Goal: Task Accomplishment & Management: Manage account settings

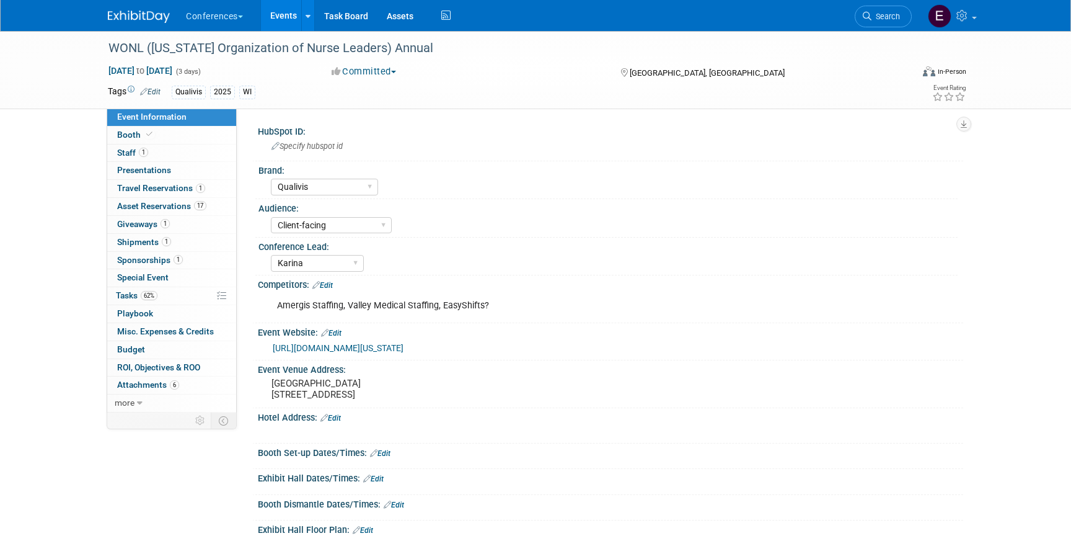
select select "Qualivis"
select select "Client-facing"
select select "Karina"
click at [892, 19] on span "Search" at bounding box center [886, 16] width 29 height 9
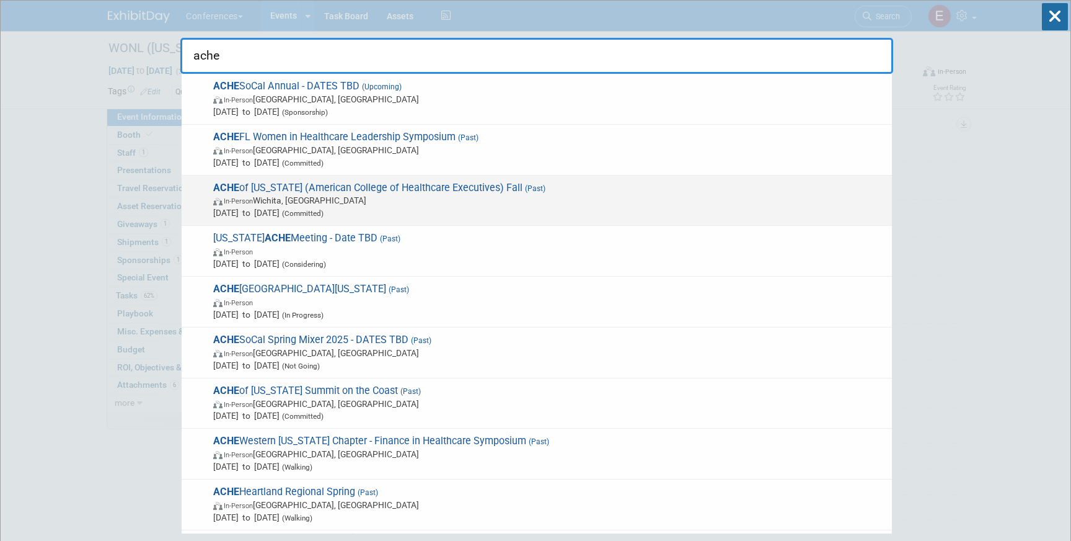
type input "ache"
click at [491, 213] on span "Sep 3, 2025 to Sep 3, 2025 (Committed)" at bounding box center [549, 212] width 673 height 12
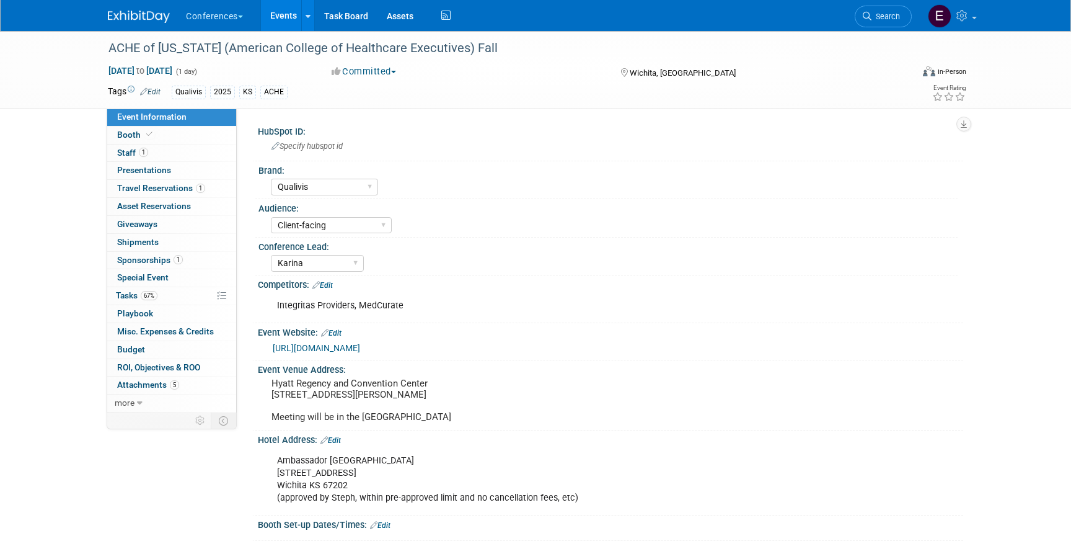
select select "Qualivis"
select select "Client-facing"
select select "Karina"
click at [136, 299] on span "Tasks 67%" at bounding box center [137, 295] width 42 height 10
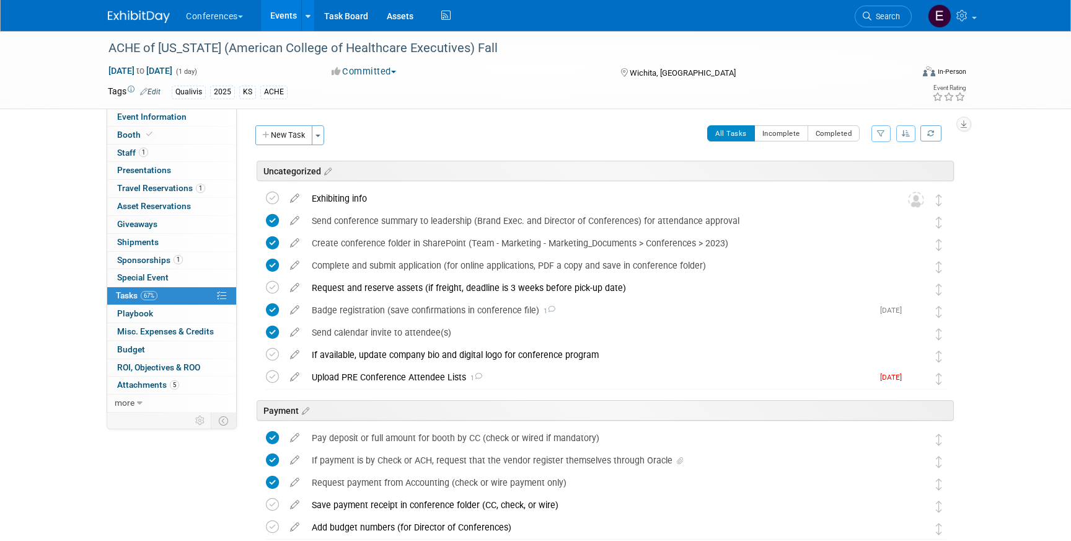
scroll to position [492, 0]
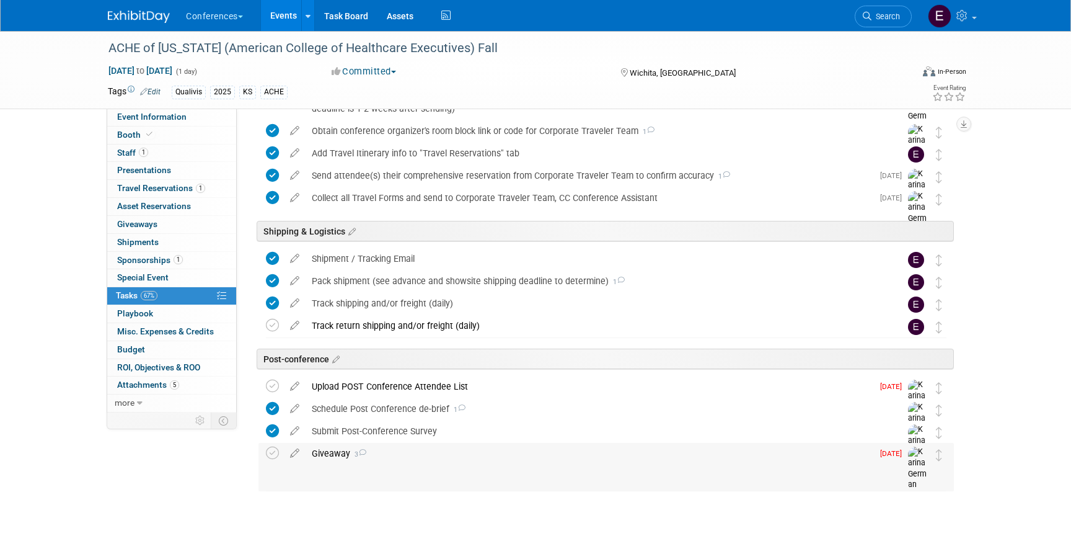
click at [324, 451] on div "Giveaway 3" at bounding box center [589, 453] width 567 height 21
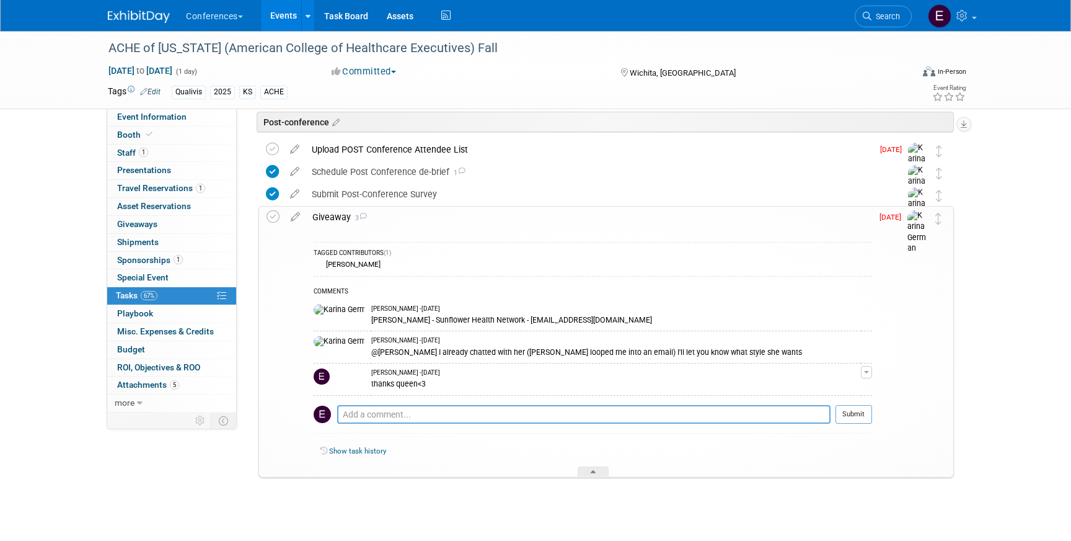
scroll to position [730, 0]
click at [180, 223] on link "0 Giveaways 0" at bounding box center [171, 224] width 129 height 17
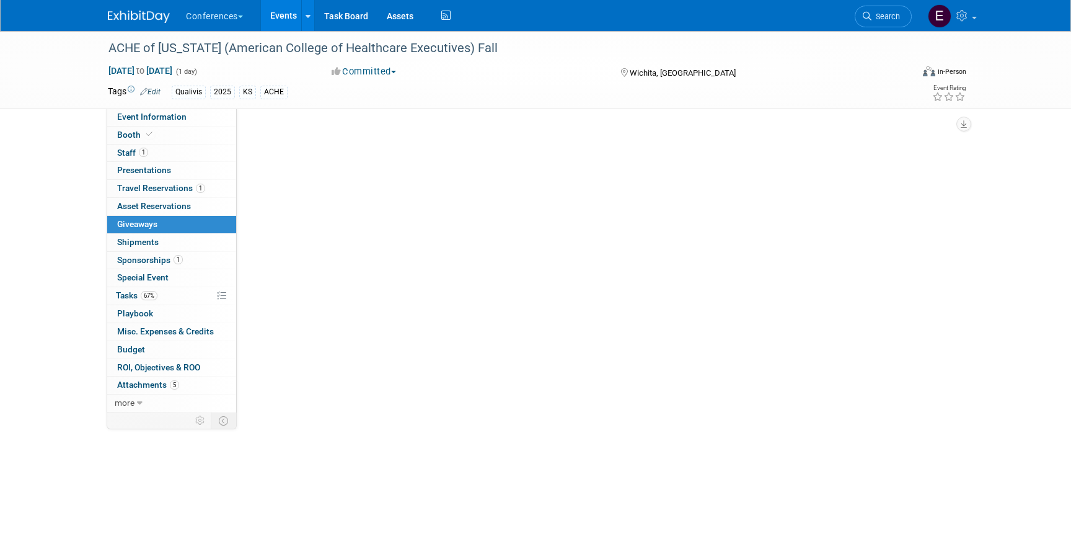
scroll to position [0, 0]
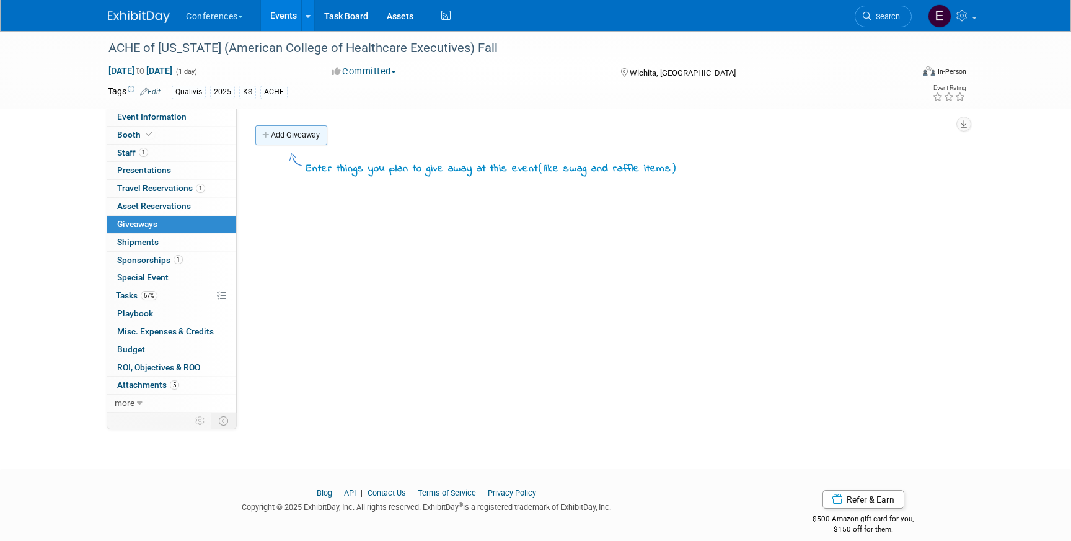
click at [283, 140] on link "Add Giveaway" at bounding box center [291, 135] width 72 height 20
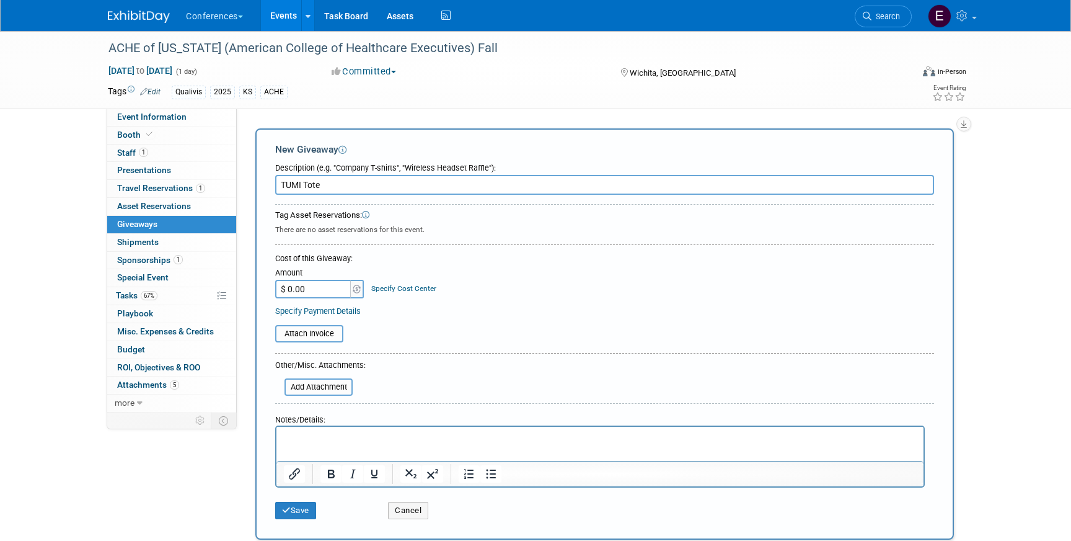
type input "TUMI Tote"
click at [314, 289] on input "$ 0.00" at bounding box center [314, 289] width 78 height 19
type input "$ 534.60"
click at [414, 290] on link "Specify Cost Center" at bounding box center [403, 288] width 65 height 9
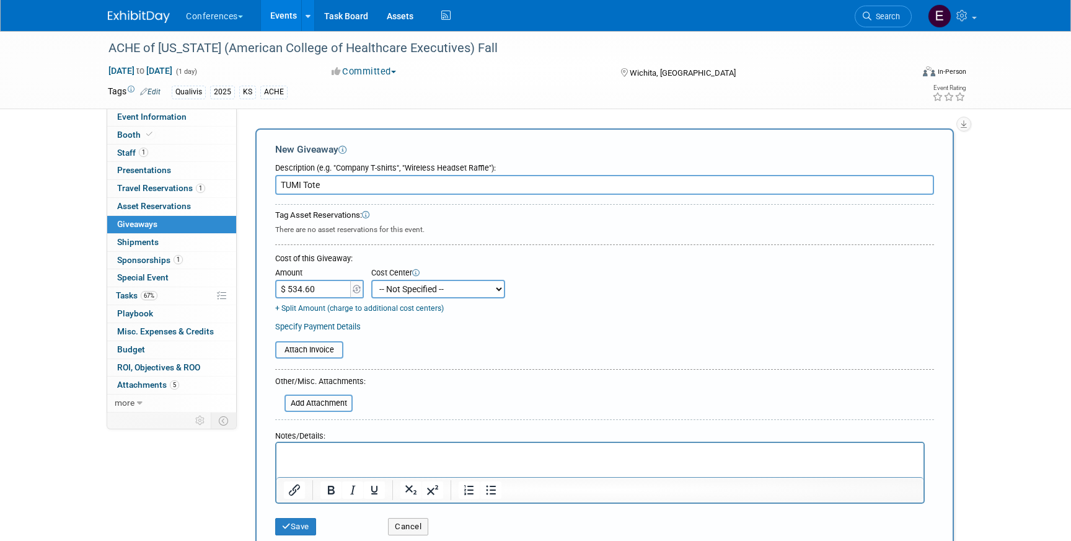
click at [414, 290] on select "-- Not Specified -- Aya Education Aya Healthcare Aya Locums Bespoke Corporate D…" at bounding box center [438, 289] width 134 height 19
select select "18965874"
click at [371, 280] on select "-- Not Specified -- Aya Education Aya Healthcare Aya Locums Bespoke Corporate D…" at bounding box center [438, 289] width 134 height 19
click at [306, 405] on input "file" at bounding box center [278, 403] width 148 height 15
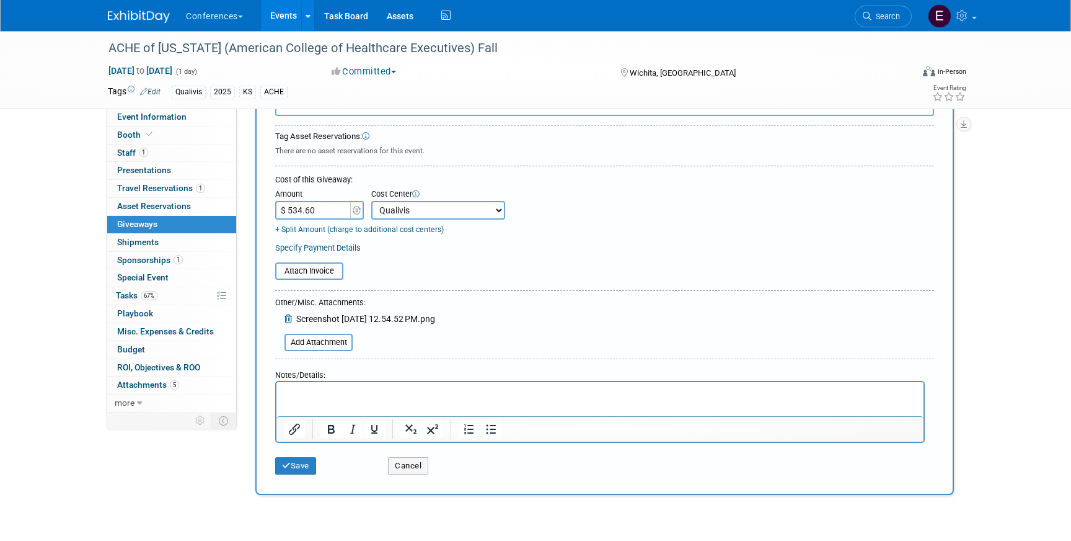
scroll to position [78, 0]
click at [319, 399] on html at bounding box center [600, 391] width 647 height 17
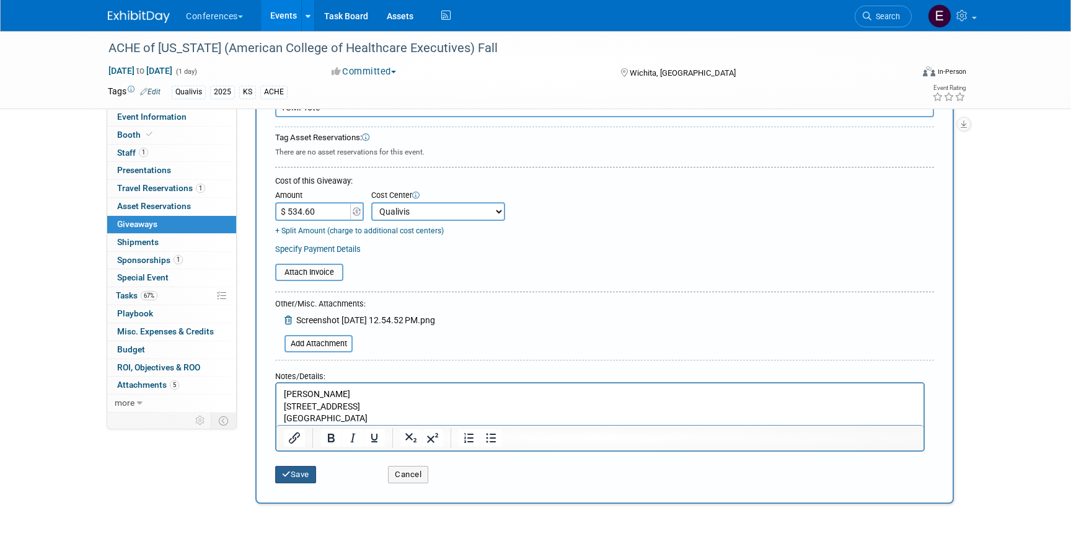
click at [298, 469] on button "Save" at bounding box center [295, 474] width 41 height 17
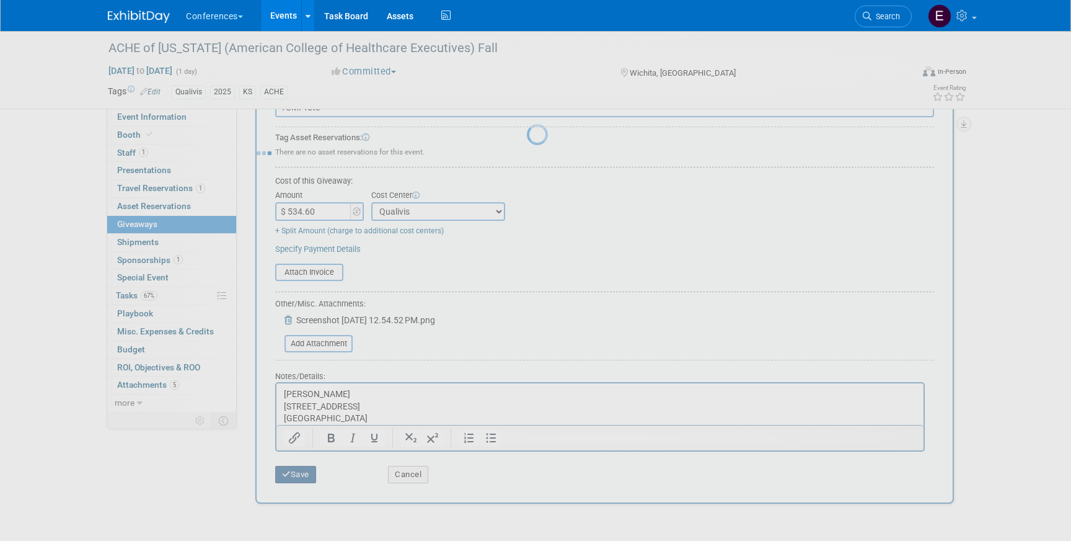
scroll to position [14, 0]
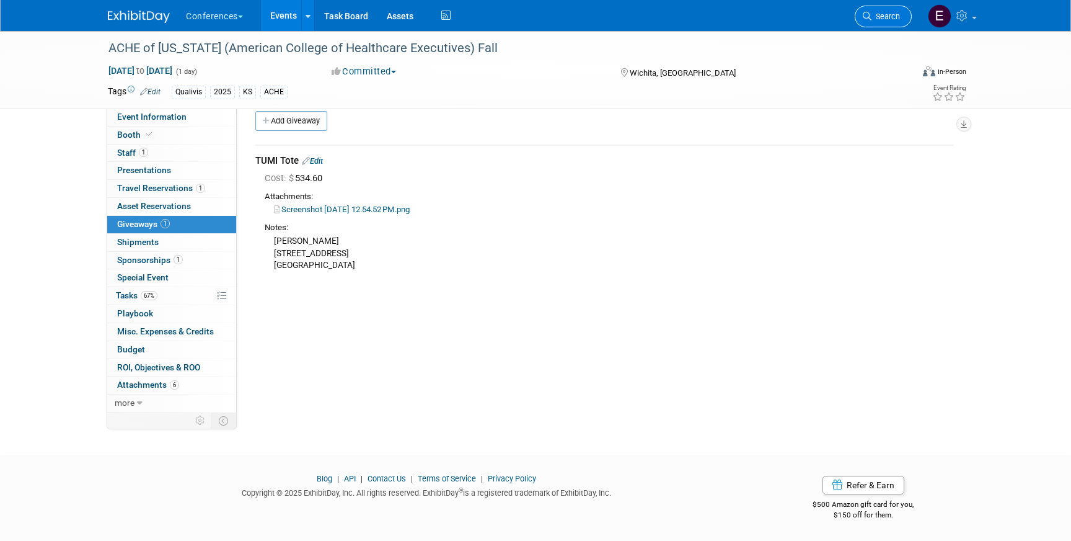
click at [882, 21] on link "Search" at bounding box center [883, 17] width 57 height 22
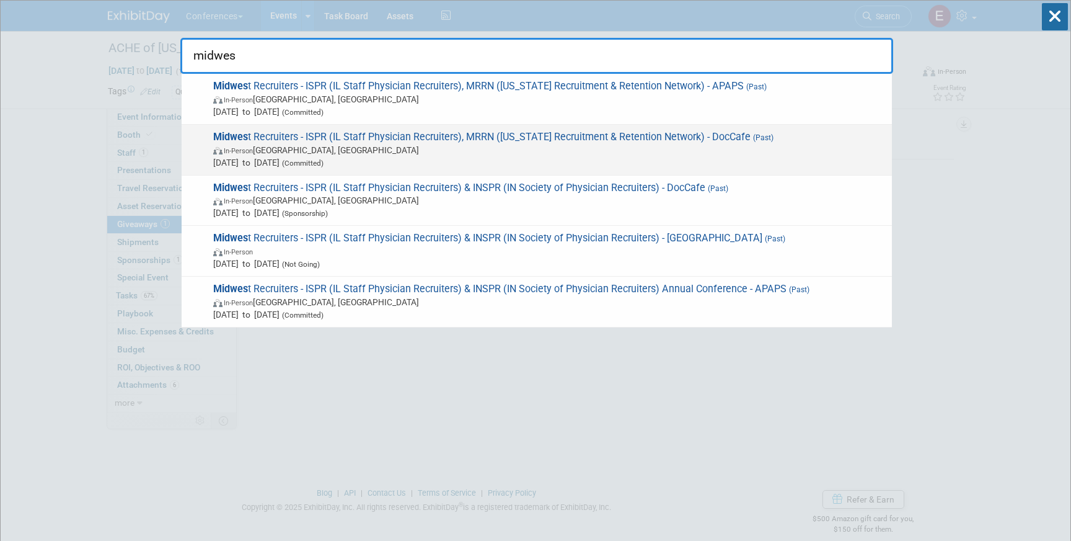
type input "midwes"
click at [644, 146] on span "In-Person Grand Rapids, MI" at bounding box center [549, 150] width 673 height 12
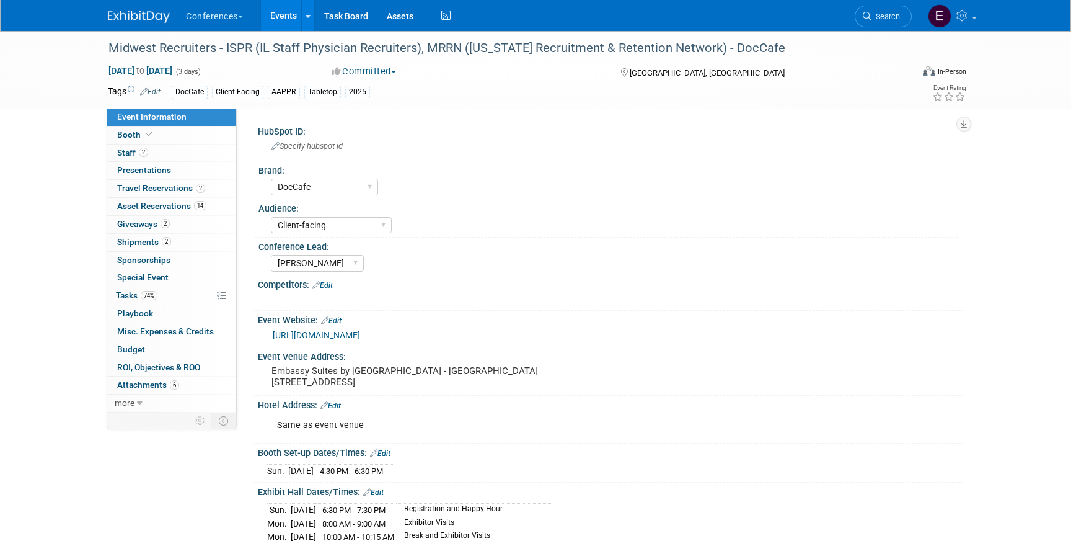
select select "DocCafe"
select select "Client-facing"
select select "[PERSON_NAME]"
click at [149, 227] on span "Giveaways 2" at bounding box center [143, 224] width 53 height 10
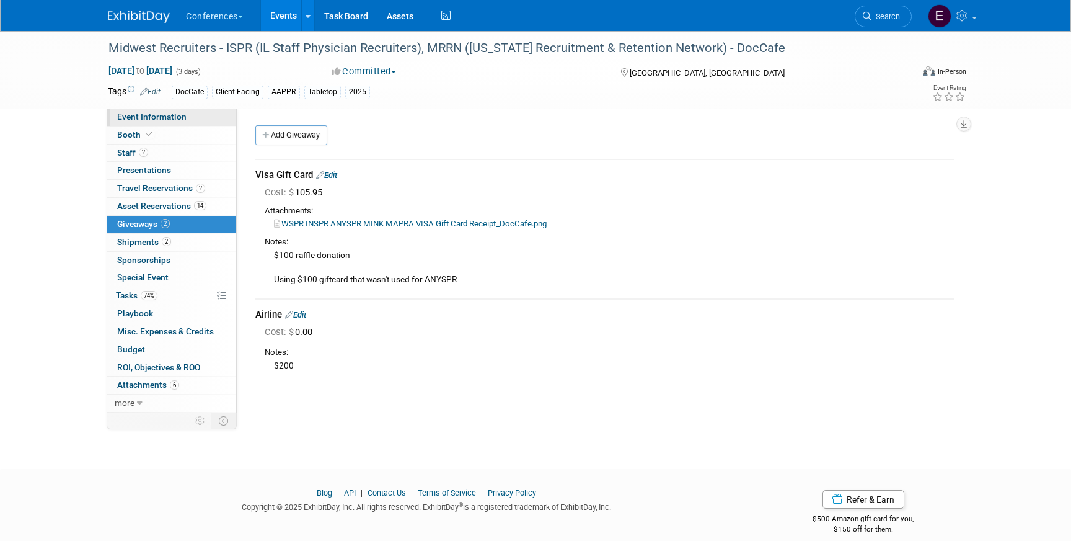
click at [162, 113] on span "Event Information" at bounding box center [151, 117] width 69 height 10
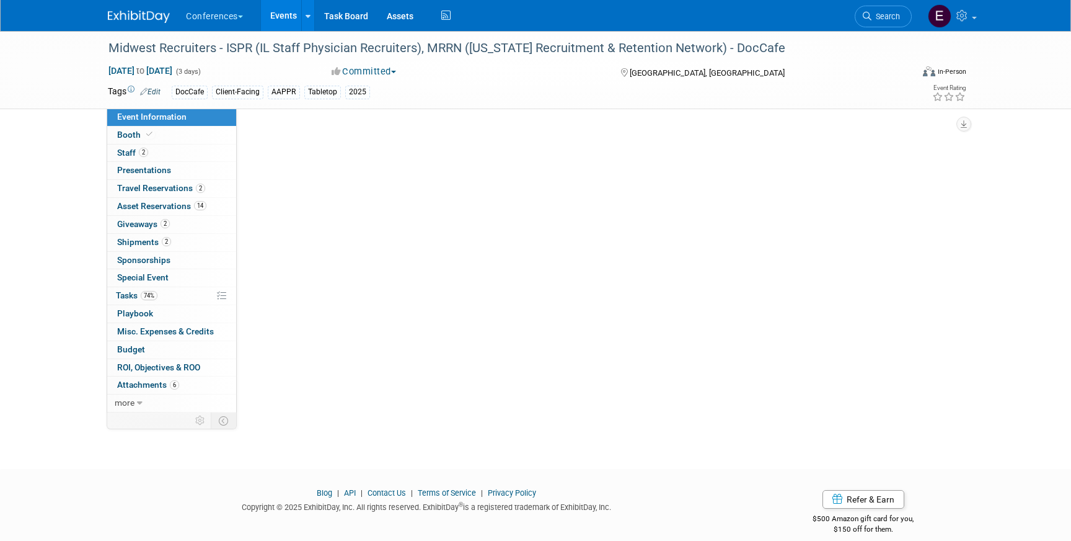
select select "DocCafe"
select select "Client-facing"
select select "[PERSON_NAME]"
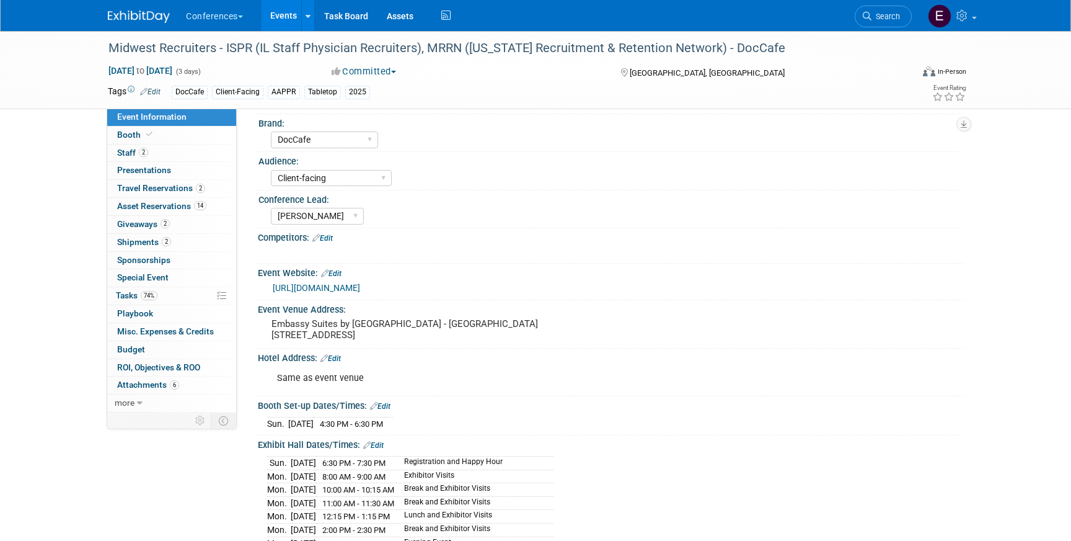
scroll to position [20, 0]
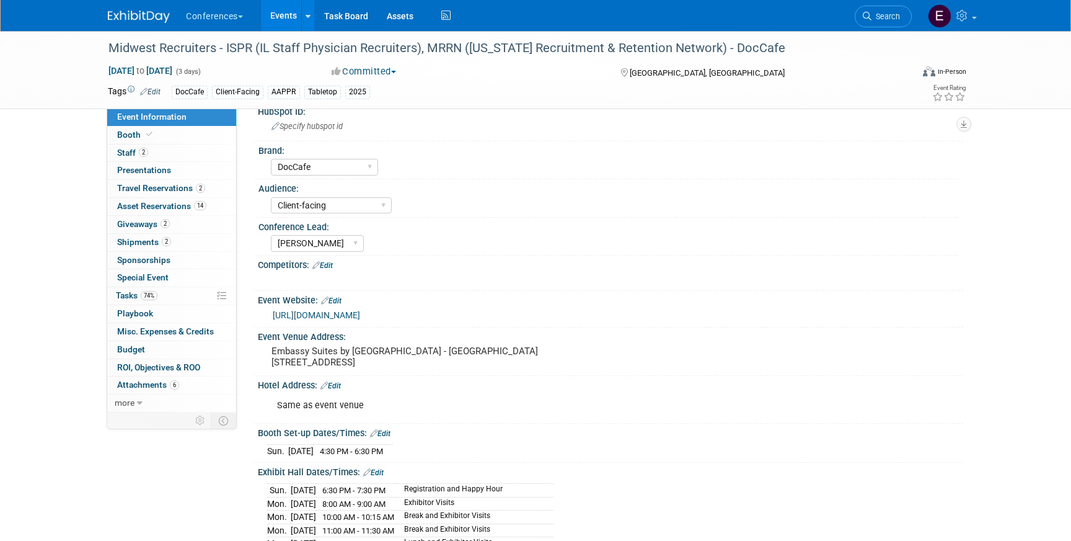
click at [360, 314] on link "https://aappr.org/regional-events/" at bounding box center [316, 315] width 87 height 10
click at [128, 293] on span "Tasks 74%" at bounding box center [137, 295] width 42 height 10
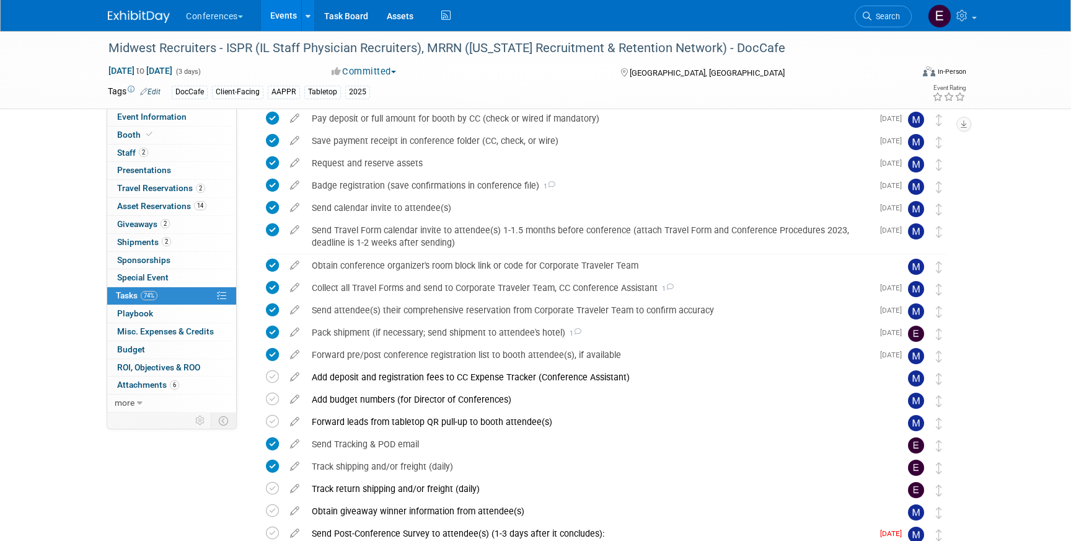
scroll to position [312, 0]
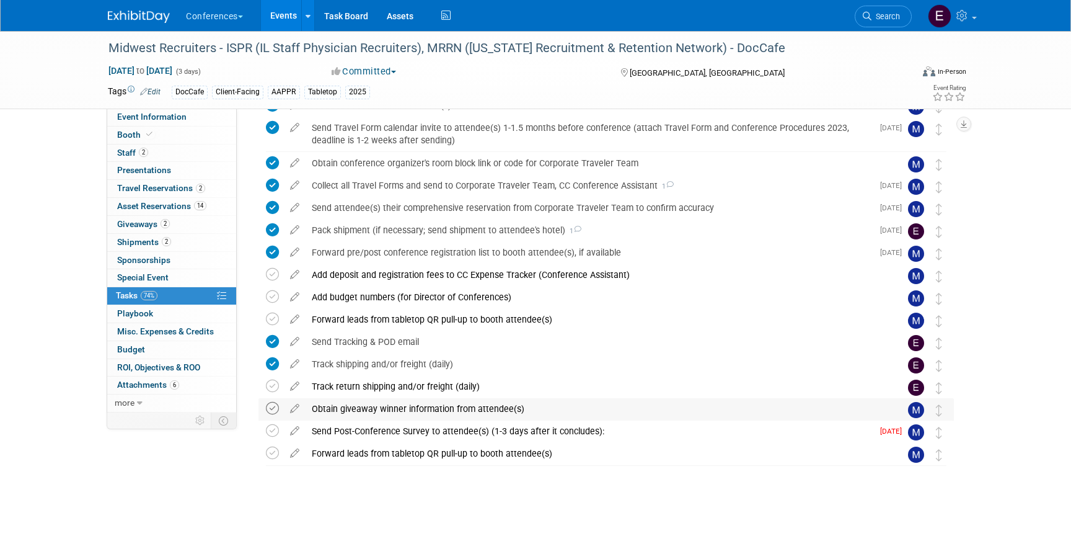
click at [272, 409] on icon at bounding box center [272, 408] width 13 height 13
click at [330, 411] on div "Obtain giveaway winner information from attendee(s)" at bounding box center [595, 408] width 578 height 21
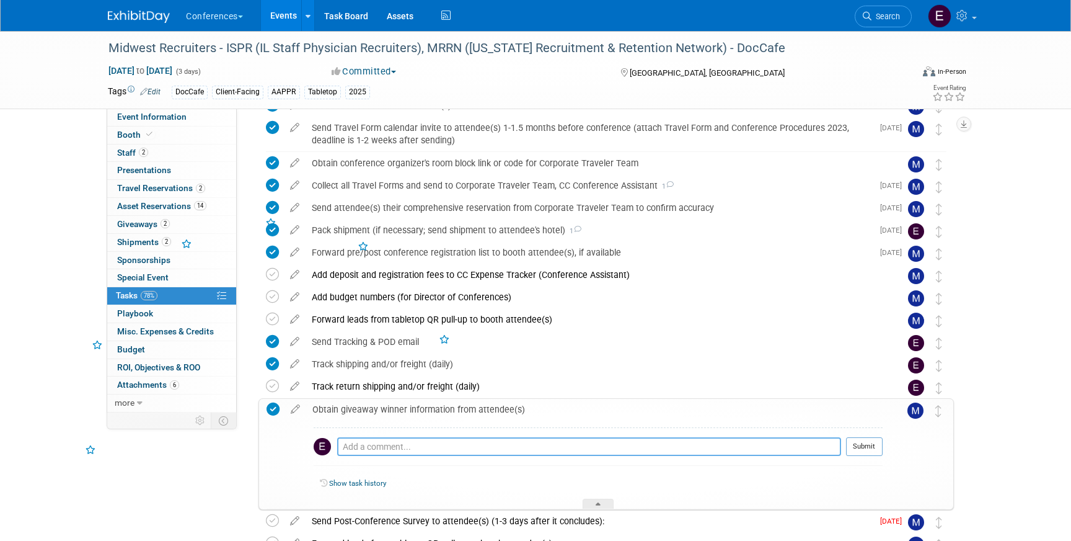
click at [384, 449] on textarea at bounding box center [589, 446] width 504 height 19
paste textarea "Laura Settles who is a SR. Physician Recruiter at Henry Ford Health System as t…"
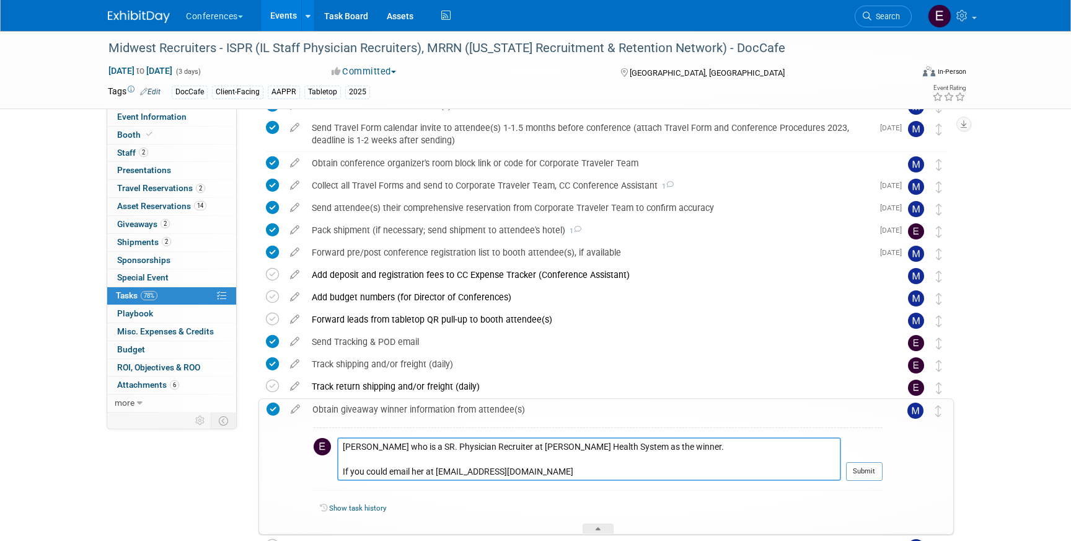
drag, startPoint x: 436, startPoint y: 471, endPoint x: 397, endPoint y: 443, distance: 47.9
click at [397, 442] on textarea "Laura Settles who is a SR. Physician Recruiter at Henry Ford Health System as t…" at bounding box center [589, 458] width 504 height 43
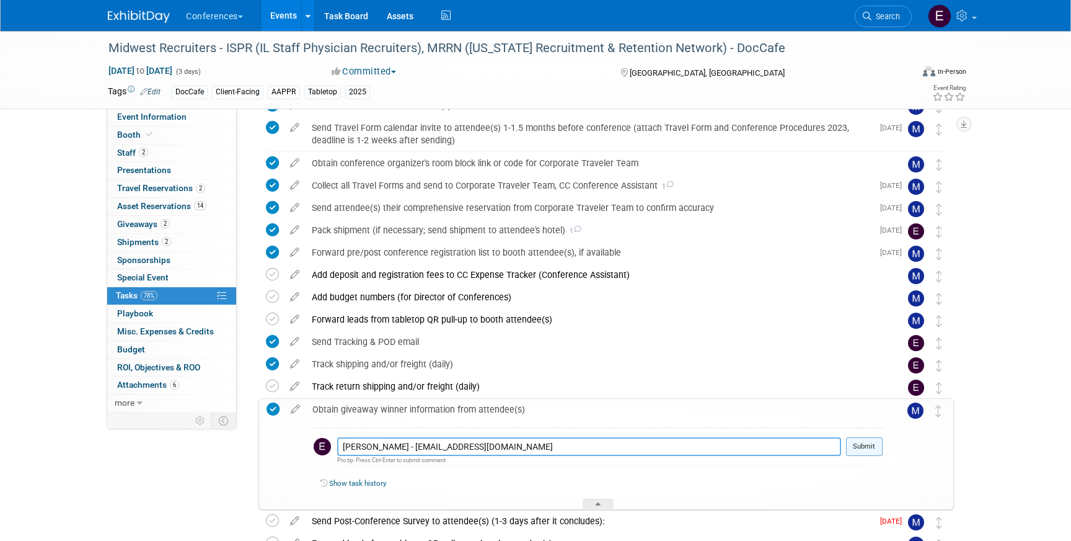
type textarea "Laura Settles - lsettle2@hfhs.org"
click at [874, 450] on button "Submit" at bounding box center [864, 446] width 37 height 19
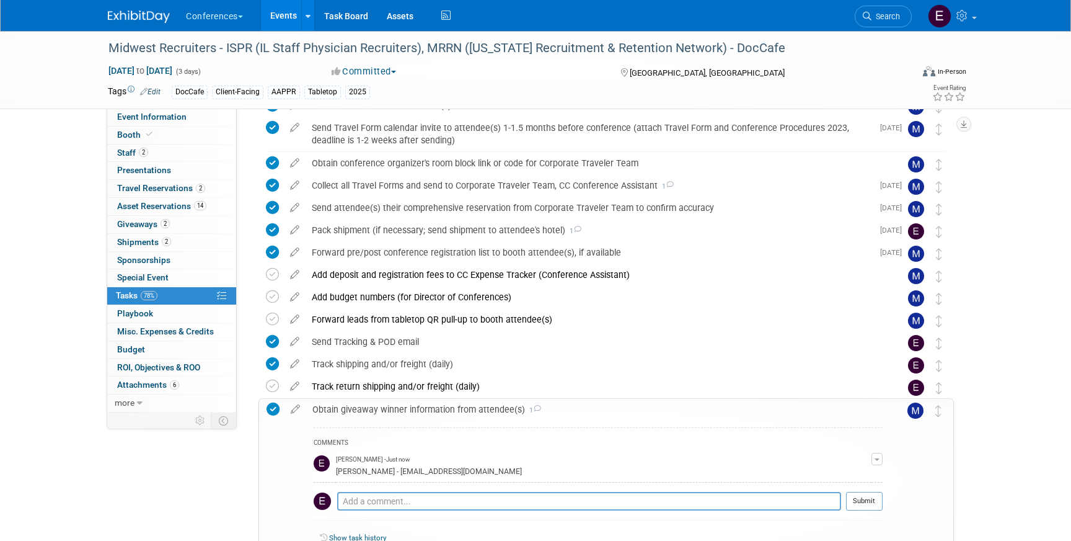
drag, startPoint x: 445, startPoint y: 472, endPoint x: 334, endPoint y: 475, distance: 110.4
click at [335, 475] on tr "Erin Anderson - Just now Laura Settles - lsettle2@hfhs.org Edit Comment Remove" at bounding box center [598, 466] width 569 height 32
copy tr "Erin Anderson - Just now Laura Settles - lsettle2@hfhs.org"
click at [130, 226] on span "Giveaways 2" at bounding box center [143, 224] width 53 height 10
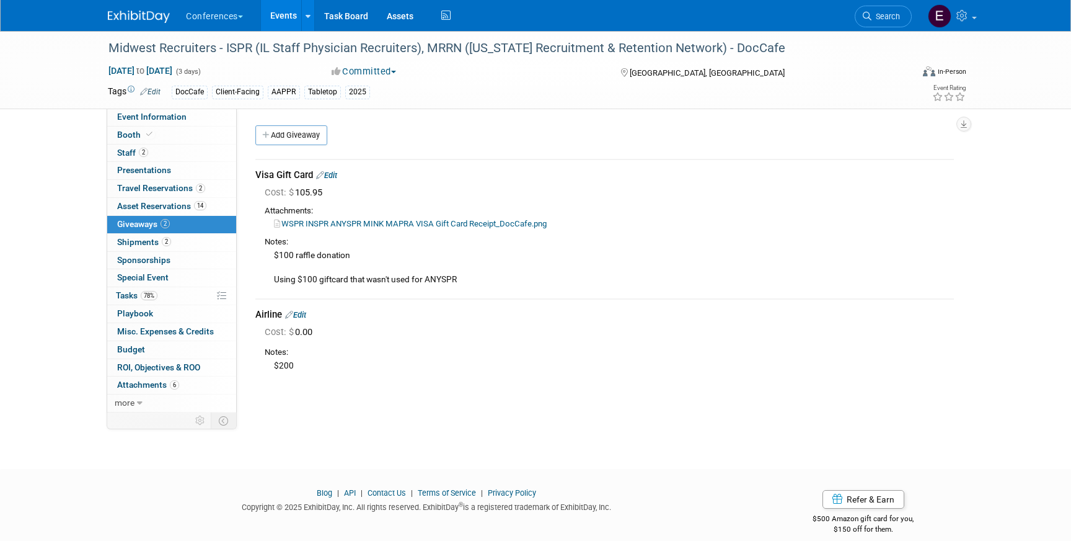
click at [306, 316] on link "Edit" at bounding box center [295, 314] width 21 height 9
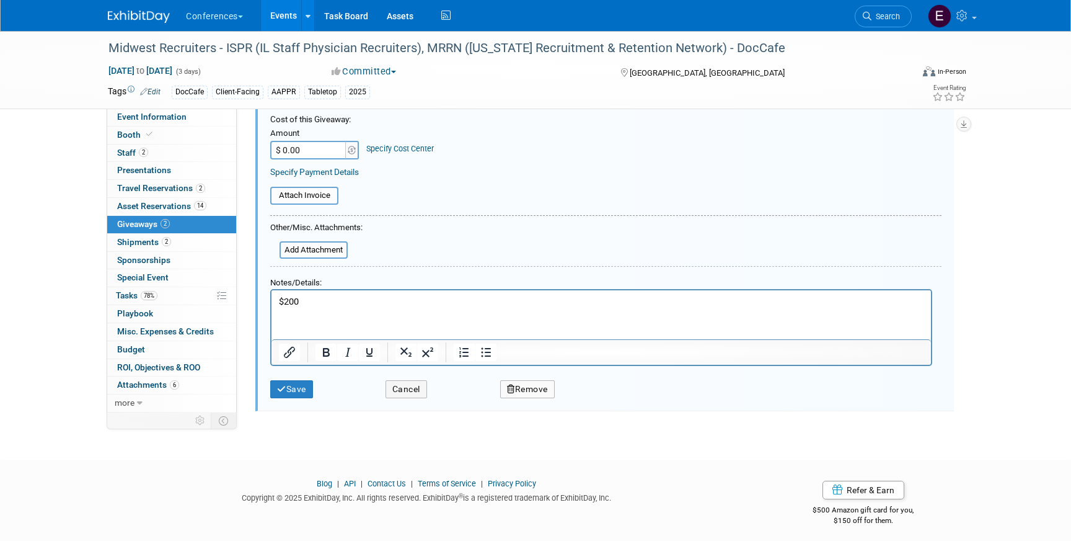
scroll to position [308, 0]
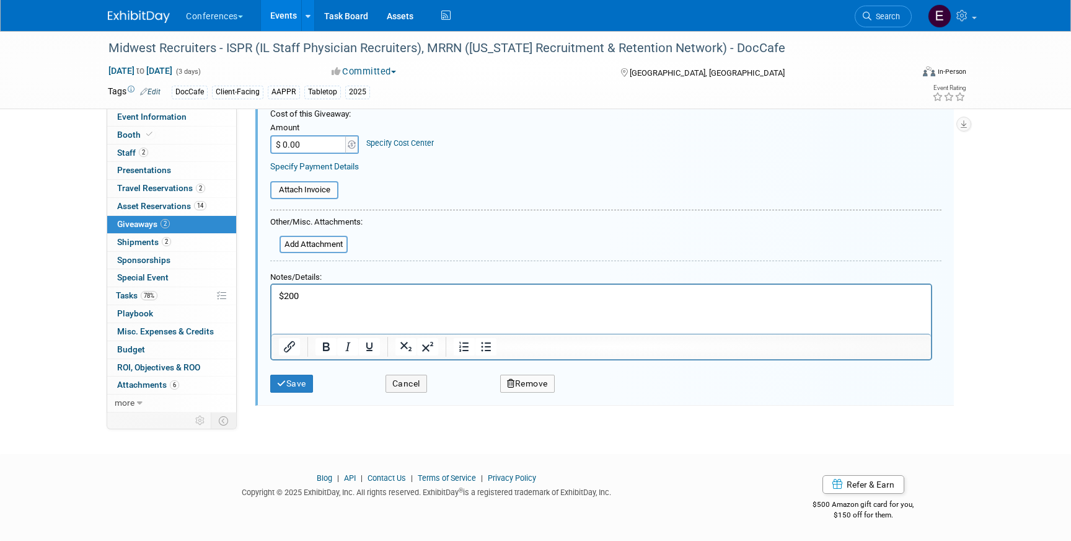
click at [358, 303] on html "$200" at bounding box center [602, 294] width 660 height 18
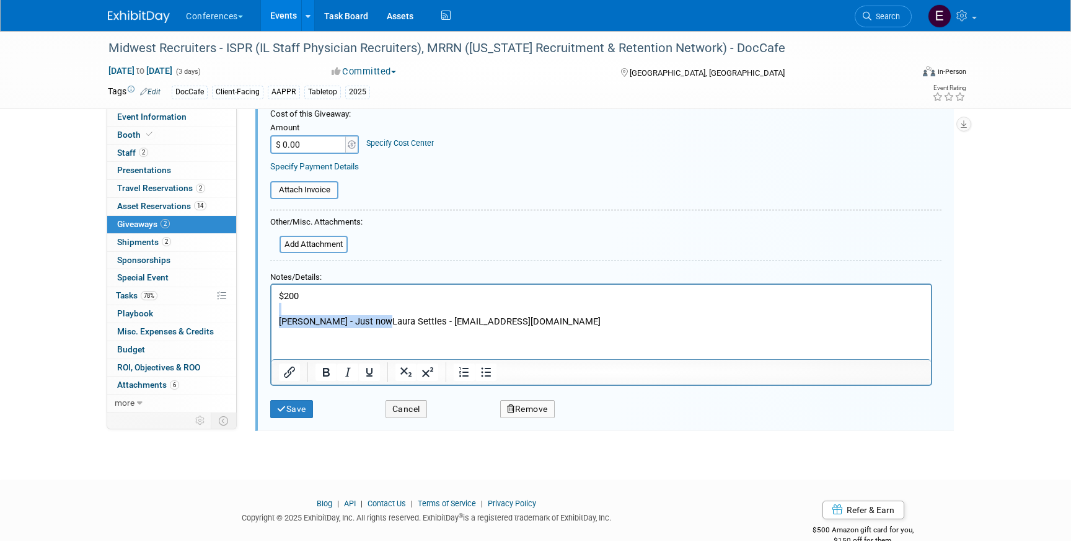
drag, startPoint x: 380, startPoint y: 319, endPoint x: 231, endPoint y: 311, distance: 149.1
click at [272, 311] on html "$200 Erin Anderson - Just nowLaura Settles - lsettle2@hfhs.org" at bounding box center [602, 306] width 660 height 43
click at [301, 404] on button "Save" at bounding box center [291, 409] width 43 height 18
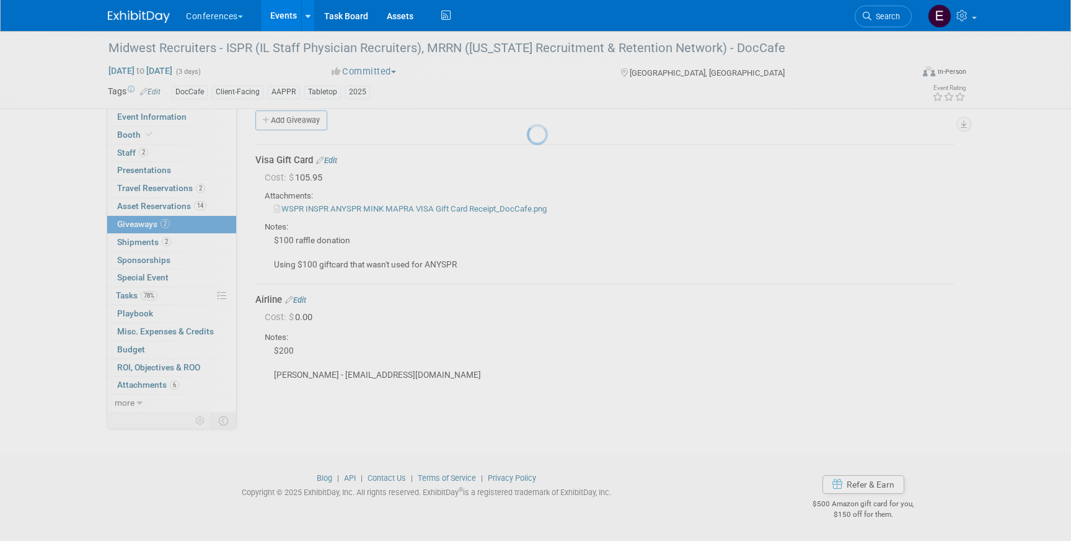
scroll to position [14, 0]
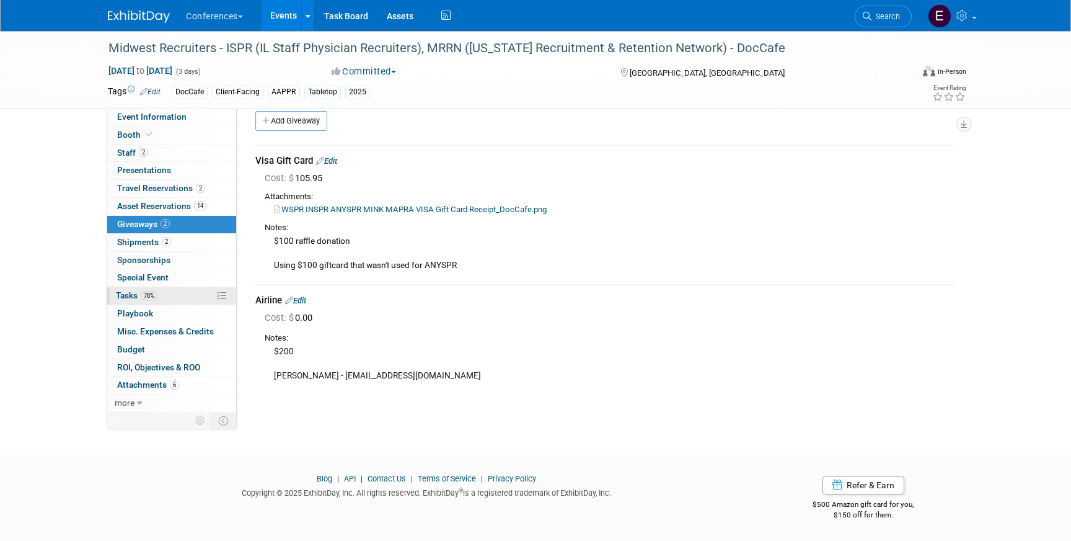
click at [156, 298] on span "78%" at bounding box center [149, 295] width 17 height 9
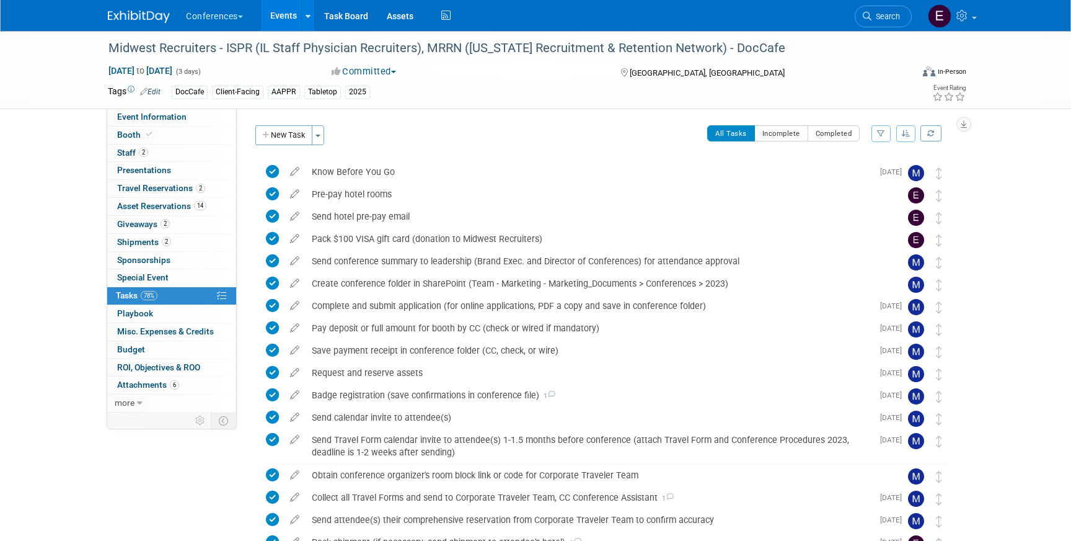
scroll to position [312, 0]
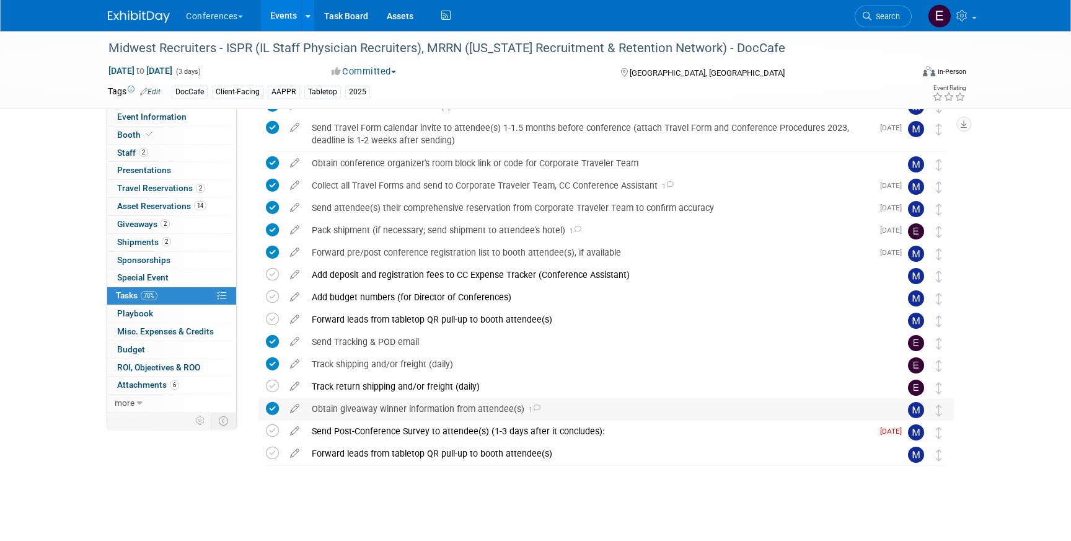
click at [390, 412] on div "Obtain giveaway winner information from attendee(s) 1" at bounding box center [595, 408] width 578 height 21
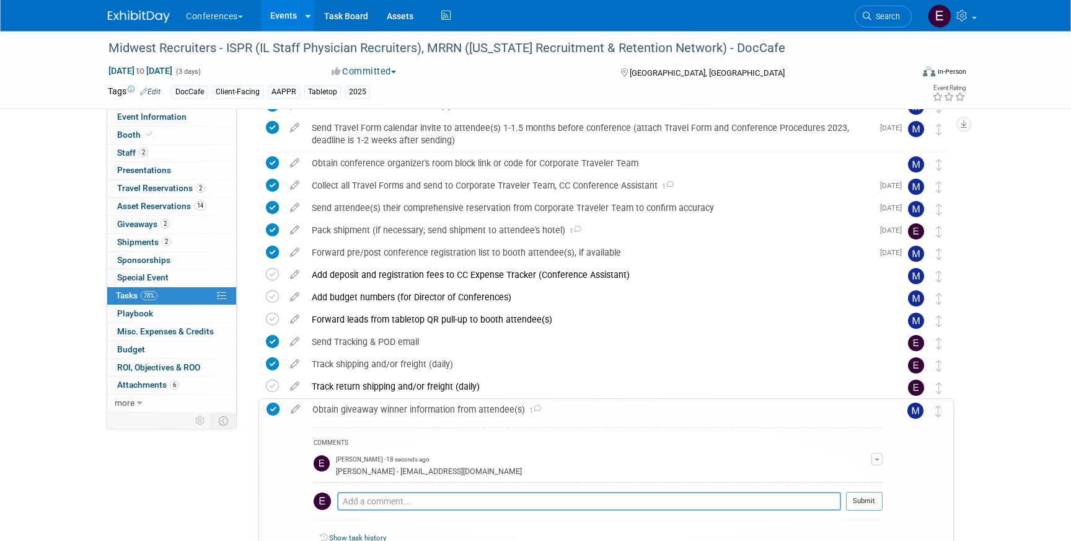
click at [383, 505] on textarea at bounding box center [589, 501] width 504 height 19
type textarea "emailed!"
click at [892, 19] on span "Search" at bounding box center [886, 16] width 29 height 9
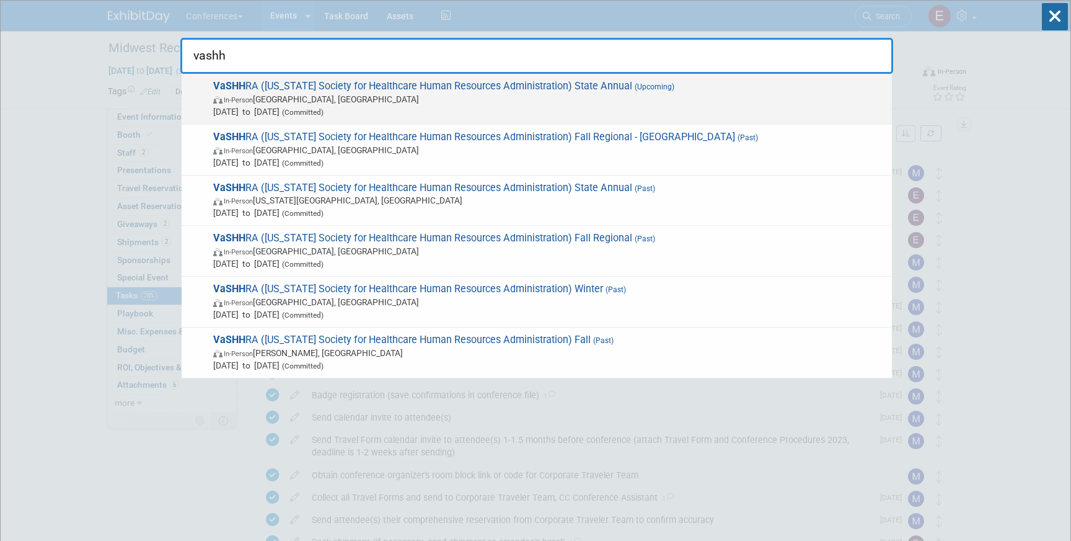
type input "vashh"
click at [415, 87] on span "VaSHH RA (Virginia Society for Healthcare Human Resources Administration) State…" at bounding box center [548, 99] width 676 height 38
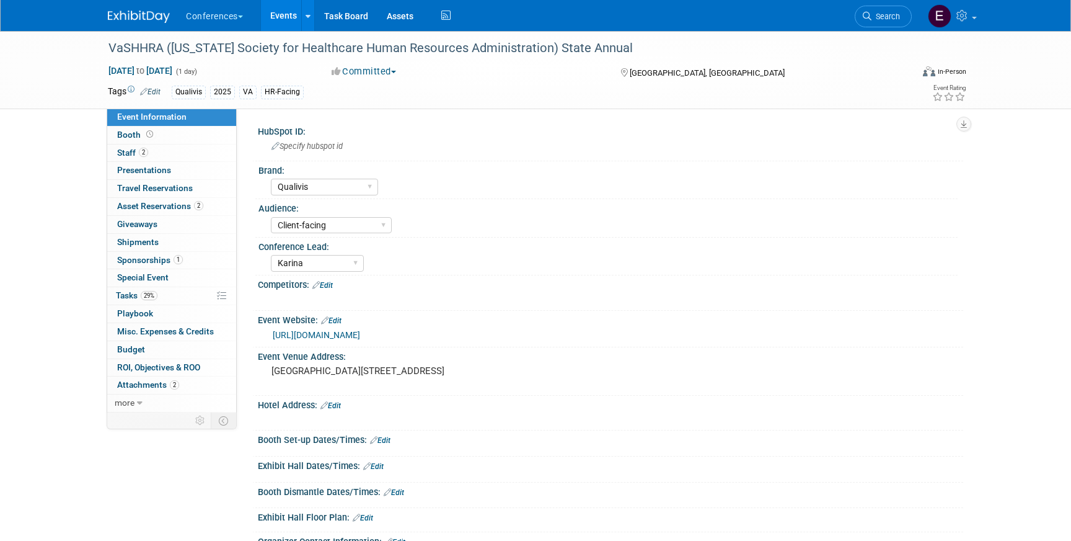
select select "Qualivis"
select select "Client-facing"
select select "Karina"
click at [141, 293] on span "29%" at bounding box center [149, 295] width 17 height 9
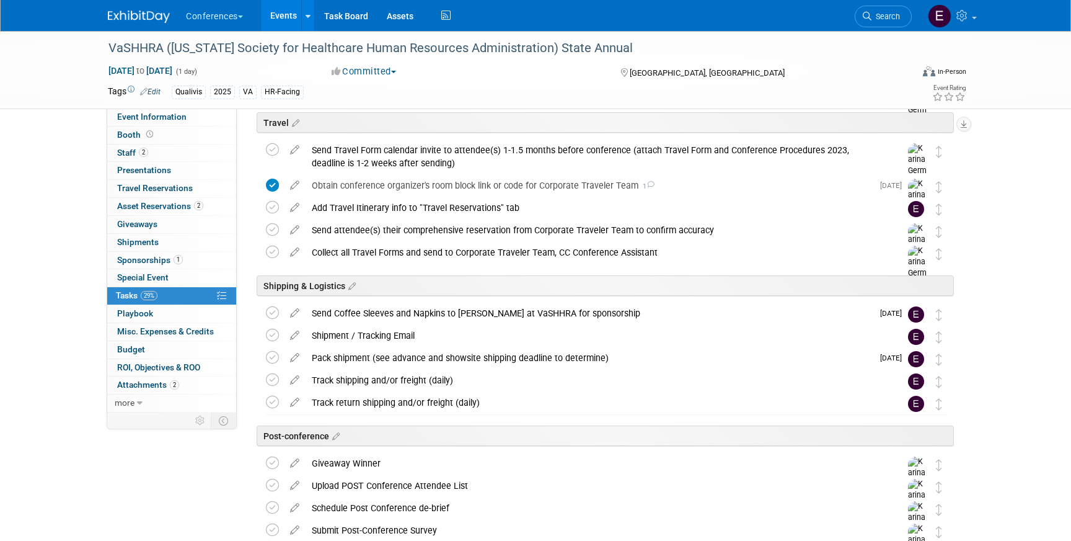
scroll to position [515, 0]
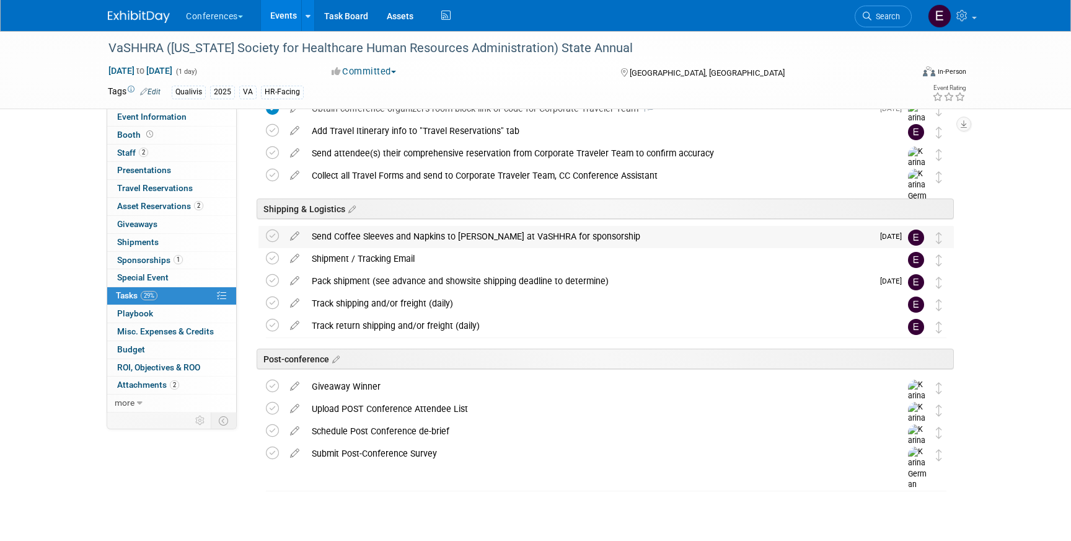
click at [338, 236] on div "Send Coffee Sleeves and Napkins to Robin at VaSHHRA for sponsorship" at bounding box center [589, 236] width 567 height 21
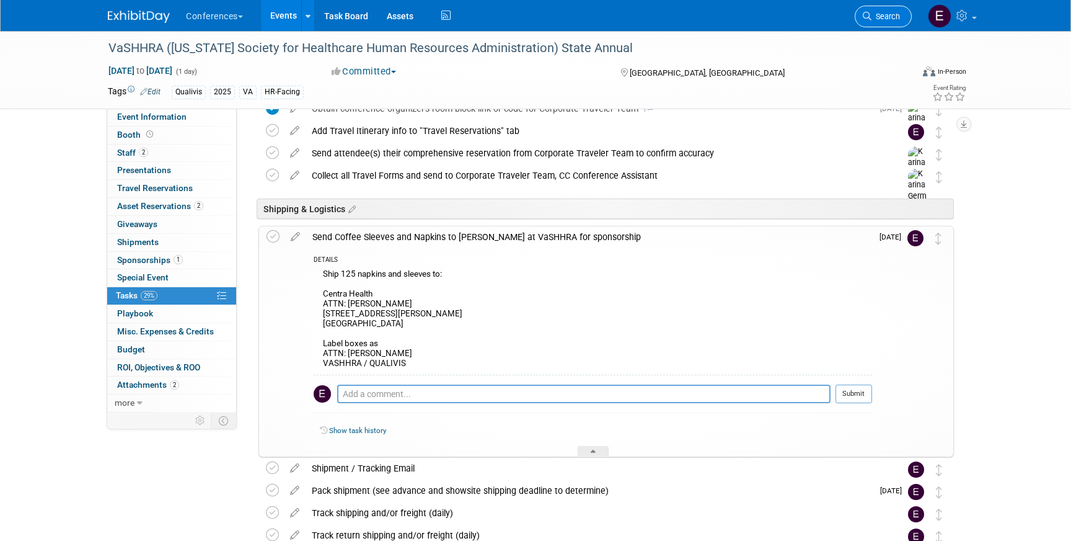
click at [885, 16] on span "Search" at bounding box center [886, 16] width 29 height 9
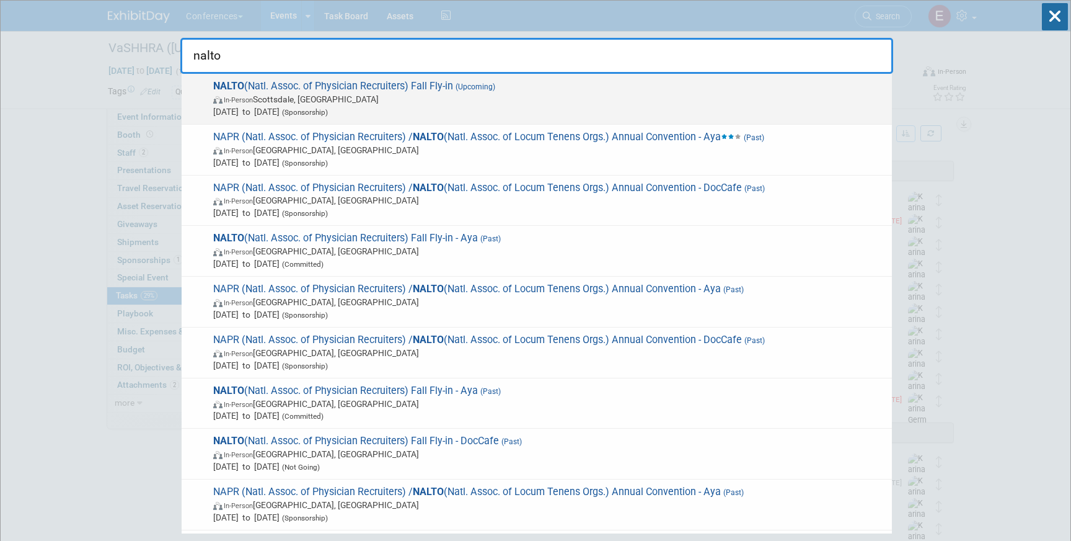
type input "nalto"
click at [568, 87] on span "NALTO (Natl. Assoc. of Physician Recruiters) Fall Fly-in (Upcoming) In-Person S…" at bounding box center [548, 99] width 676 height 38
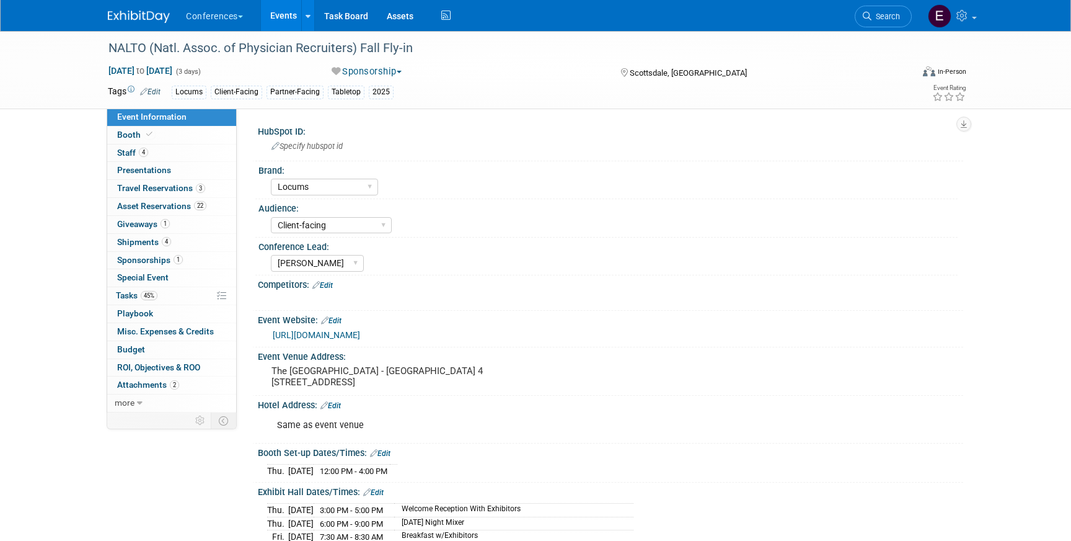
select select "Locums"
select select "Client-facing"
select select "[PERSON_NAME]"
click at [164, 298] on link "45% Tasks 45%" at bounding box center [171, 295] width 129 height 17
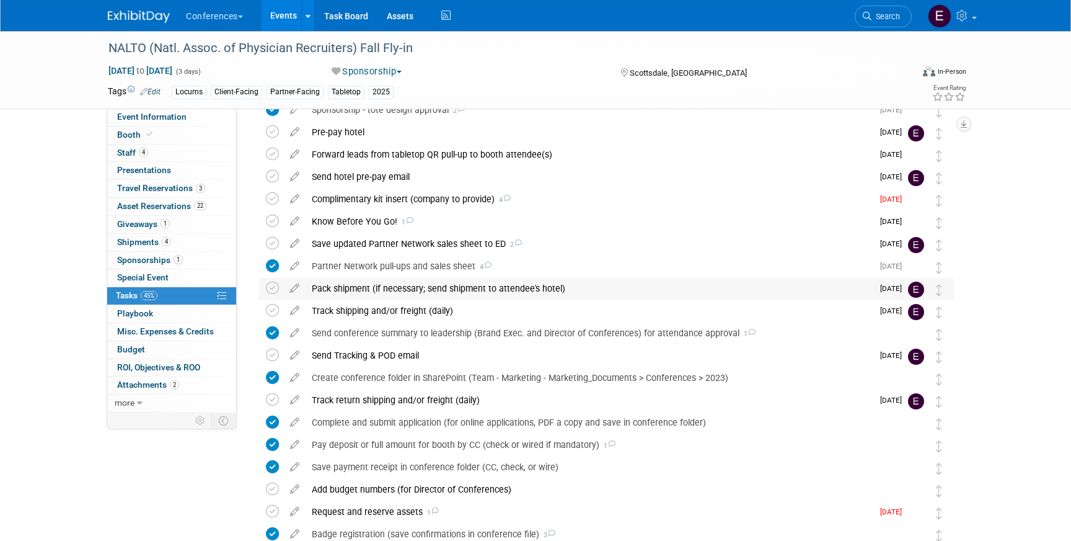
scroll to position [76, 0]
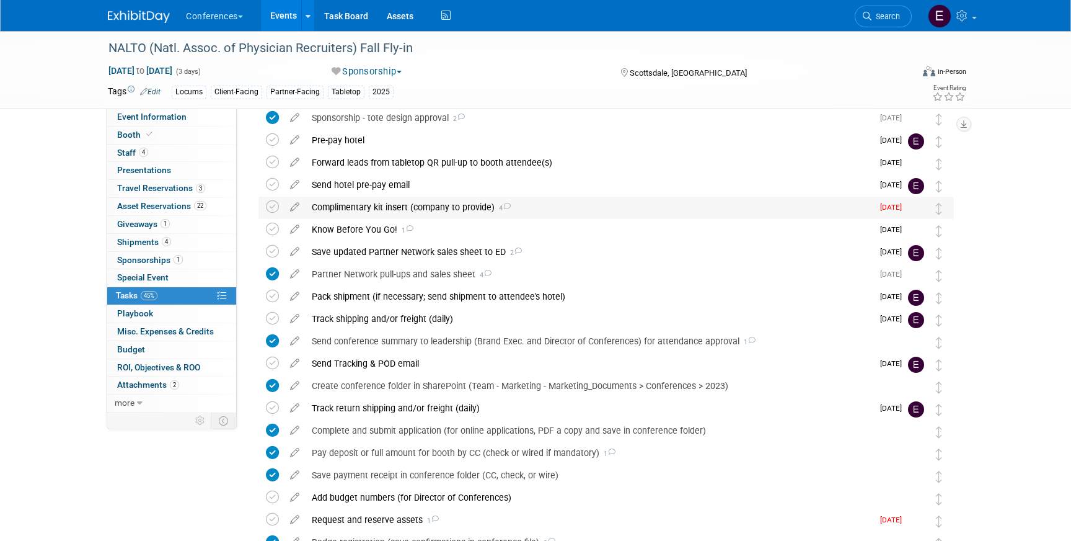
click at [421, 212] on div "Complimentary kit insert (company to provide) 4" at bounding box center [589, 207] width 567 height 21
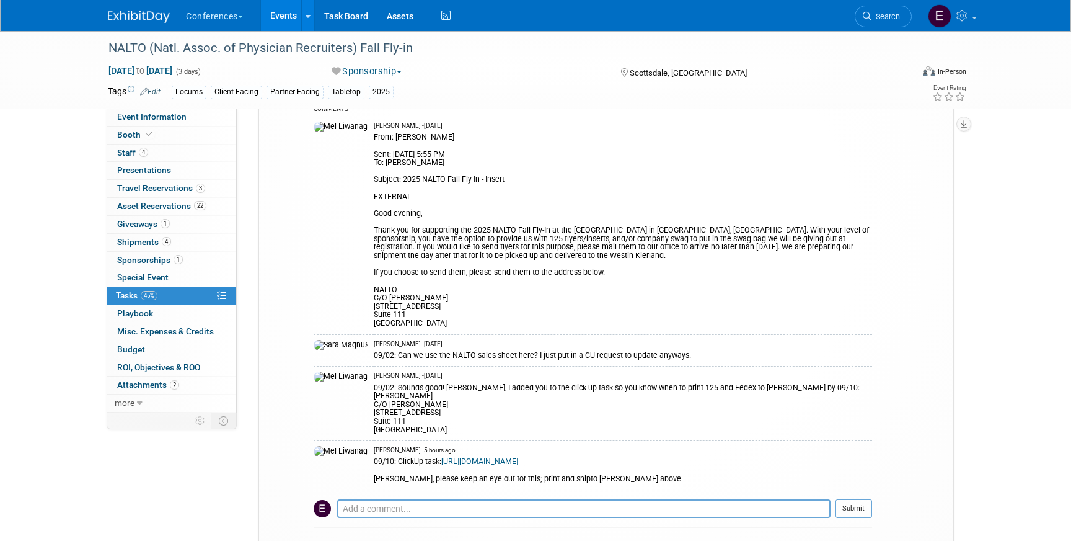
scroll to position [373, 0]
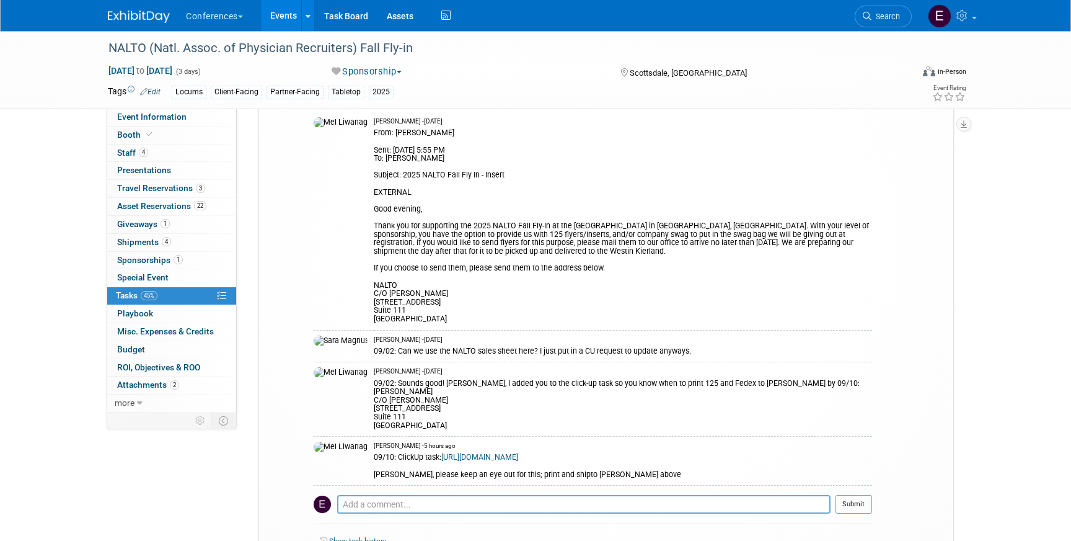
click at [445, 453] on link "[URL][DOMAIN_NAME]" at bounding box center [479, 457] width 77 height 9
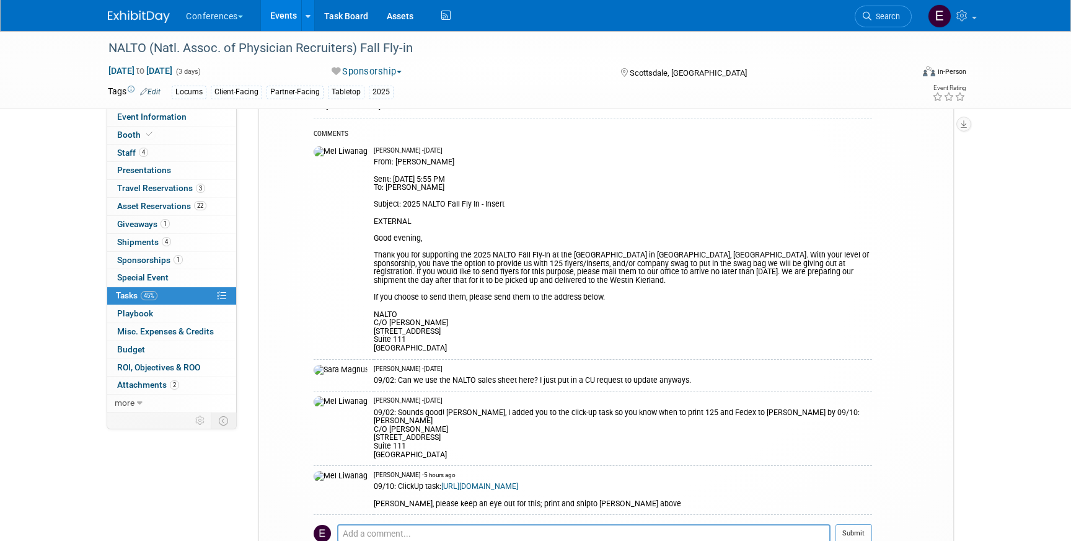
scroll to position [329, 0]
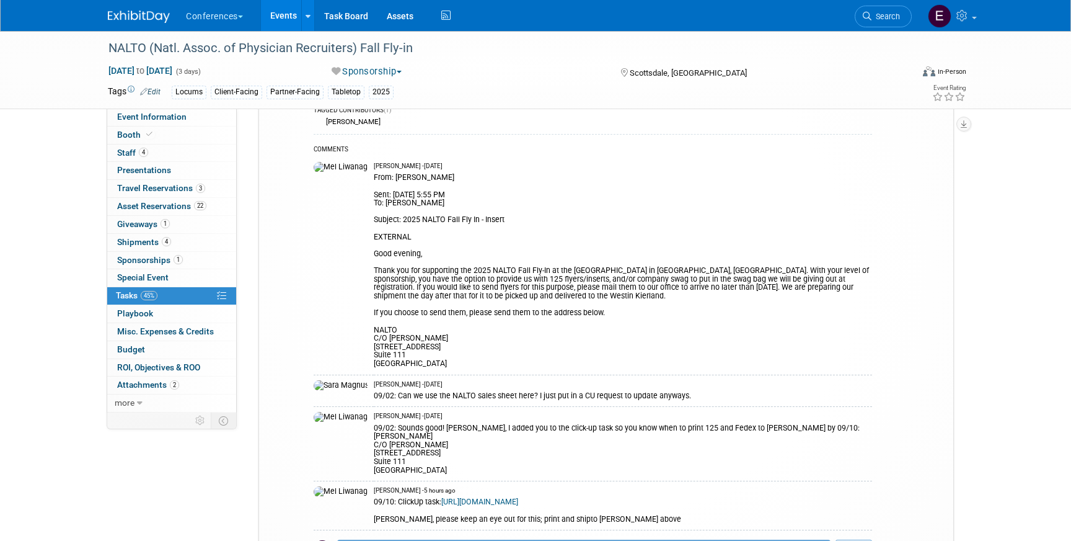
drag, startPoint x: 335, startPoint y: 311, endPoint x: 426, endPoint y: 334, distance: 93.4
click at [426, 334] on tr "[PERSON_NAME] - [DATE] From: [PERSON_NAME] Sent: [DATE] 5:55 PM To: [PERSON_NAM…" at bounding box center [593, 266] width 559 height 218
click at [426, 334] on div "From: [PERSON_NAME] Sent: [DATE] 5:55 PM To: [PERSON_NAME] Subject: 2025 NALTO …" at bounding box center [623, 269] width 499 height 197
drag, startPoint x: 335, startPoint y: 313, endPoint x: 437, endPoint y: 351, distance: 107.9
click at [437, 351] on td "[PERSON_NAME] - [DATE] From: [PERSON_NAME] Sent: [DATE] 5:55 PM To: [PERSON_NAM…" at bounding box center [623, 266] width 499 height 218
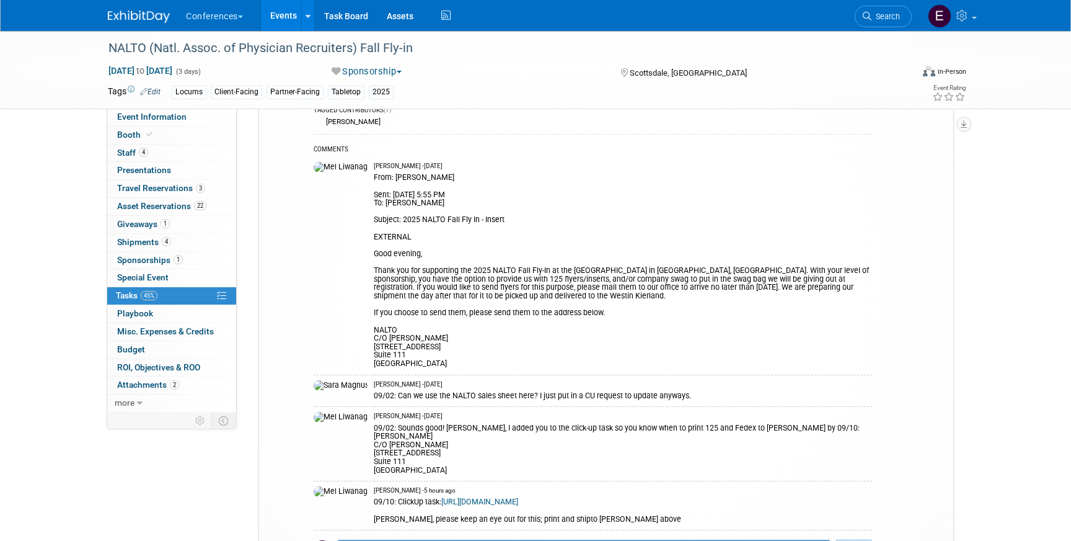
copy lcarroll\@kmgnet\ "NALTO C/O [PERSON_NAME] [STREET_ADDRESS]"
click at [887, 18] on span "Search" at bounding box center [886, 16] width 29 height 9
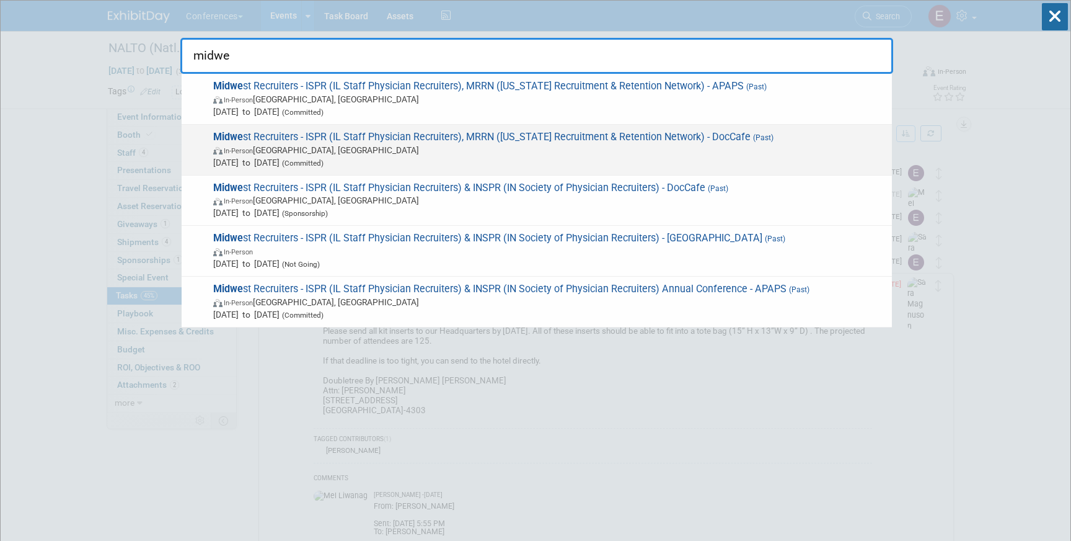
type input "midwe"
click at [422, 163] on span "[DATE] to [DATE] (Committed)" at bounding box center [549, 162] width 673 height 12
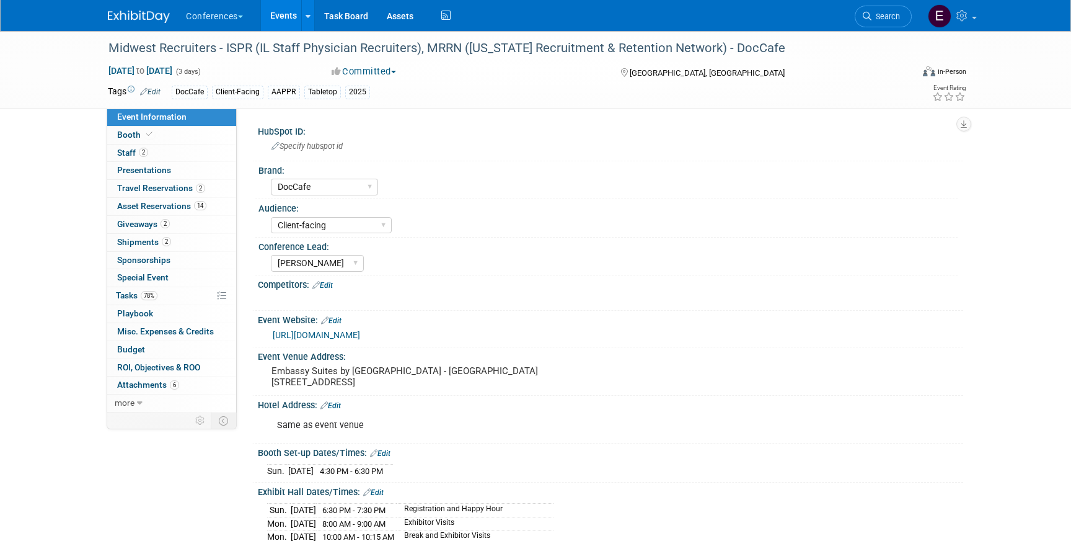
select select "DocCafe"
select select "Client-facing"
select select "[PERSON_NAME]"
click at [135, 230] on link "2 Giveaways 2" at bounding box center [171, 224] width 129 height 17
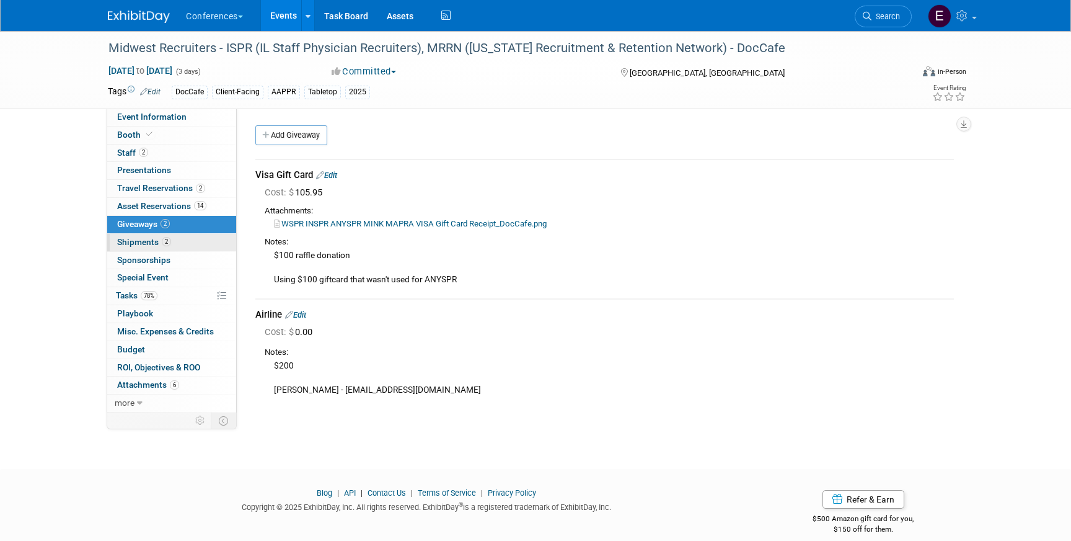
click at [135, 242] on span "Shipments 2" at bounding box center [144, 242] width 54 height 10
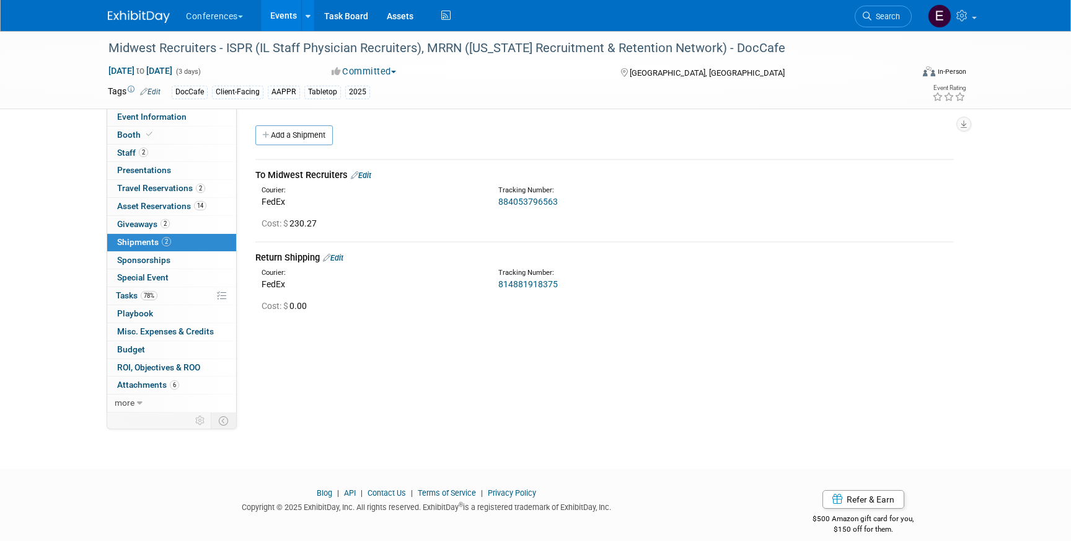
click at [515, 287] on link "814881918375" at bounding box center [529, 284] width 60 height 10
click at [893, 7] on link "Search" at bounding box center [883, 17] width 57 height 22
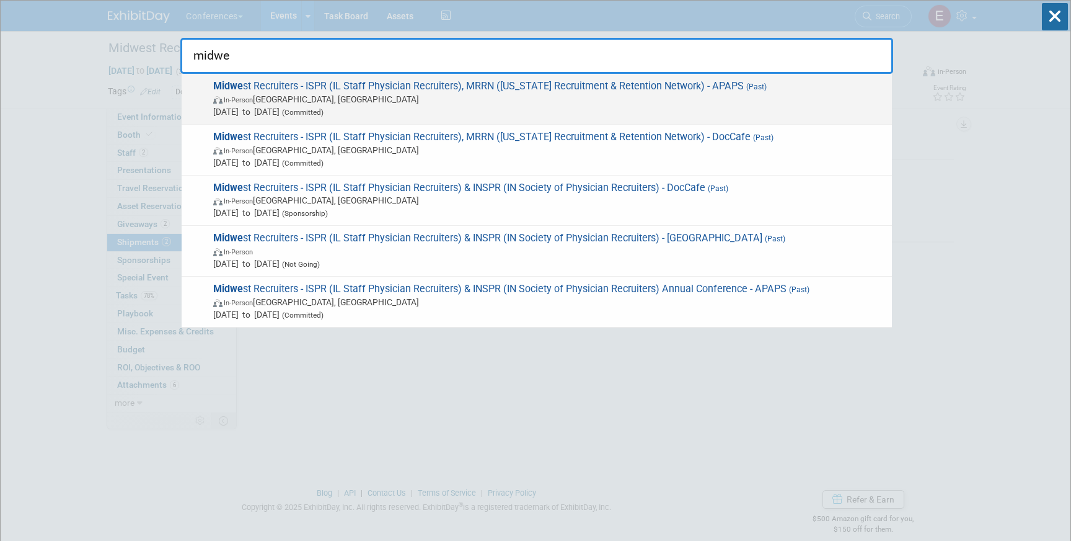
type input "midwe"
click at [701, 106] on span "Sep 7, 2025 to Sep 9, 2025 (Committed)" at bounding box center [549, 111] width 673 height 12
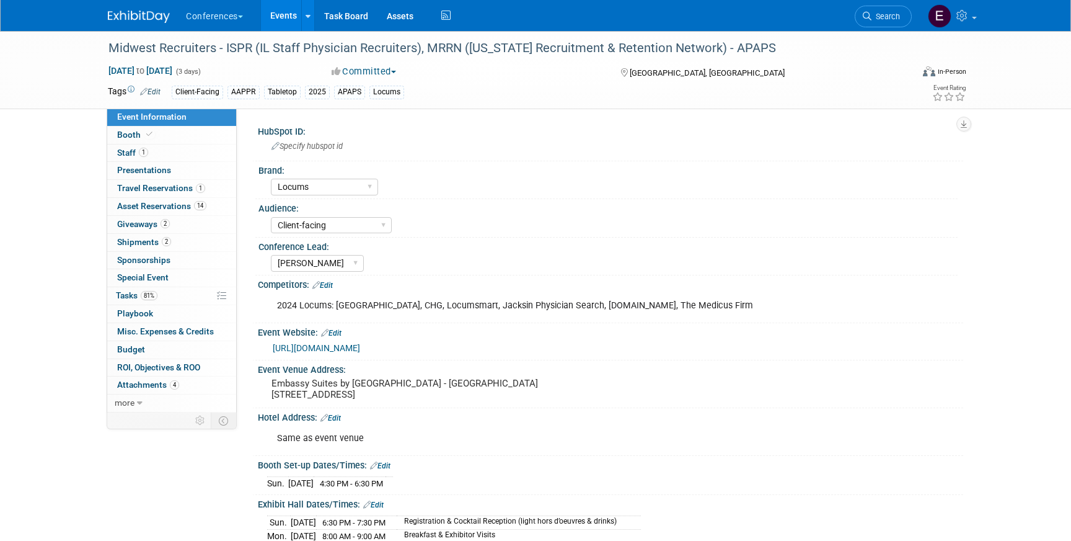
select select "Locums"
select select "Client-facing"
select select "[PERSON_NAME]"
click at [184, 246] on link "2 Shipments 2" at bounding box center [171, 242] width 129 height 17
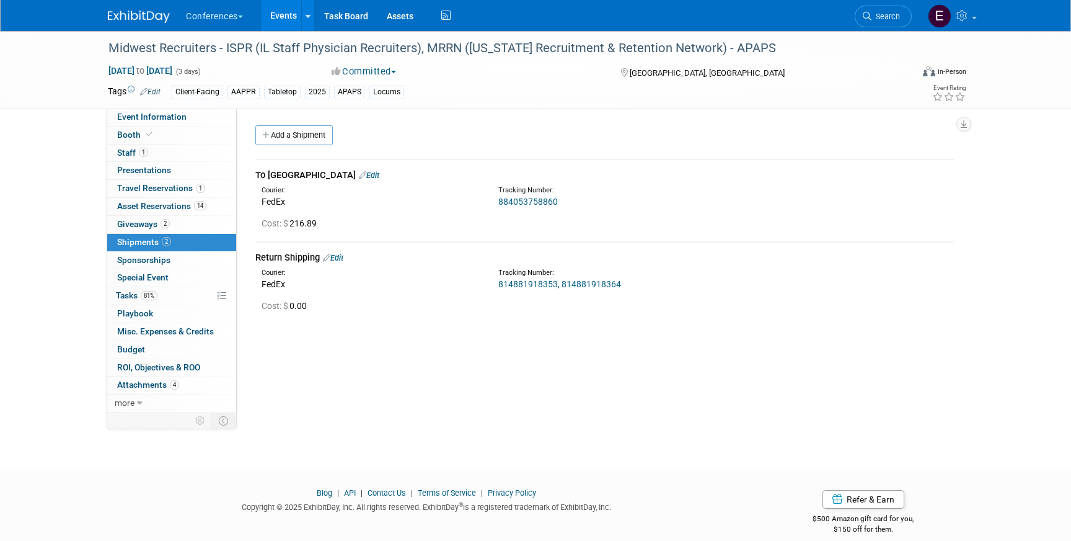
click at [525, 283] on link "814881918353, 814881918364" at bounding box center [560, 284] width 123 height 10
click at [146, 295] on span "81%" at bounding box center [149, 295] width 17 height 9
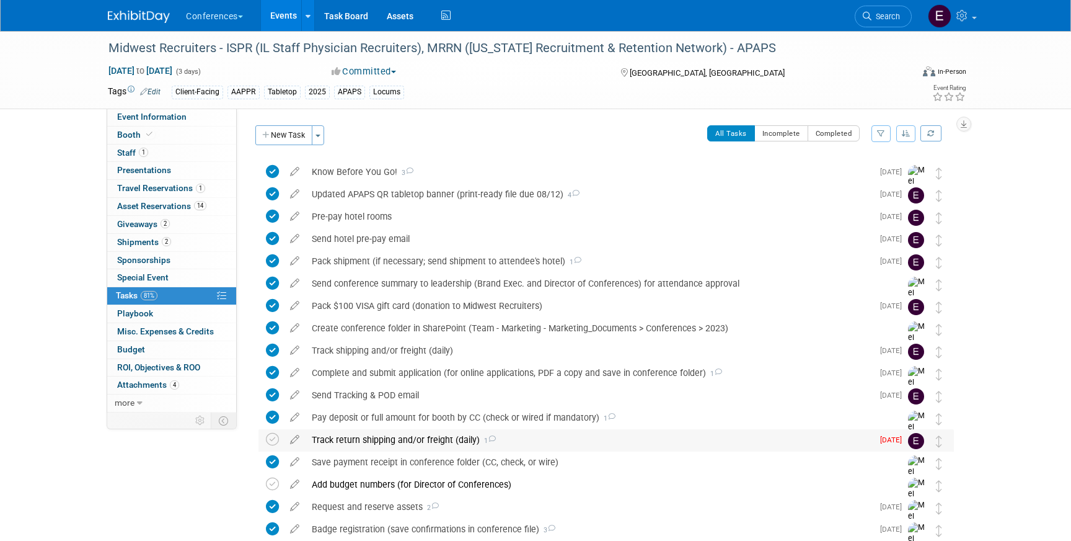
click at [525, 441] on div "Track return shipping and/or freight (daily) 1" at bounding box center [589, 439] width 567 height 21
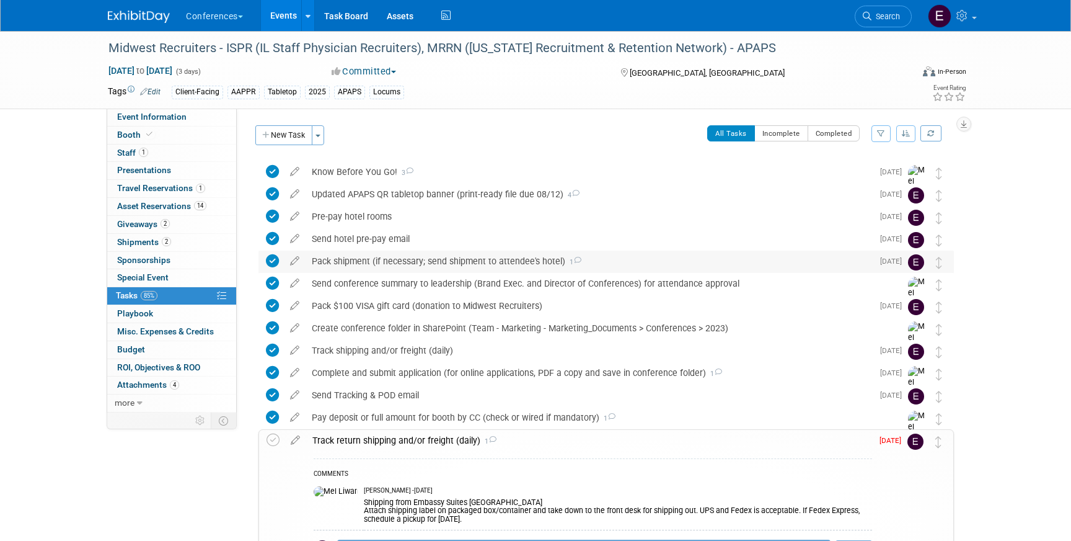
click at [365, 266] on div "Pack shipment (if necessary; send shipment to attendee's hotel) 1" at bounding box center [589, 260] width 567 height 21
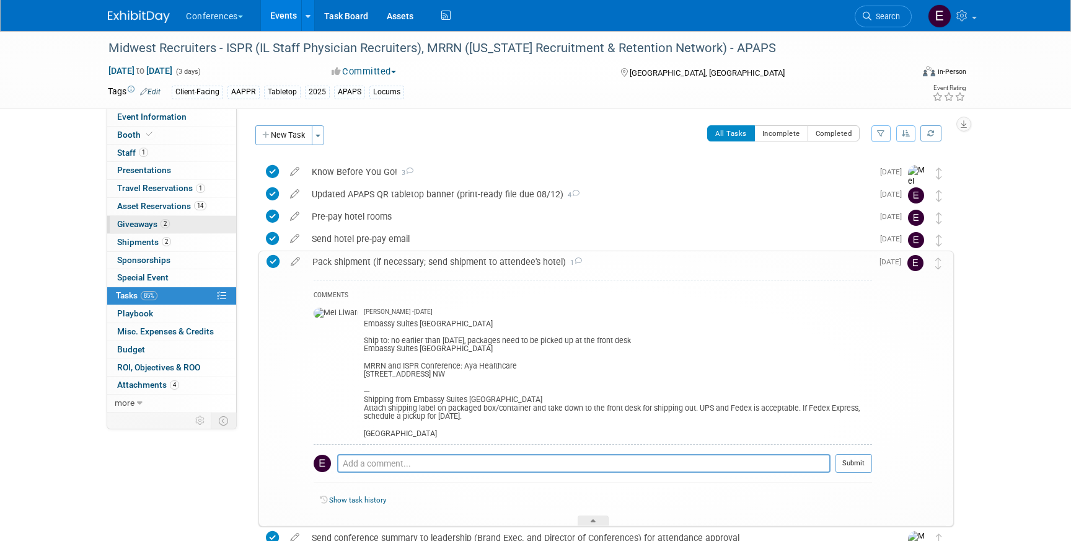
click at [130, 226] on span "Giveaways 2" at bounding box center [143, 224] width 53 height 10
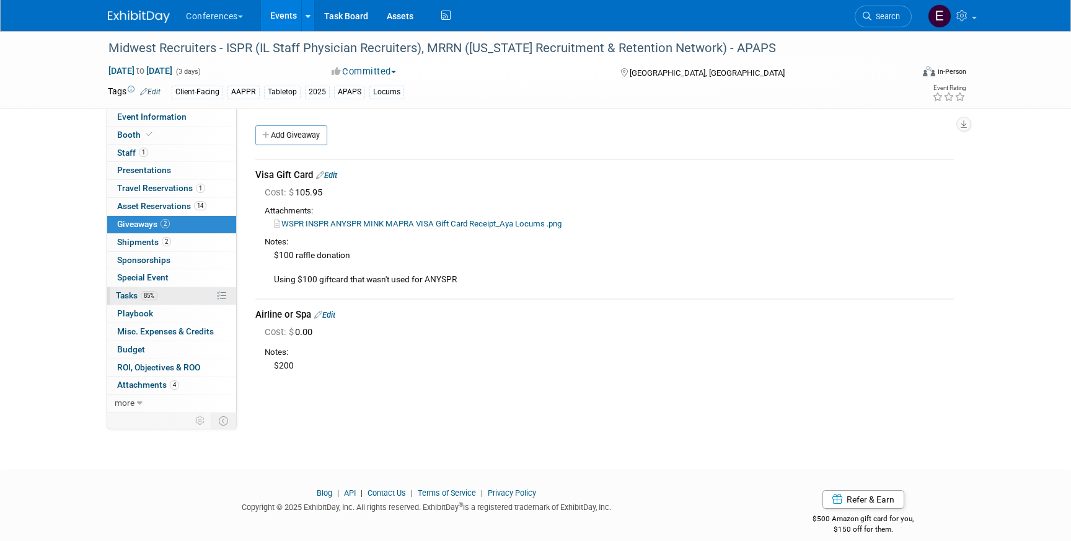
click at [164, 295] on link "85% Tasks 85%" at bounding box center [171, 295] width 129 height 17
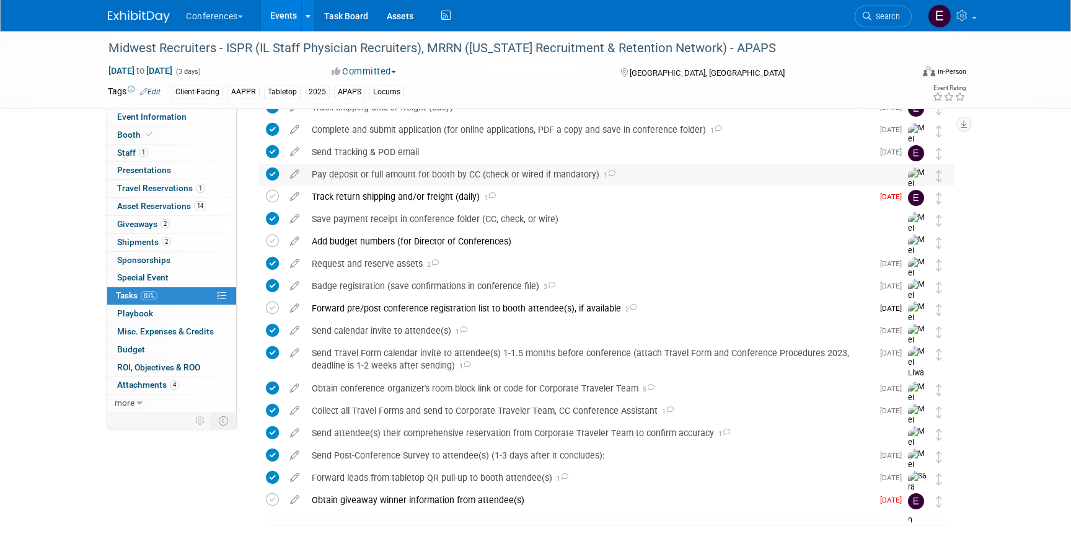
scroll to position [290, 0]
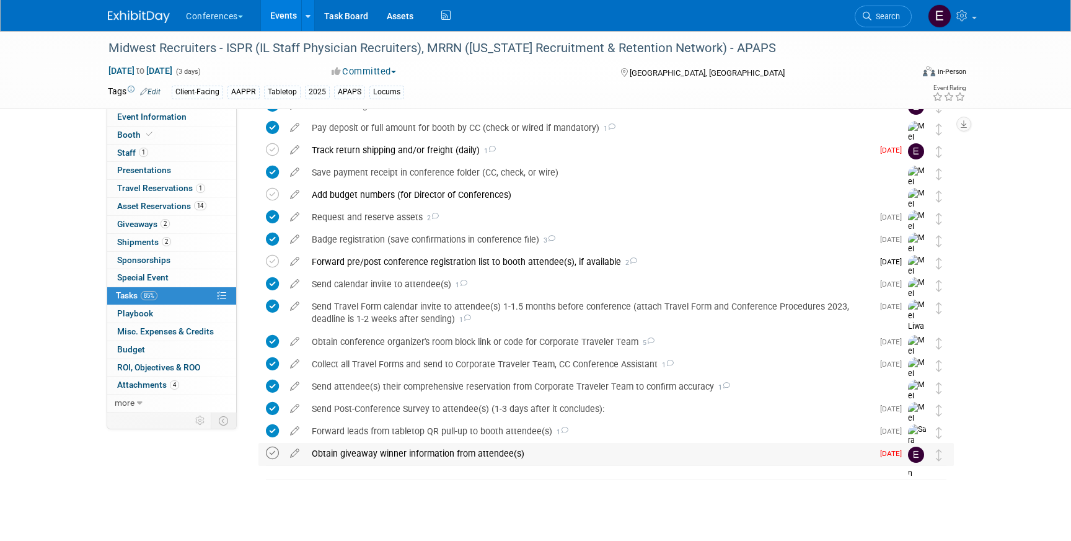
click at [270, 454] on icon at bounding box center [272, 452] width 13 height 13
click at [140, 224] on span "Giveaways 2" at bounding box center [143, 224] width 53 height 10
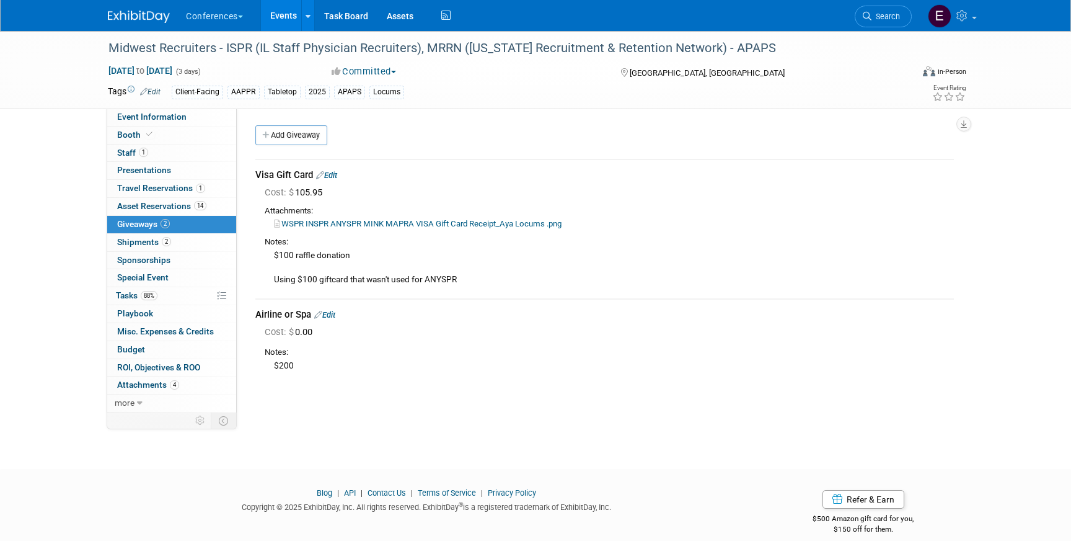
click at [332, 314] on link "Edit" at bounding box center [324, 314] width 21 height 9
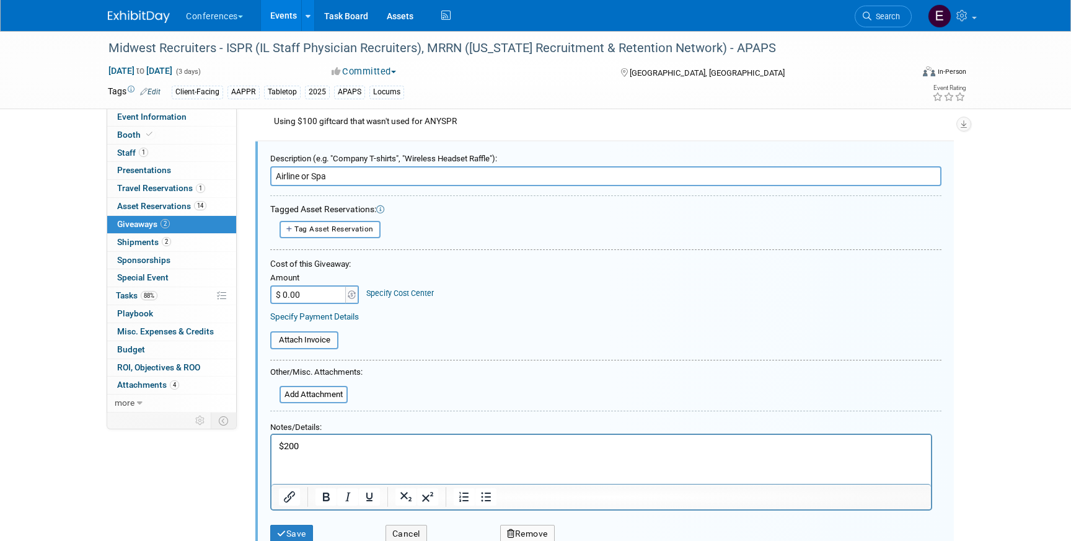
scroll to position [308, 0]
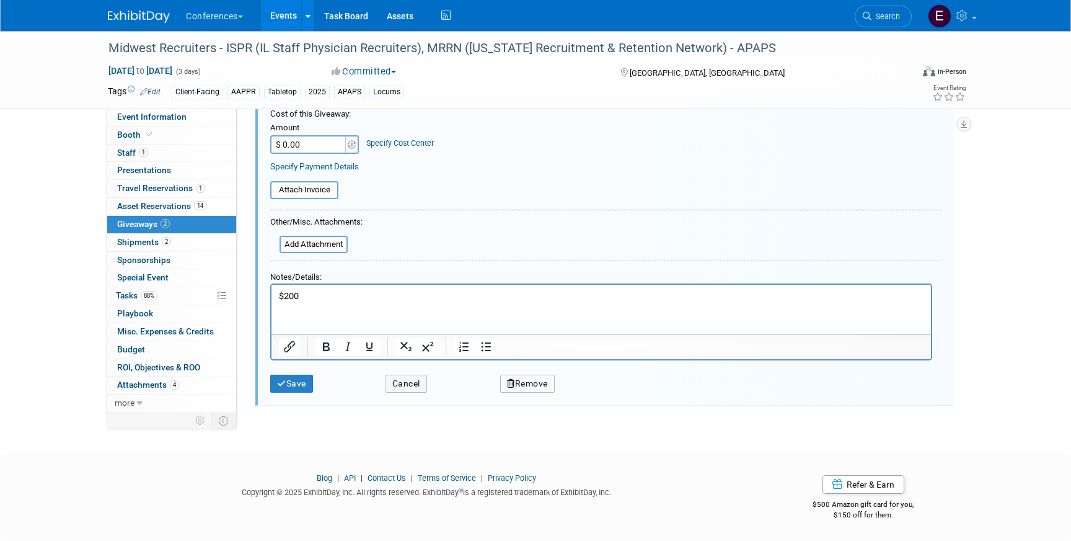
click at [355, 303] on html "$200" at bounding box center [602, 294] width 660 height 18
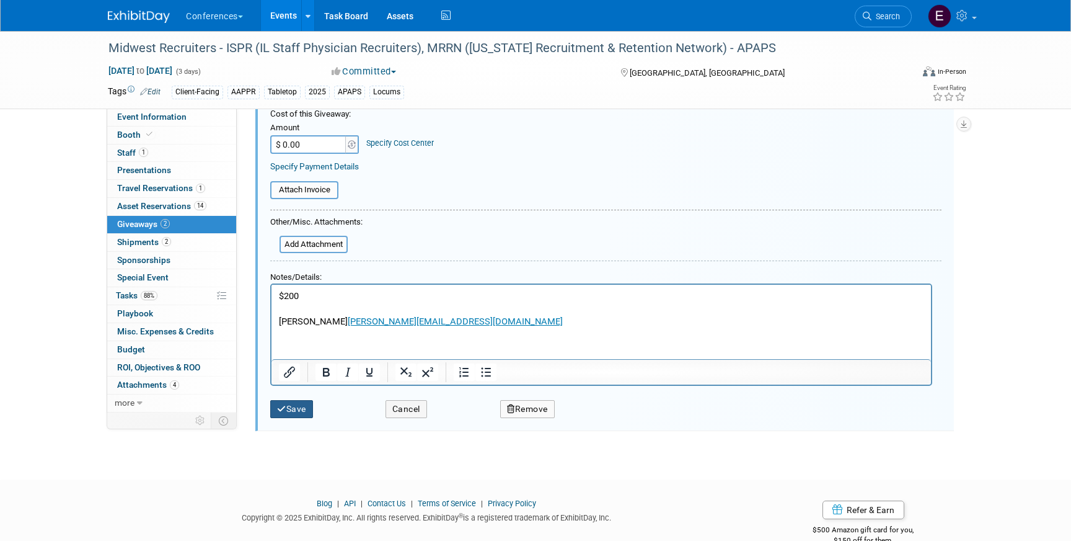
click at [295, 412] on button "Save" at bounding box center [291, 409] width 43 height 18
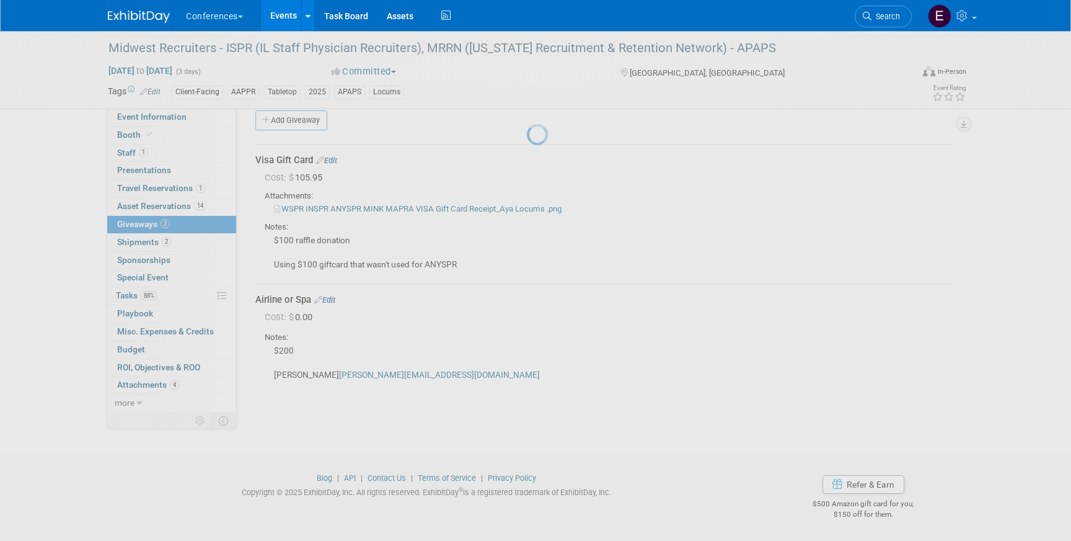
scroll to position [14, 0]
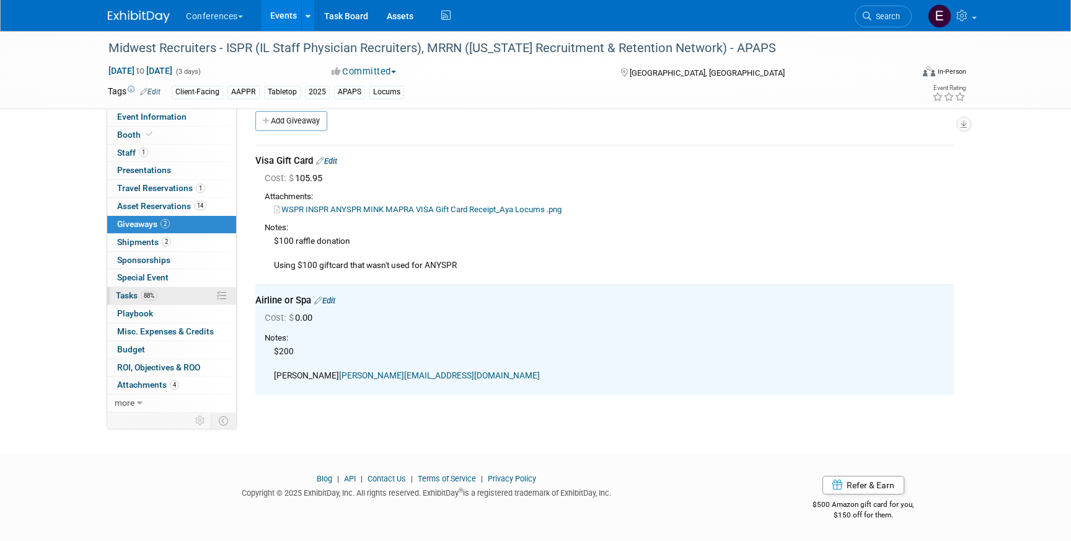
click at [171, 296] on link "88% Tasks 88%" at bounding box center [171, 295] width 129 height 17
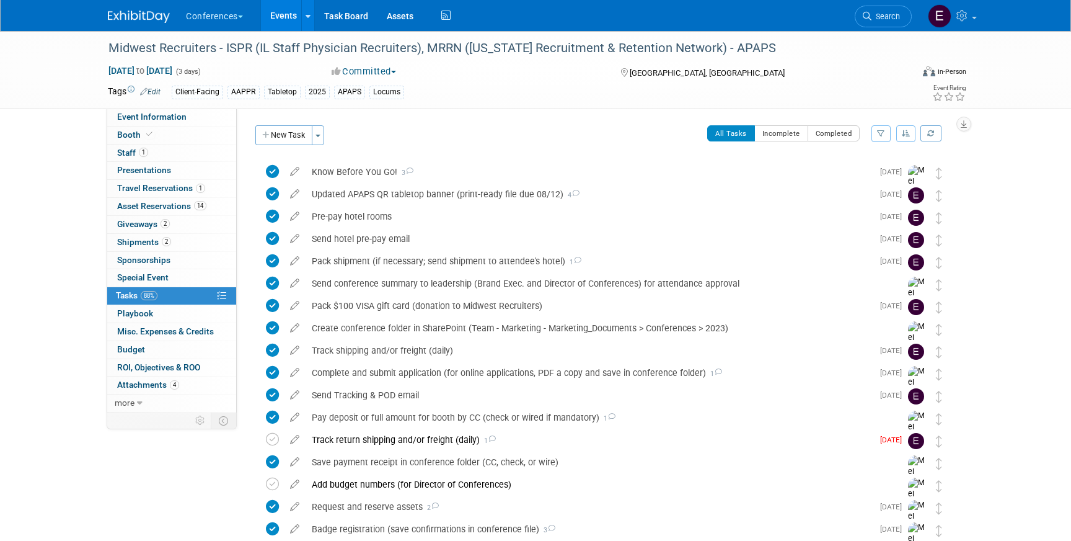
scroll to position [290, 0]
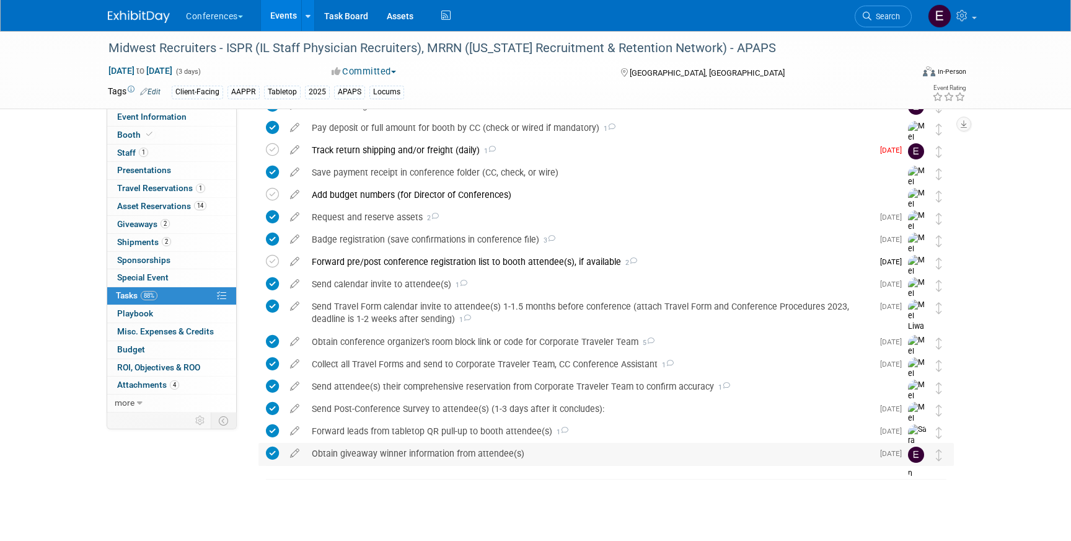
click at [361, 457] on div "Obtain giveaway winner information from attendee(s)" at bounding box center [589, 453] width 567 height 21
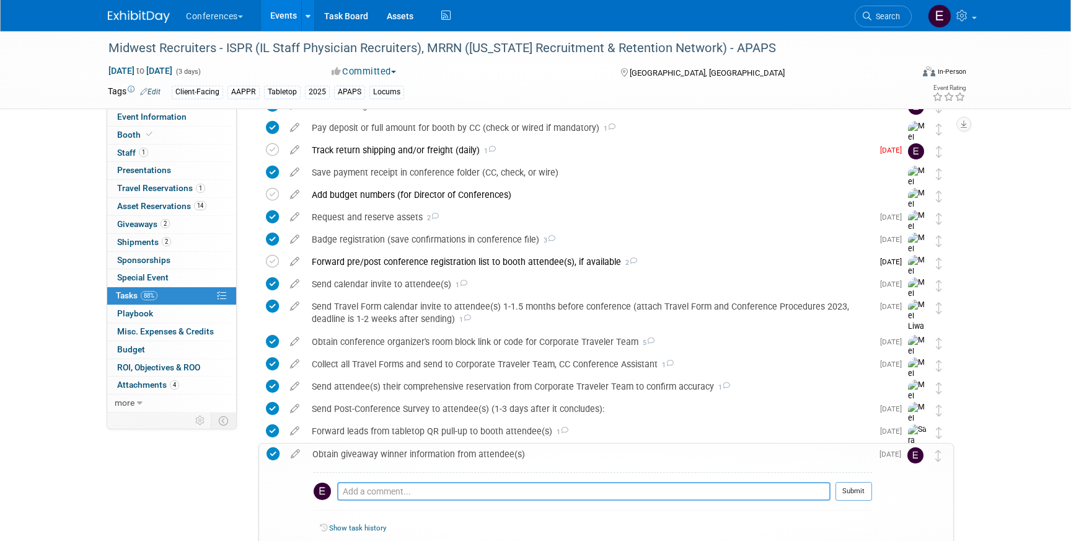
click at [355, 494] on textarea at bounding box center [584, 491] width 494 height 19
paste textarea "Hannah Schultz hannah.schultz@chs-mi.com"
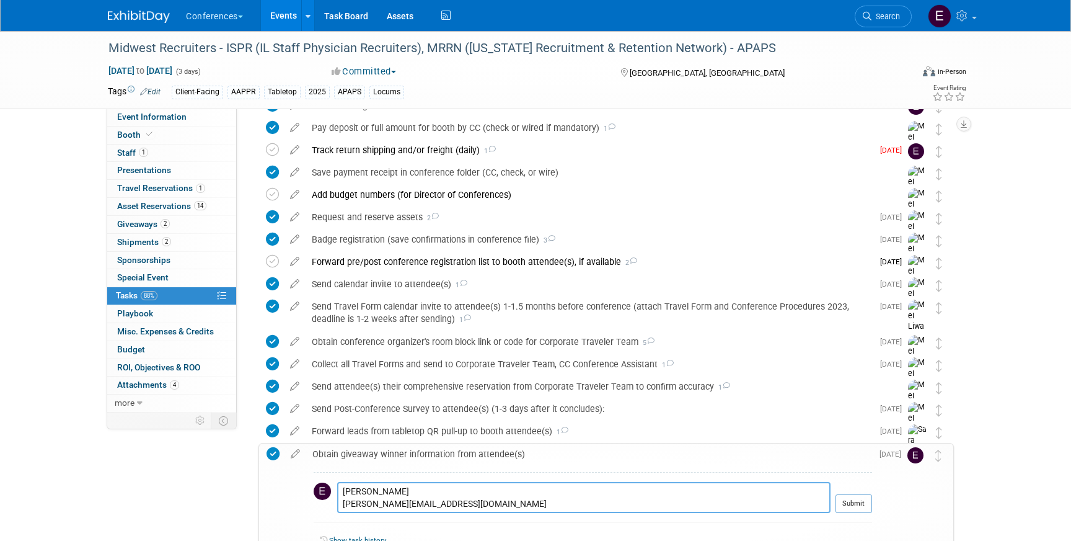
click at [339, 507] on textarea "Hannah Schultz hannah.schultz@chs-mi.com" at bounding box center [584, 497] width 494 height 31
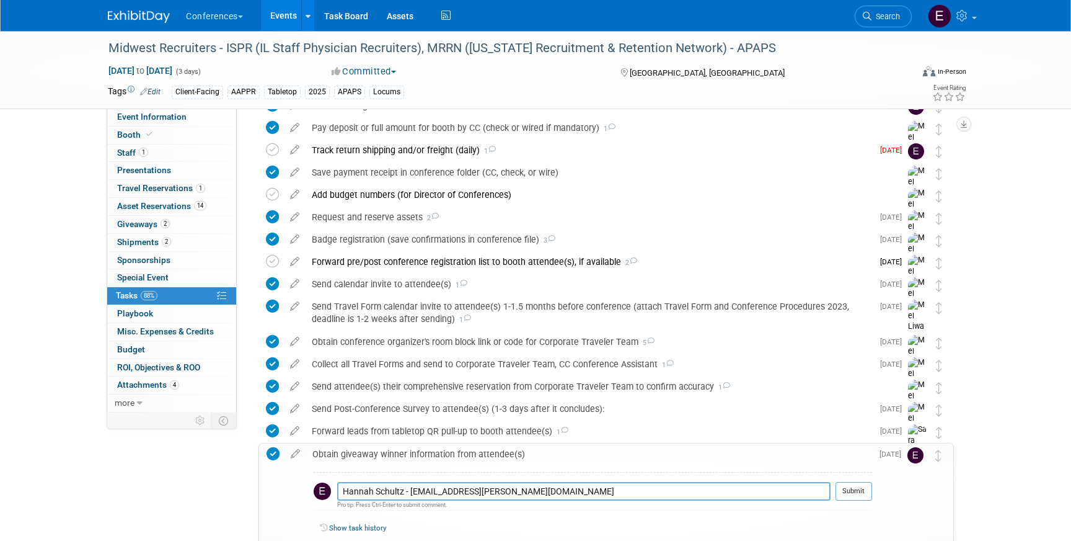
click at [565, 494] on textarea "Hannah Schultz - hannah.schultz@chs-mi.com" at bounding box center [584, 491] width 494 height 19
type textarea "Hannah Schultz - hannah.schultz@chs-mi.com"
click at [849, 487] on button "Submit" at bounding box center [854, 491] width 37 height 19
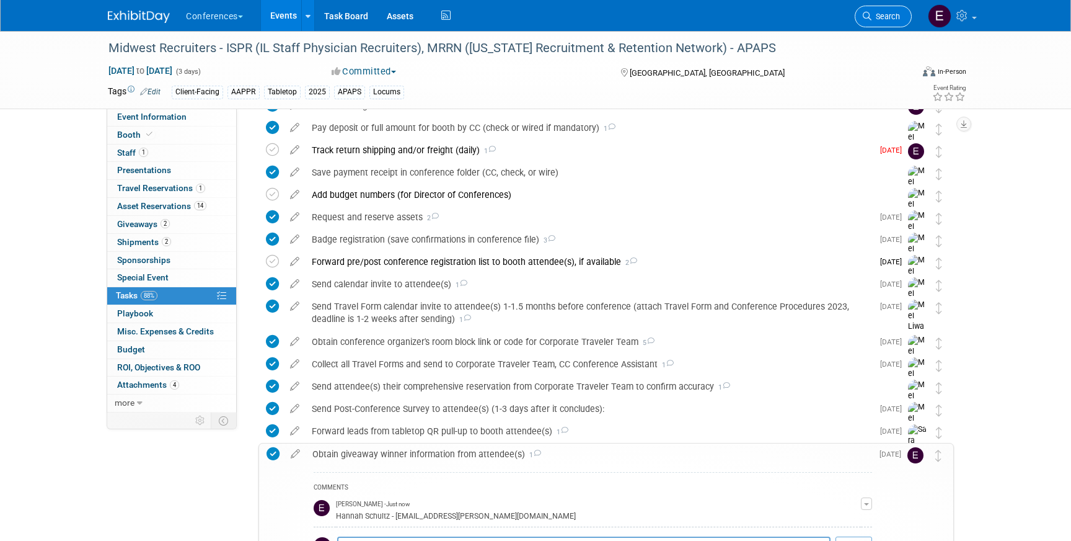
click at [892, 26] on link "Search" at bounding box center [883, 17] width 57 height 22
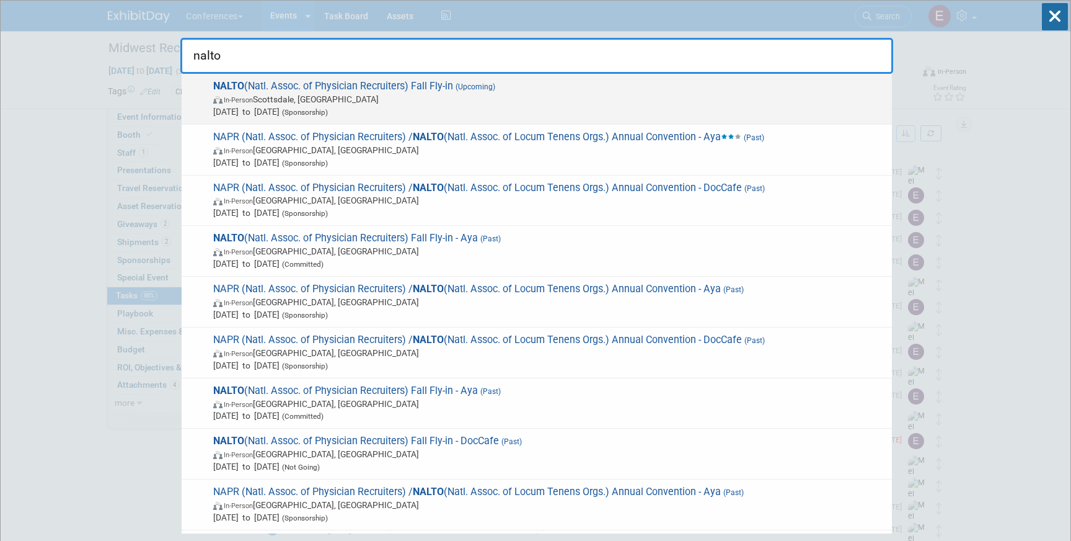
type input "nalto"
click at [717, 99] on span "In-Person Scottsdale, AZ" at bounding box center [549, 99] width 673 height 12
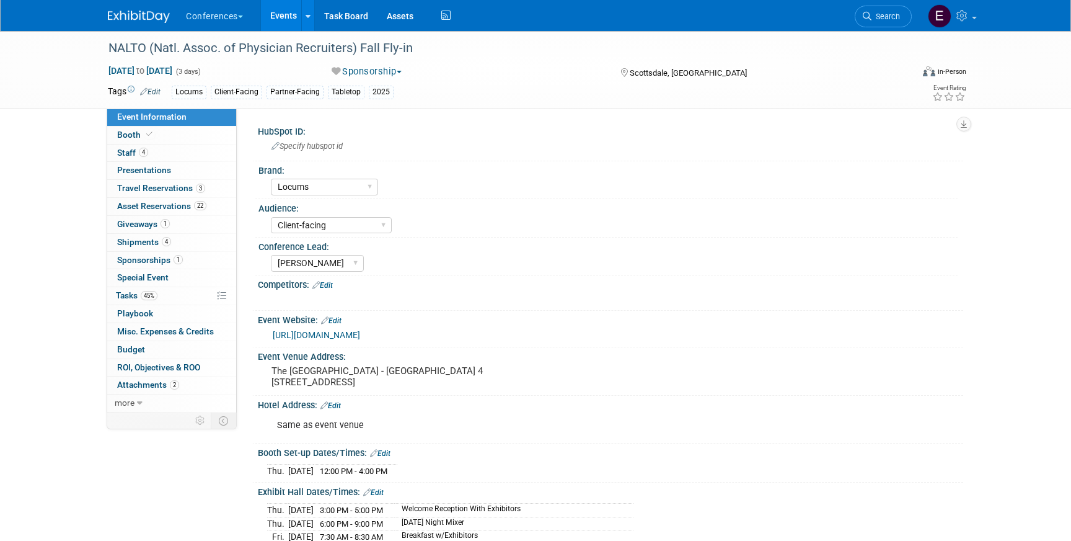
select select "Locums"
select select "Client-facing"
select select "[PERSON_NAME]"
click at [165, 297] on link "45% Tasks 45%" at bounding box center [171, 295] width 129 height 17
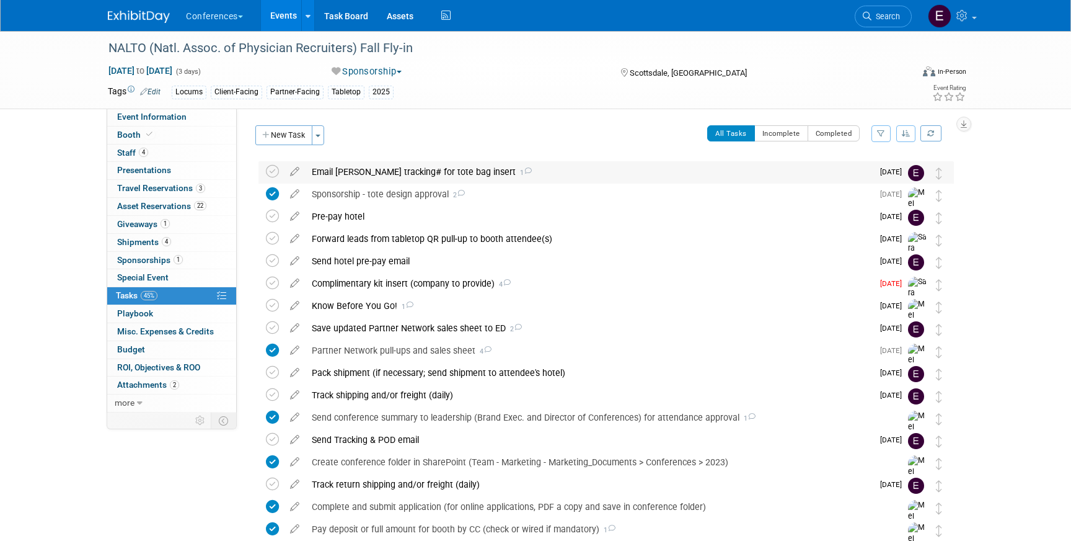
click at [389, 171] on div "Email [PERSON_NAME] tracking# for tote bag insert 1" at bounding box center [589, 171] width 567 height 21
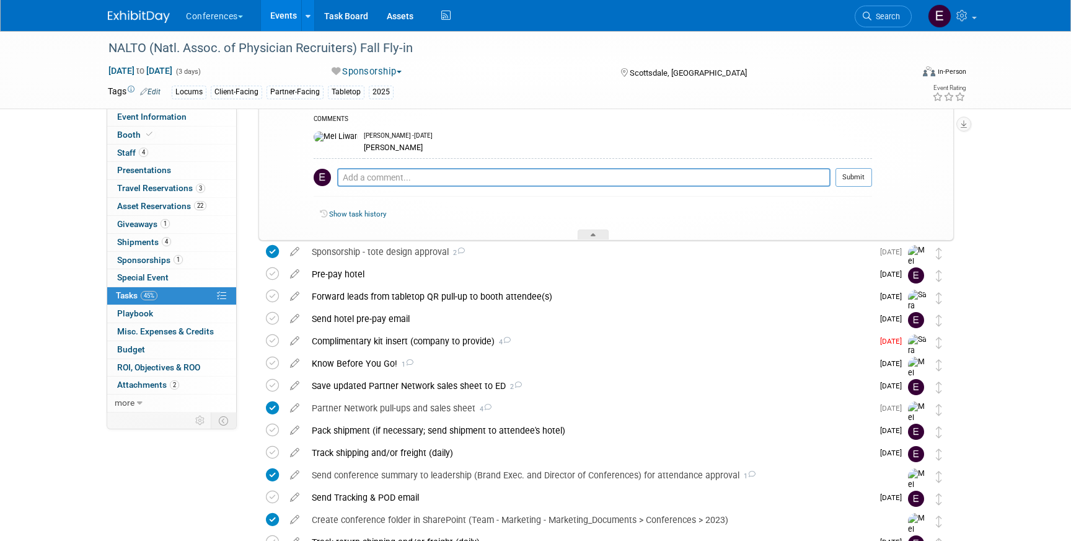
scroll to position [102, 0]
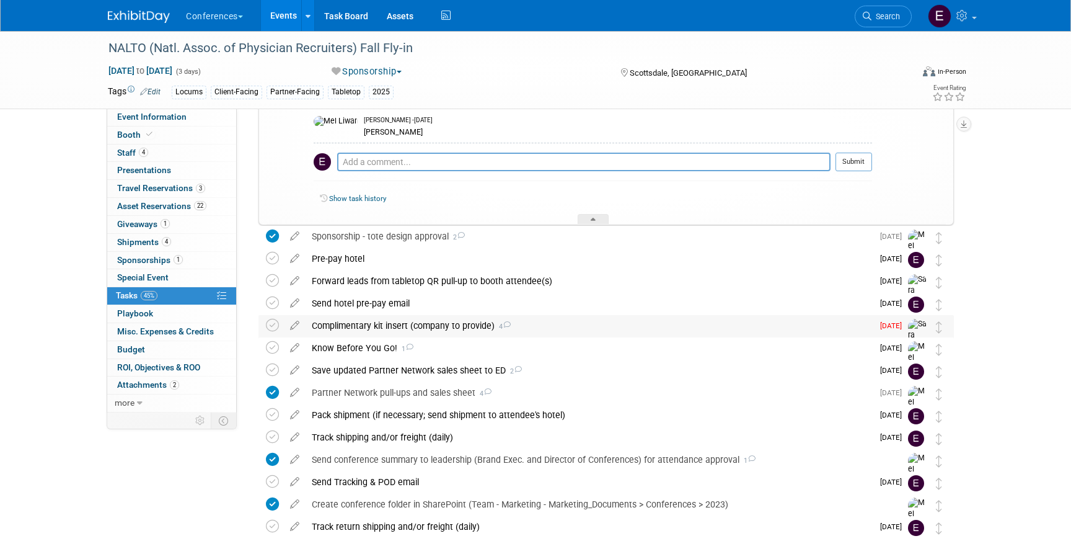
click at [408, 324] on div "Complimentary kit insert (company to provide) 4" at bounding box center [589, 325] width 567 height 21
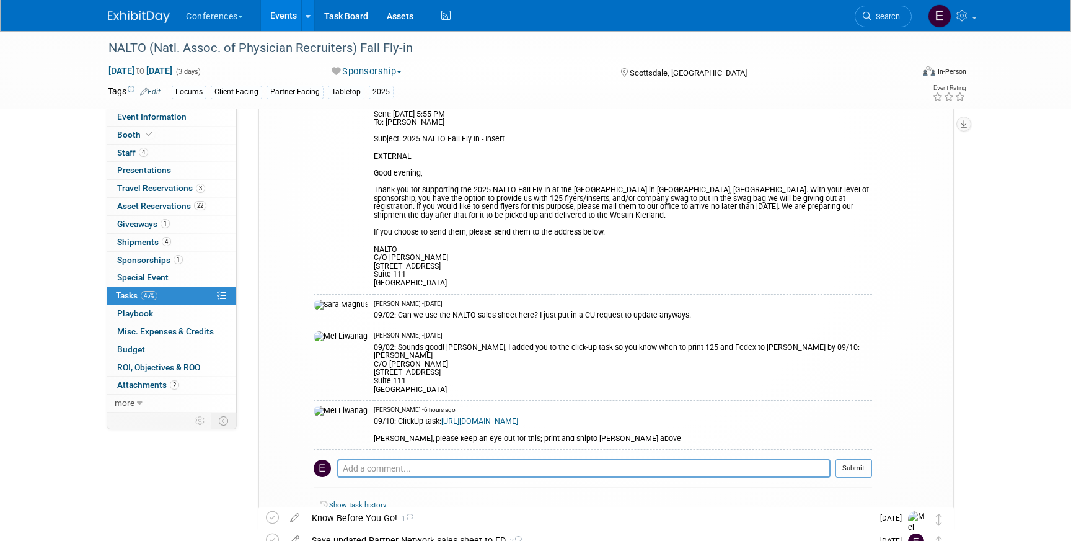
scroll to position [649, 0]
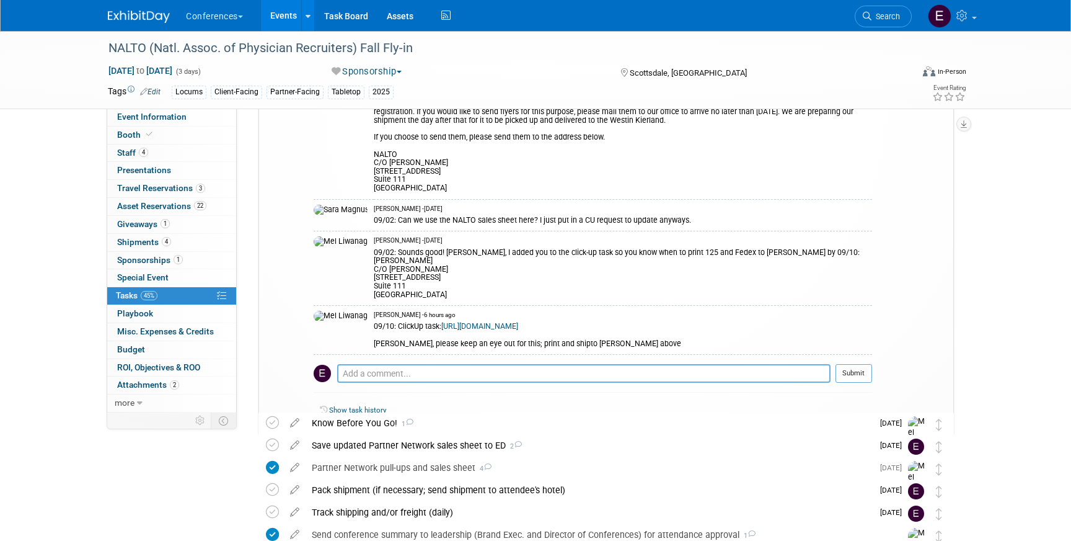
click at [410, 364] on textarea at bounding box center [584, 373] width 494 height 19
type textarea "o"
click at [538, 364] on textarea "09/10: sent out to [PERSON_NAME] - arriving [DATE]" at bounding box center [584, 373] width 494 height 19
click at [572, 364] on textarea "09/10: sent out to [PERSON_NAME] - arriving [DATE]" at bounding box center [584, 373] width 494 height 19
click at [370, 364] on textarea "09/10: sent out to [PERSON_NAME] - arriving [DATE]" at bounding box center [584, 373] width 494 height 19
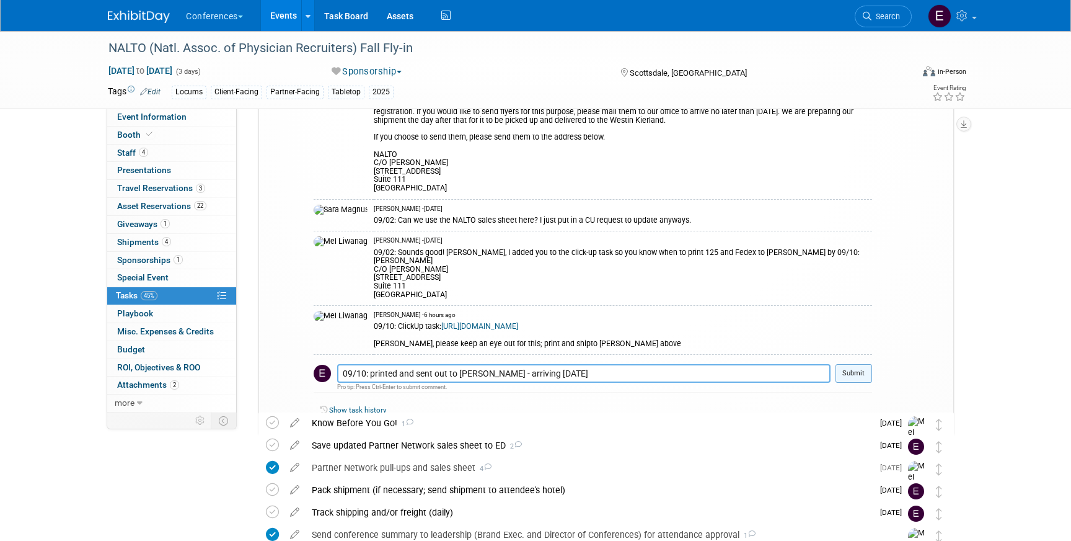
type textarea "09/10: printed and sent out to [PERSON_NAME] - arriving [DATE]"
click at [854, 364] on button "Submit" at bounding box center [854, 373] width 37 height 19
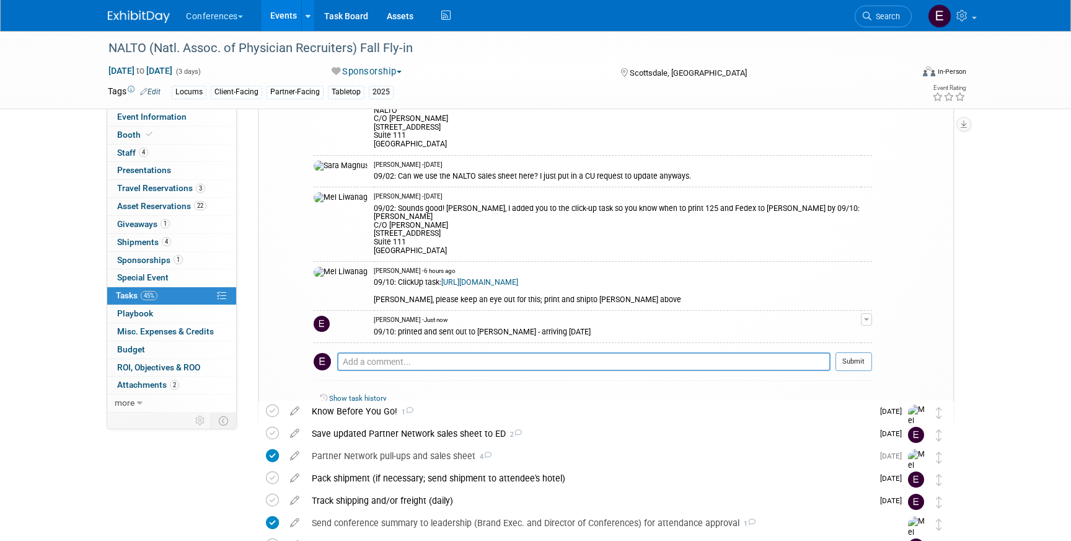
scroll to position [698, 0]
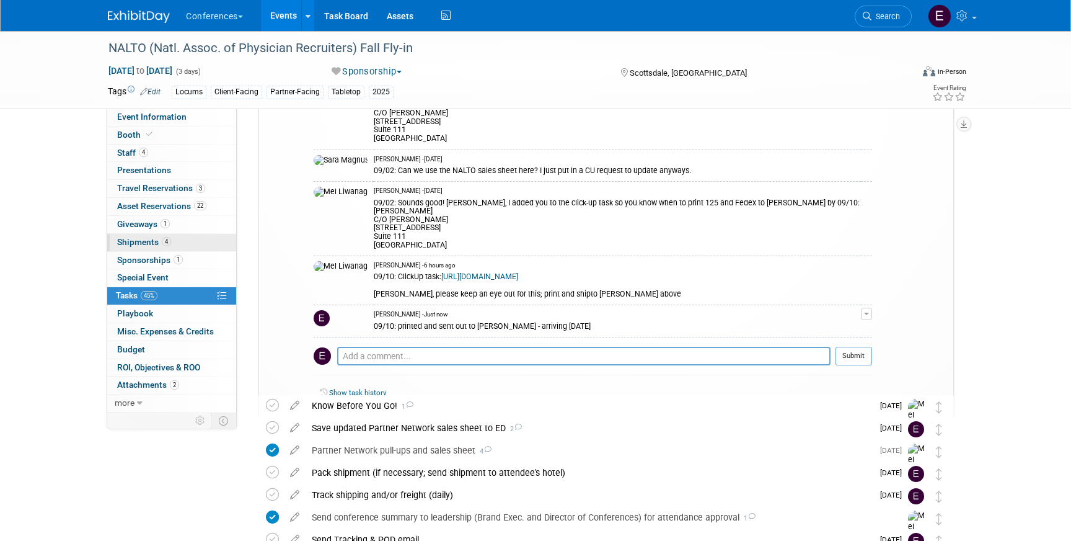
click at [213, 239] on link "4 Shipments 4" at bounding box center [171, 242] width 129 height 17
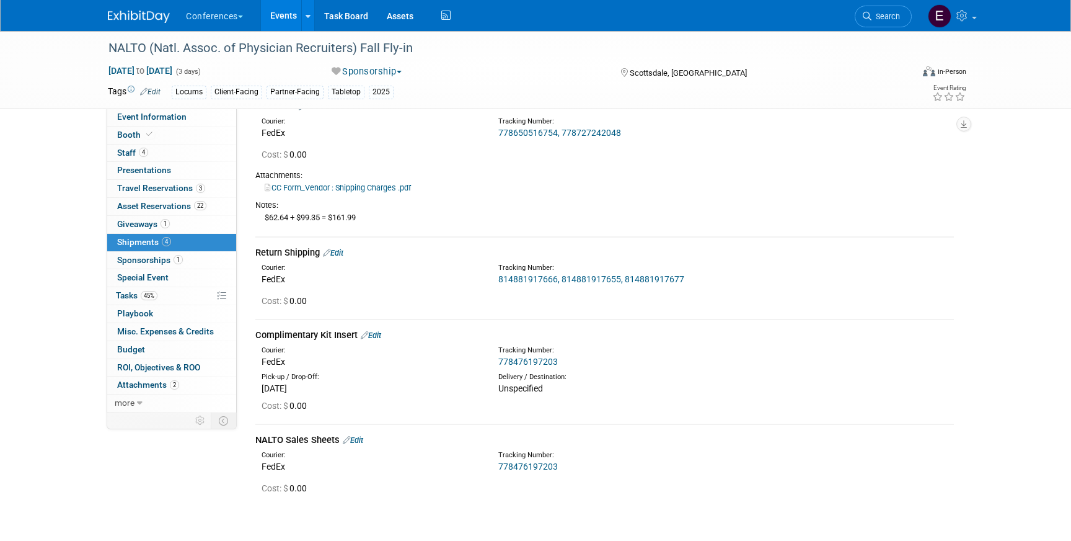
scroll to position [50, 0]
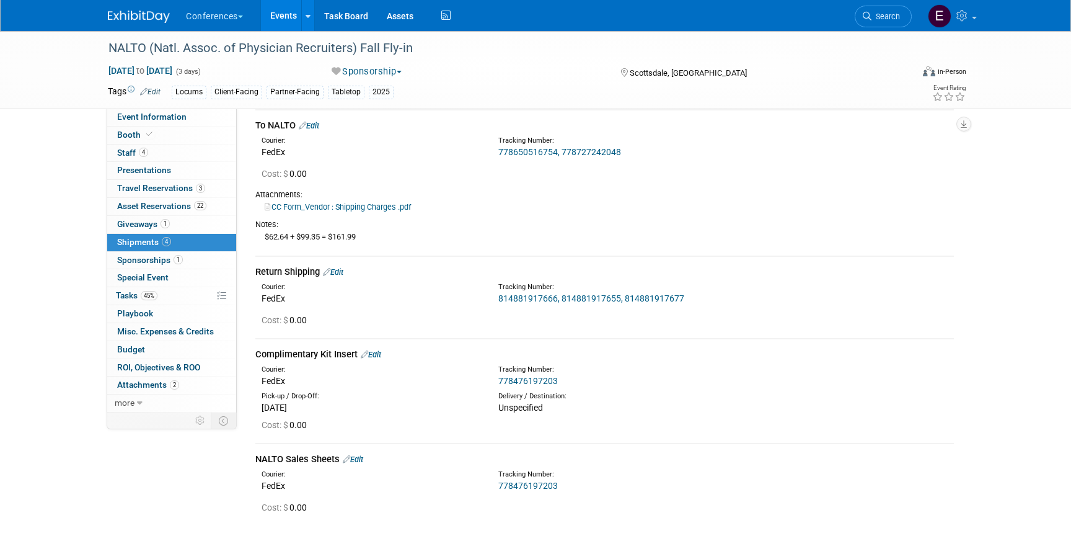
click at [387, 204] on link "CC Form_Vendor : Shipping Charges .pdf" at bounding box center [338, 206] width 146 height 9
click at [316, 124] on link "Edit" at bounding box center [309, 125] width 20 height 9
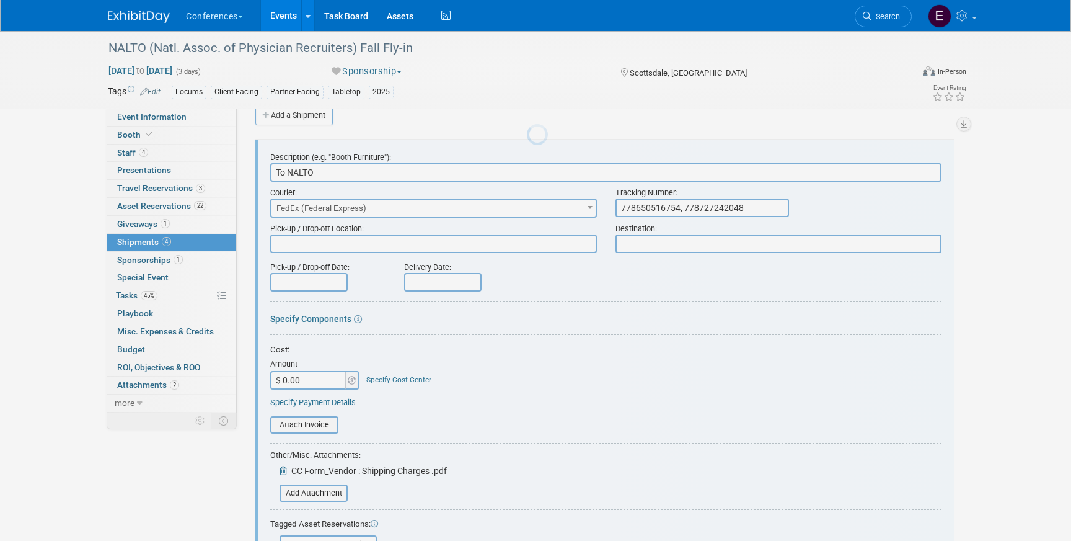
scroll to position [19, 0]
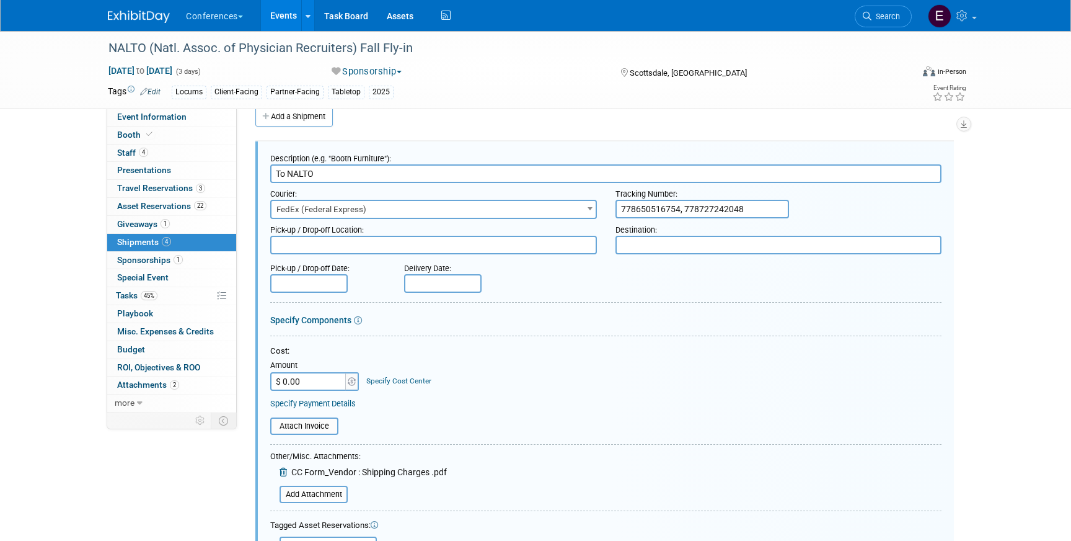
click at [280, 470] on icon at bounding box center [285, 472] width 10 height 9
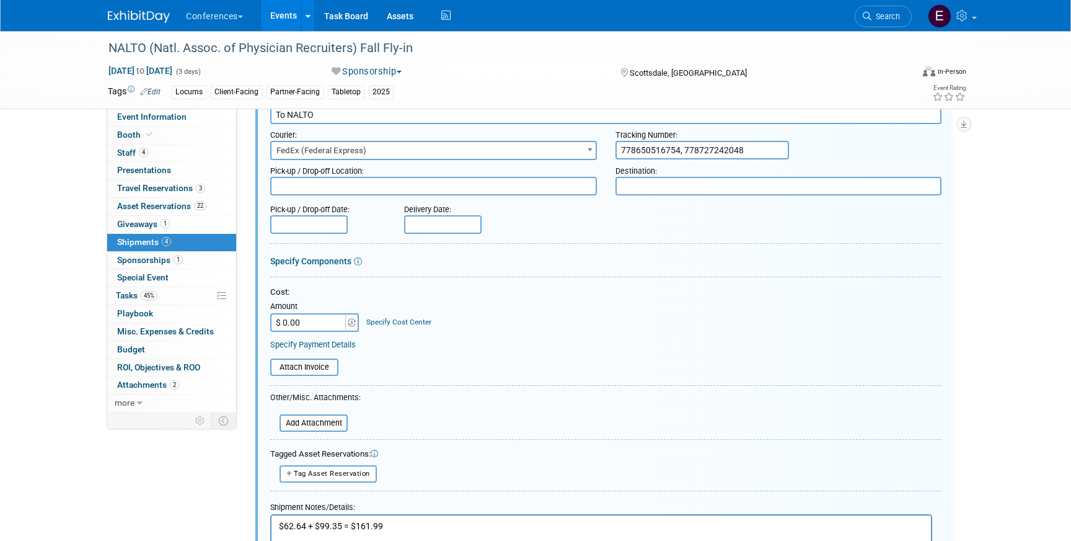
scroll to position [55, 0]
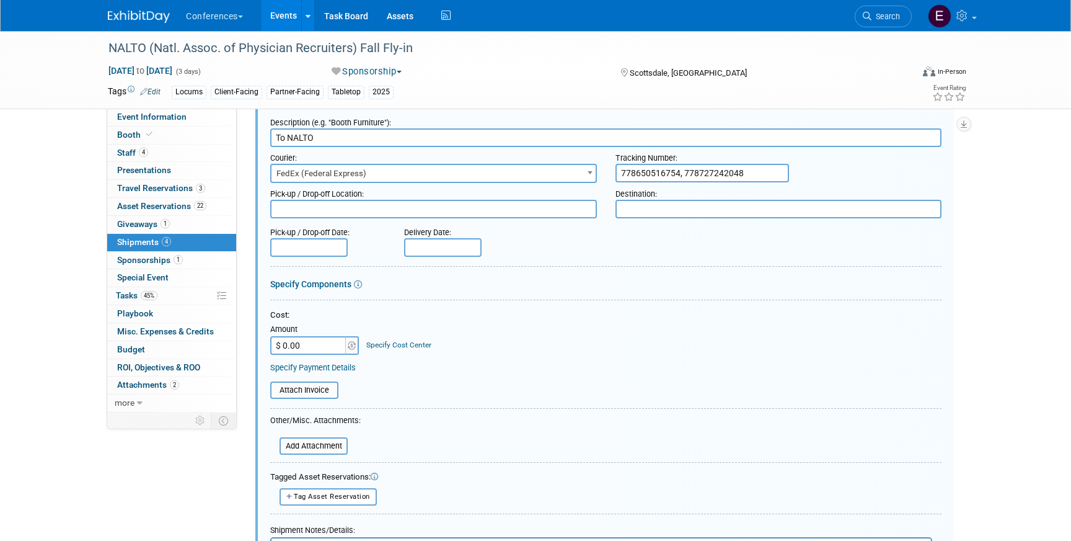
drag, startPoint x: 760, startPoint y: 174, endPoint x: 624, endPoint y: 171, distance: 135.8
click at [624, 171] on input "778650516754, 778727242048" at bounding box center [703, 173] width 174 height 19
type input "7"
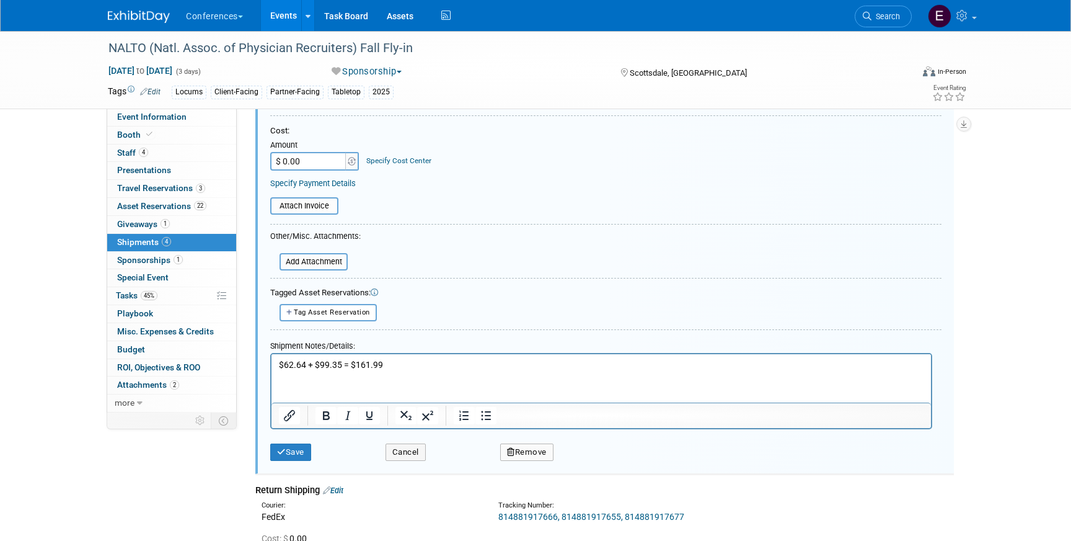
scroll to position [245, 0]
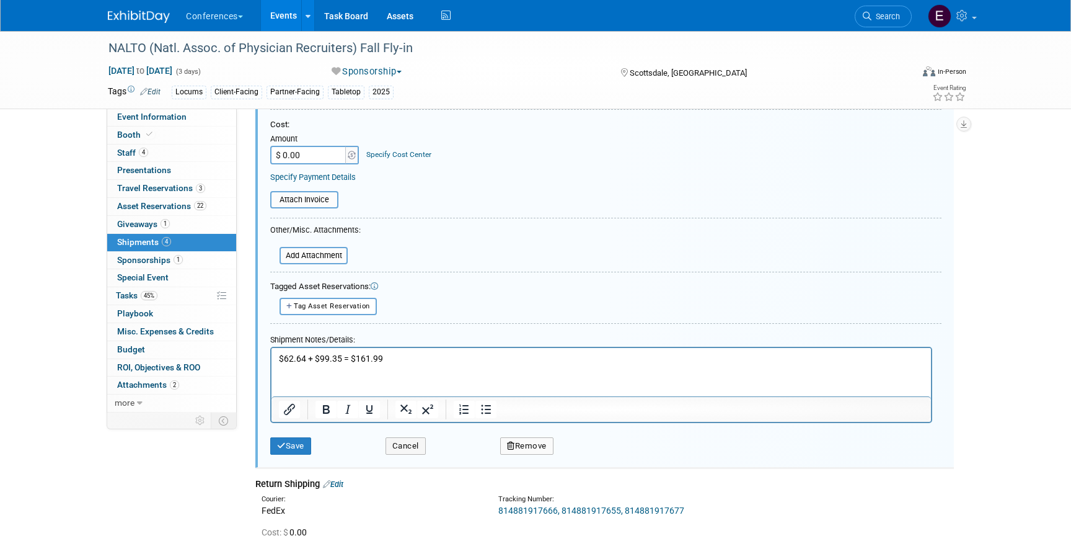
drag, startPoint x: 402, startPoint y: 365, endPoint x: 244, endPoint y: 334, distance: 161.2
click at [272, 347] on html "$62.64 + $99.35 = $161.99" at bounding box center [602, 355] width 660 height 17
drag, startPoint x: 410, startPoint y: 358, endPoint x: 252, endPoint y: 358, distance: 158.1
click at [272, 358] on html "$62.64 + $99.35 = $161.99" at bounding box center [602, 355] width 660 height 17
click at [277, 442] on button "Save" at bounding box center [290, 445] width 41 height 17
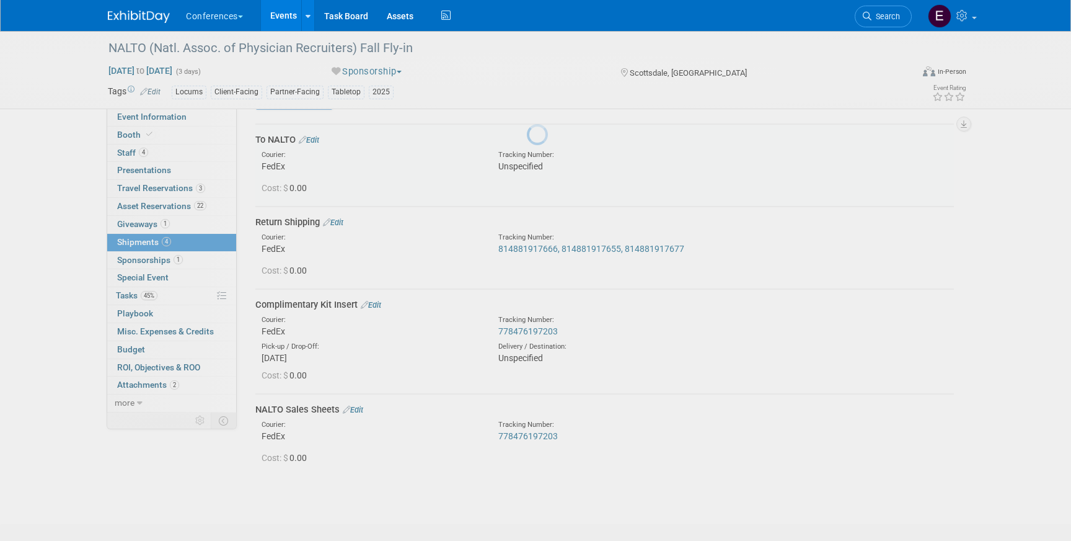
scroll to position [19, 0]
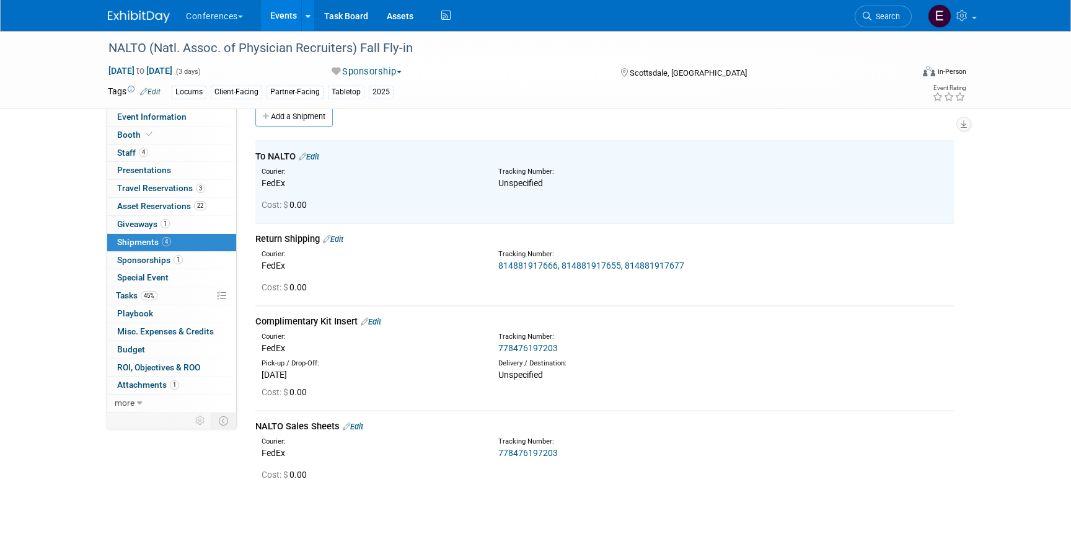
click at [339, 238] on link "Edit" at bounding box center [333, 238] width 20 height 9
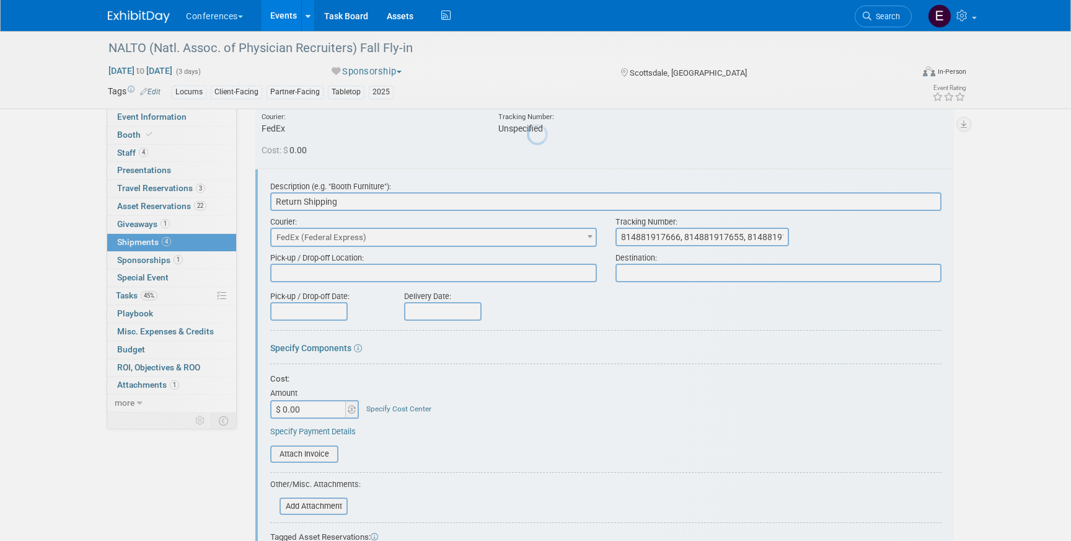
scroll to position [101, 0]
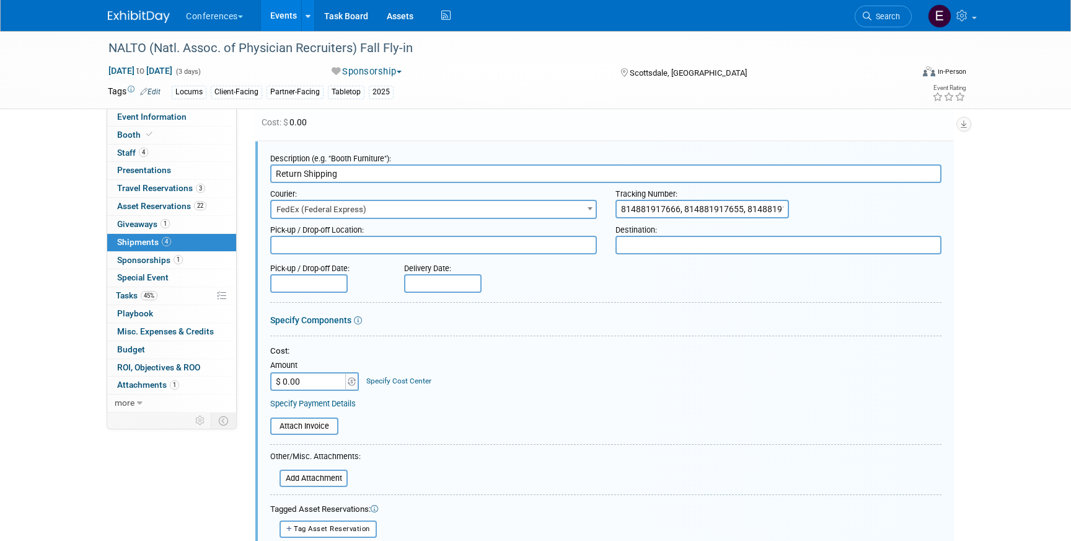
click at [761, 205] on input "814881917666, 814881917655, 814881917677" at bounding box center [703, 209] width 174 height 19
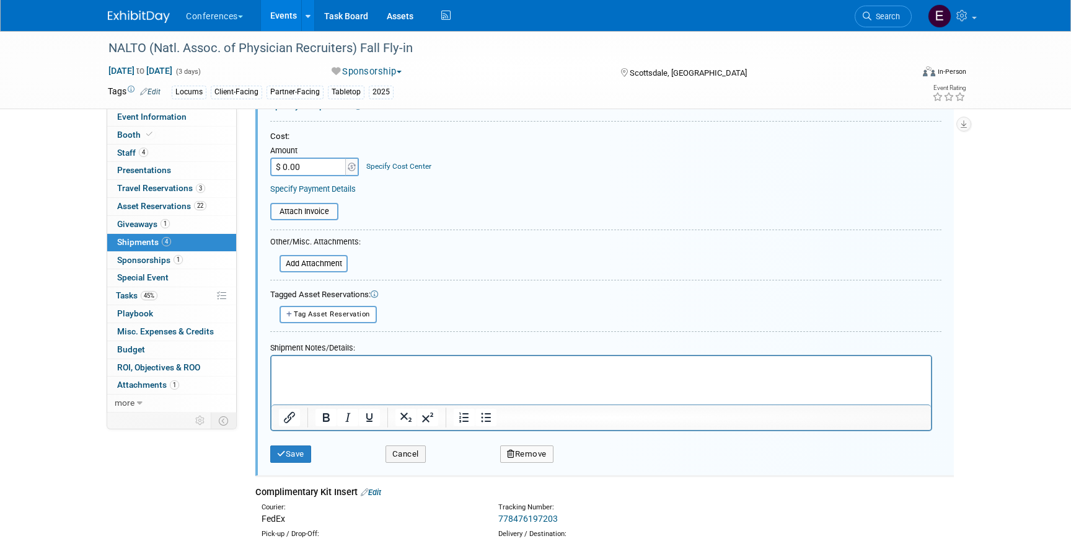
scroll to position [350, 0]
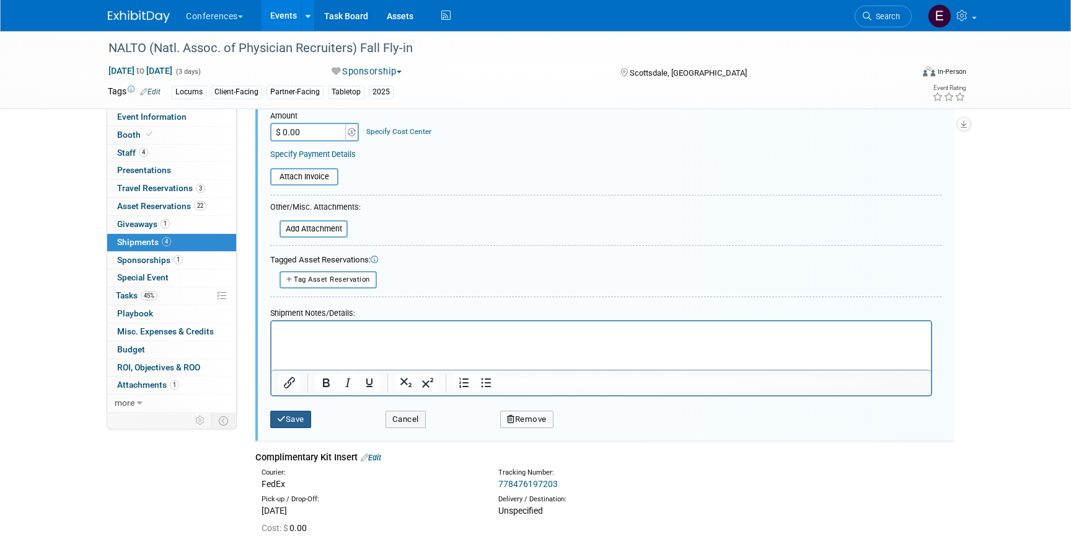
click at [295, 421] on button "Save" at bounding box center [290, 418] width 41 height 17
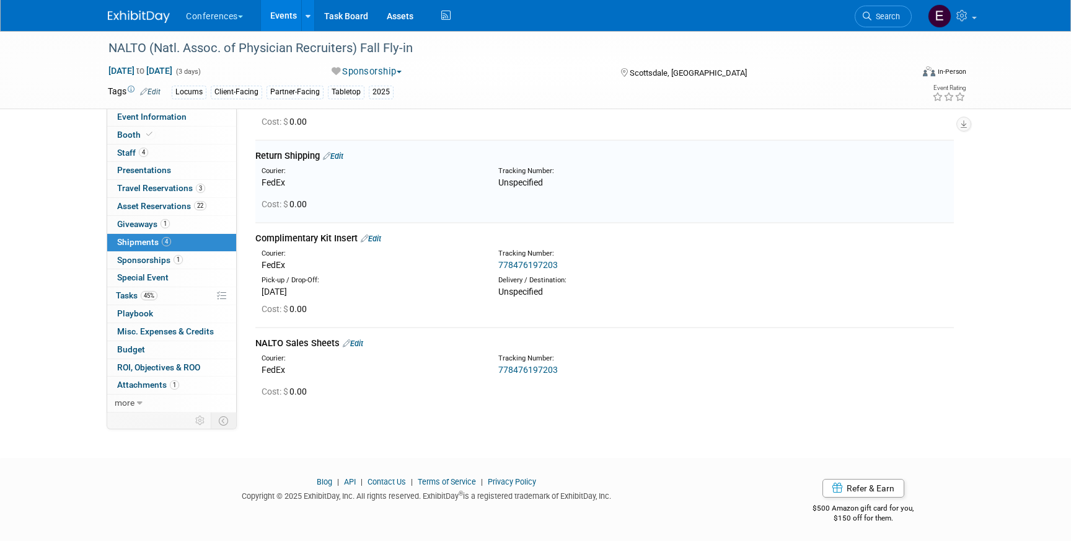
scroll to position [101, 0]
click at [381, 241] on link "Edit" at bounding box center [371, 238] width 20 height 9
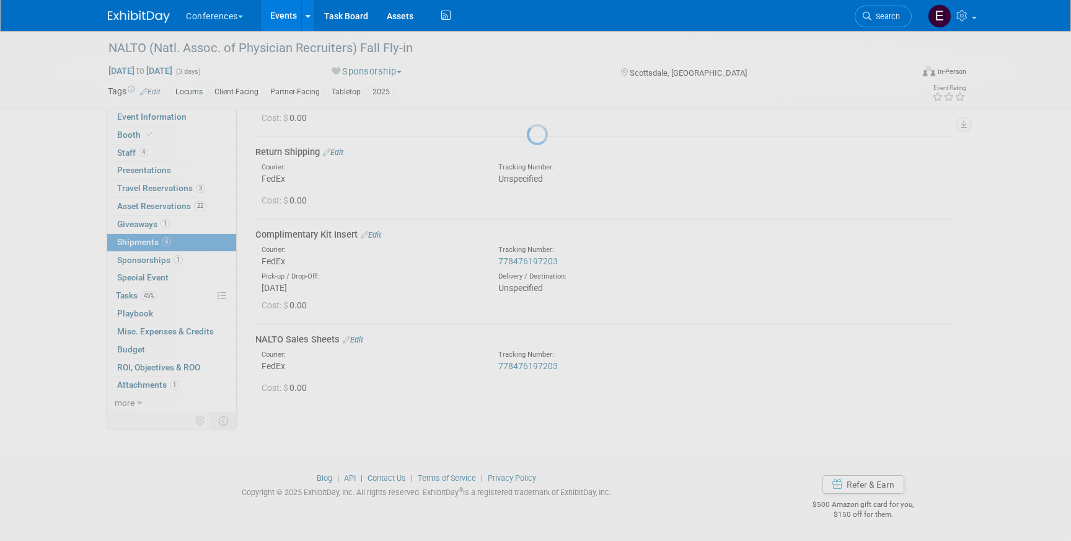
select select "8"
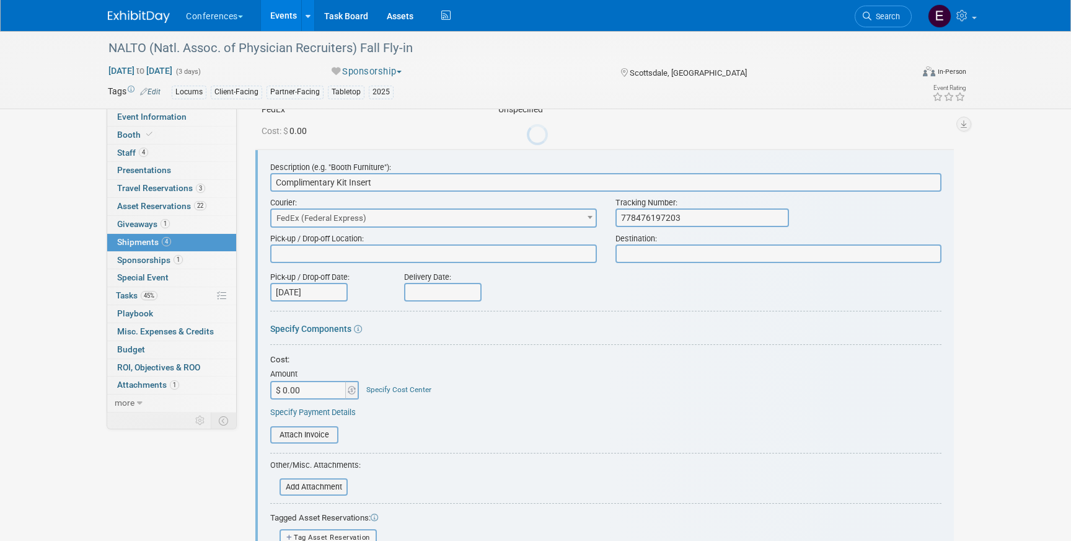
scroll to position [184, 0]
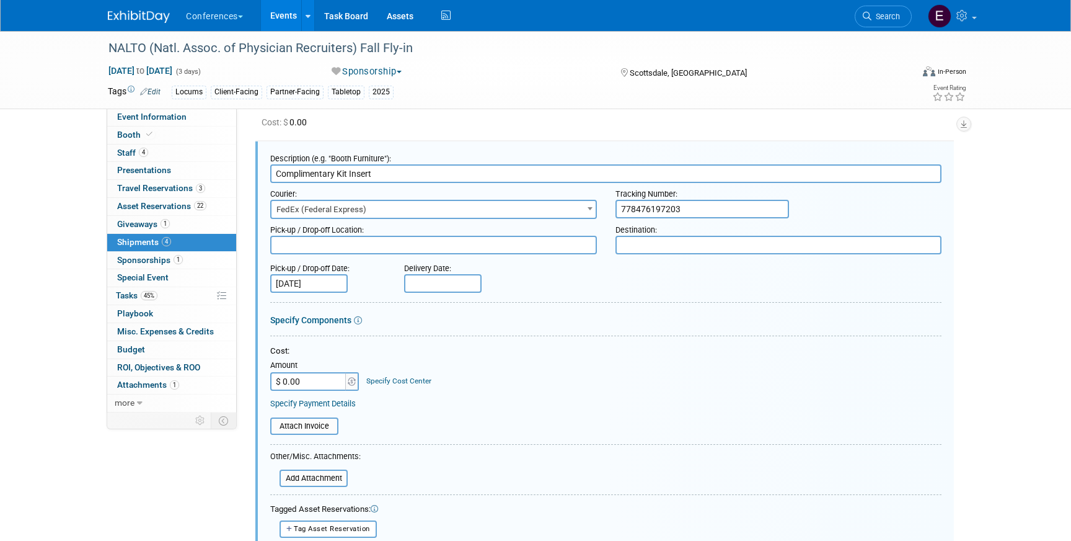
click at [327, 285] on input "[DATE]" at bounding box center [309, 283] width 78 height 19
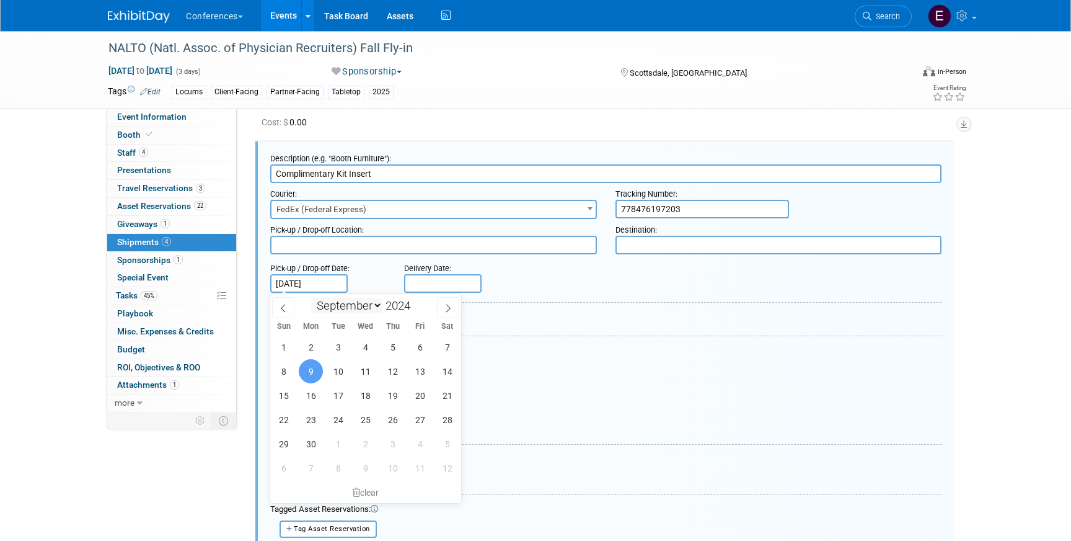
click at [327, 285] on input "[DATE]" at bounding box center [309, 283] width 78 height 19
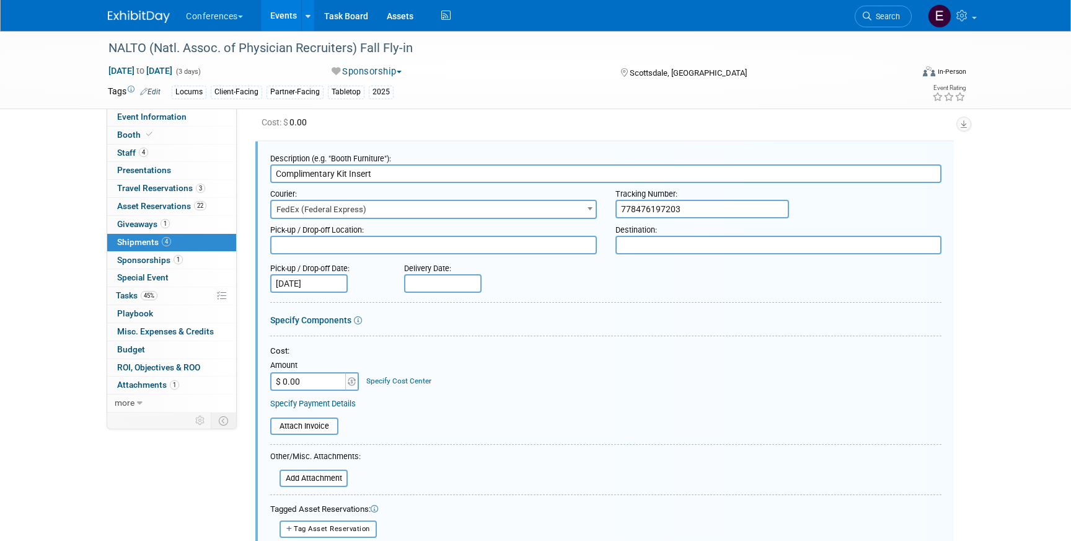
drag, startPoint x: 725, startPoint y: 216, endPoint x: 605, endPoint y: 202, distance: 121.1
click at [605, 202] on div "Courier: 007EX 17 Post Service (17PostService) 2GO (Negros Navigation) 360 Lion…" at bounding box center [606, 201] width 690 height 36
click at [324, 285] on input "[DATE]" at bounding box center [309, 283] width 78 height 19
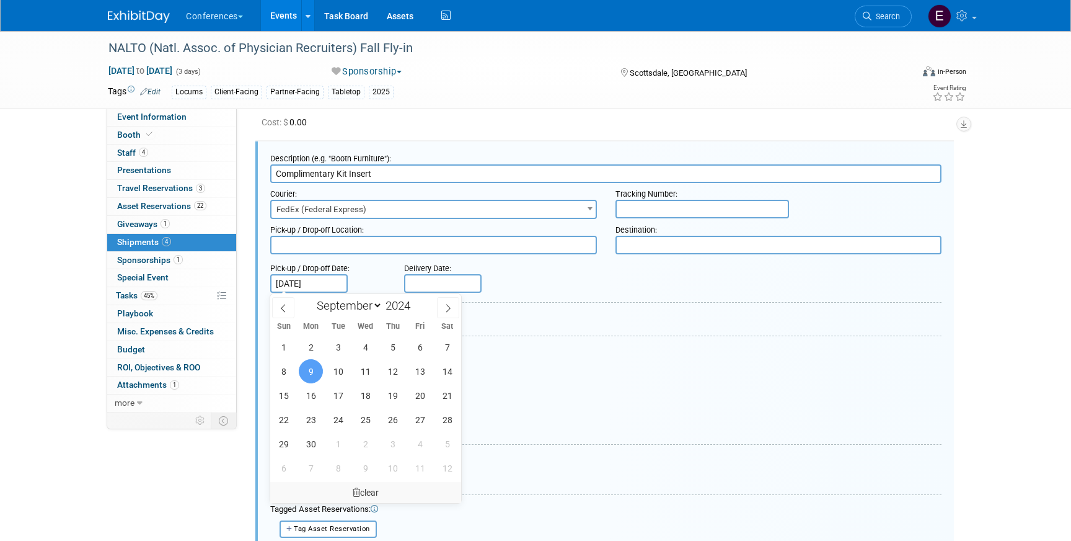
click at [353, 492] on icon at bounding box center [356, 492] width 7 height 9
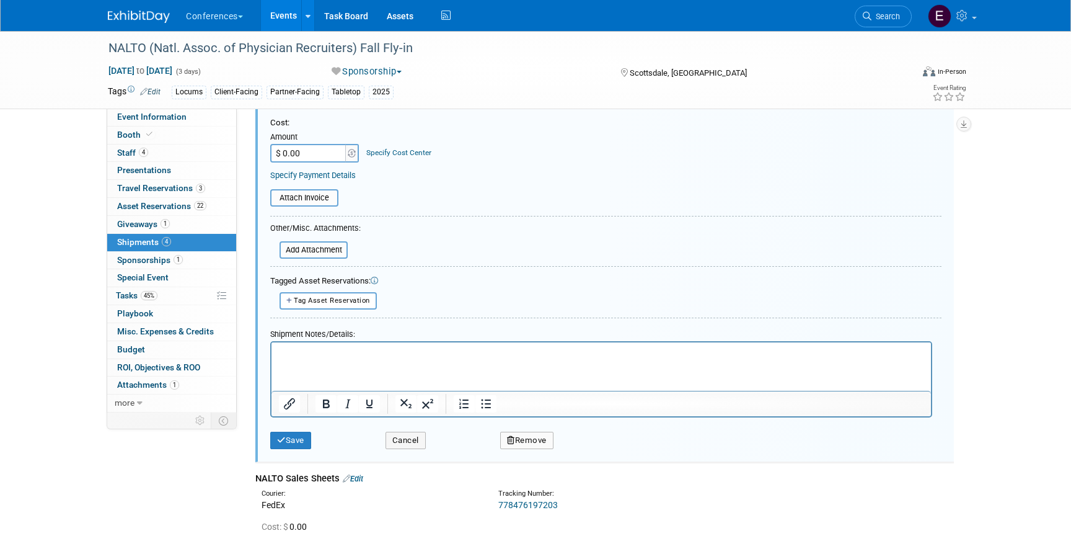
scroll to position [411, 0]
click at [296, 441] on button "Save" at bounding box center [290, 440] width 41 height 17
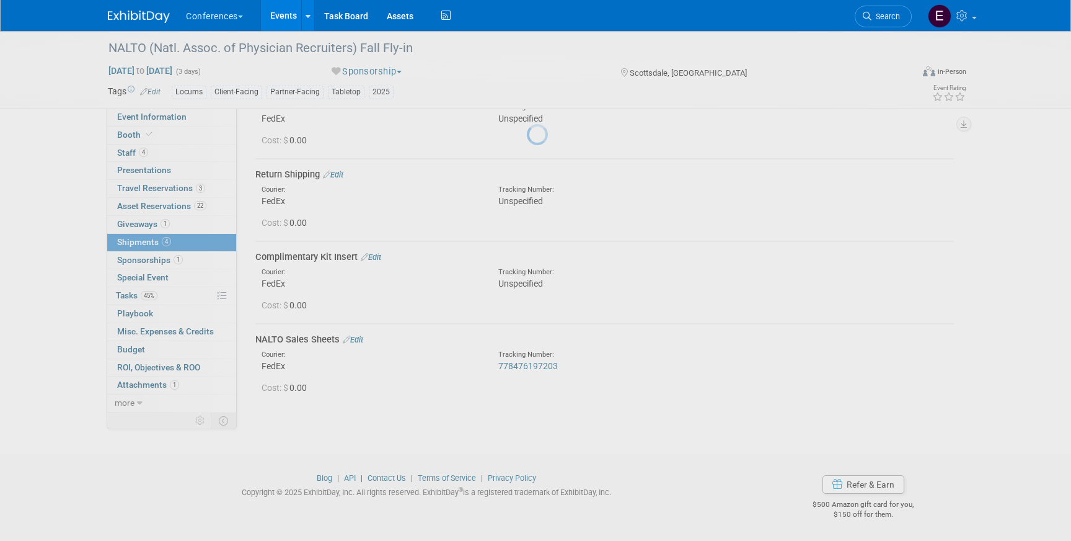
scroll to position [83, 0]
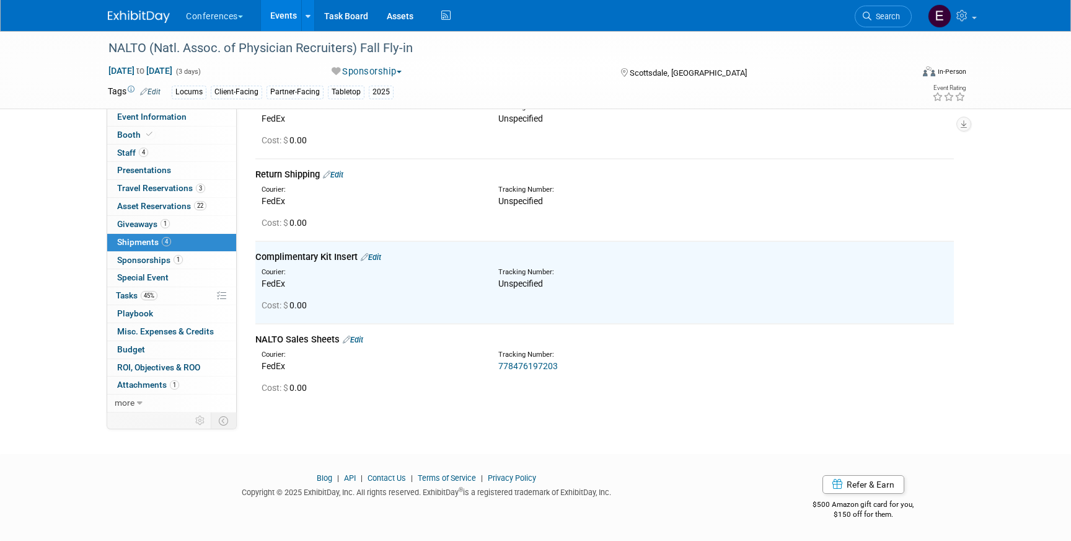
click at [363, 338] on link "Edit" at bounding box center [353, 339] width 20 height 9
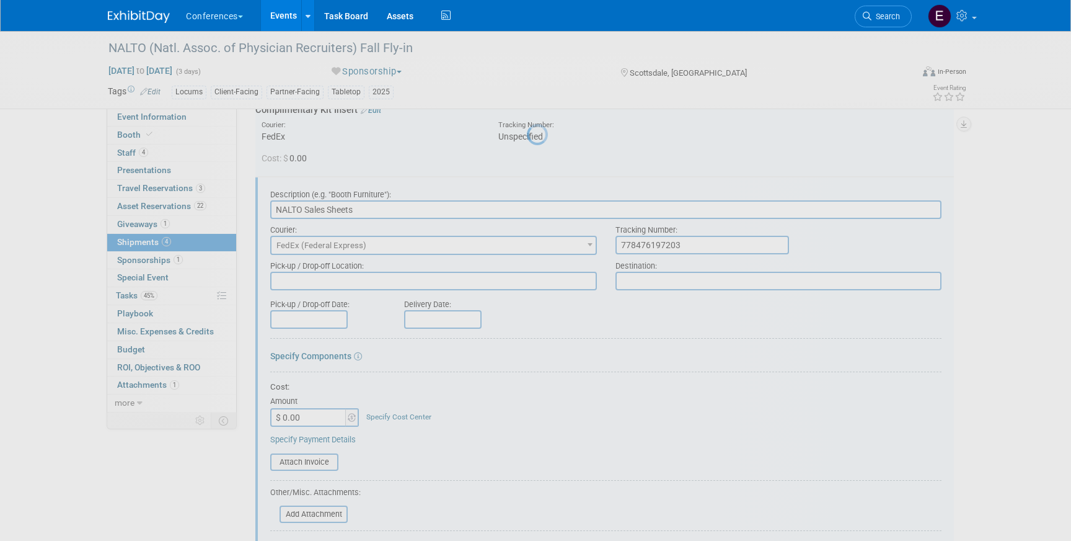
scroll to position [266, 0]
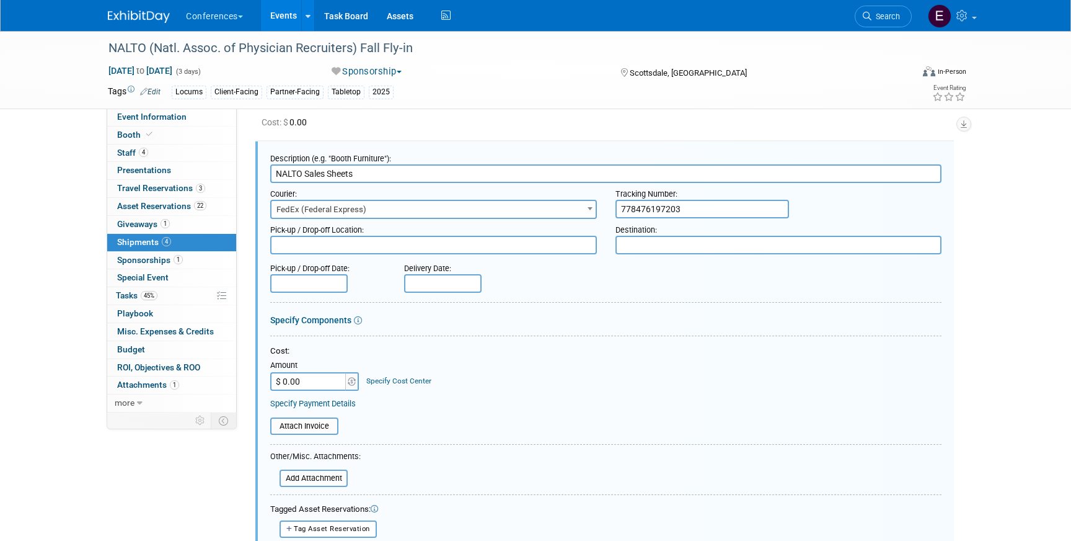
drag, startPoint x: 699, startPoint y: 202, endPoint x: 718, endPoint y: 219, distance: 25.4
click at [718, 219] on form "Description (e.g. "Booth Furniture"): NALTO Sales Sheets Courier: 007EX 17 Post…" at bounding box center [606, 408] width 672 height 521
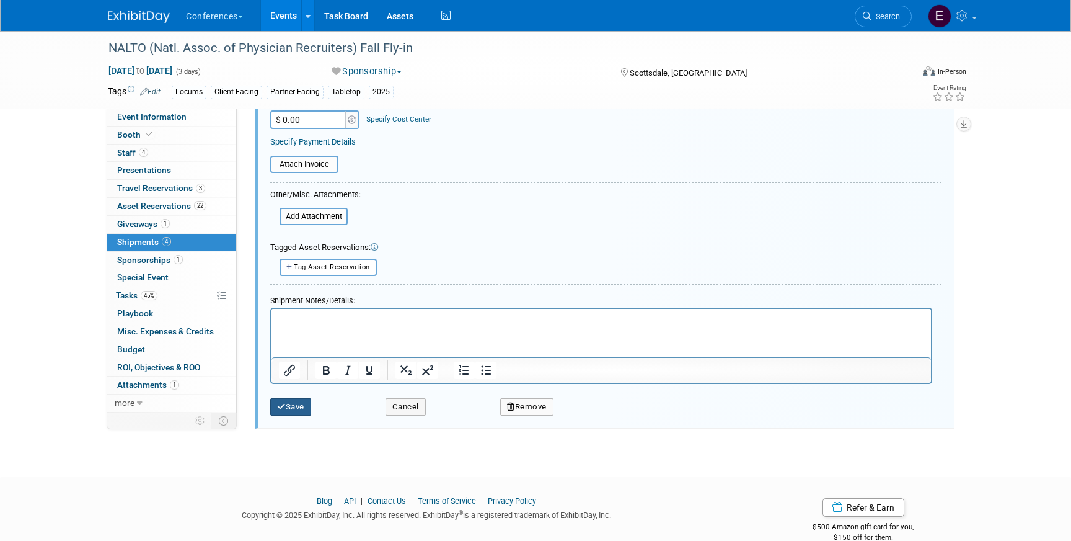
click at [304, 401] on button "Save" at bounding box center [290, 406] width 41 height 17
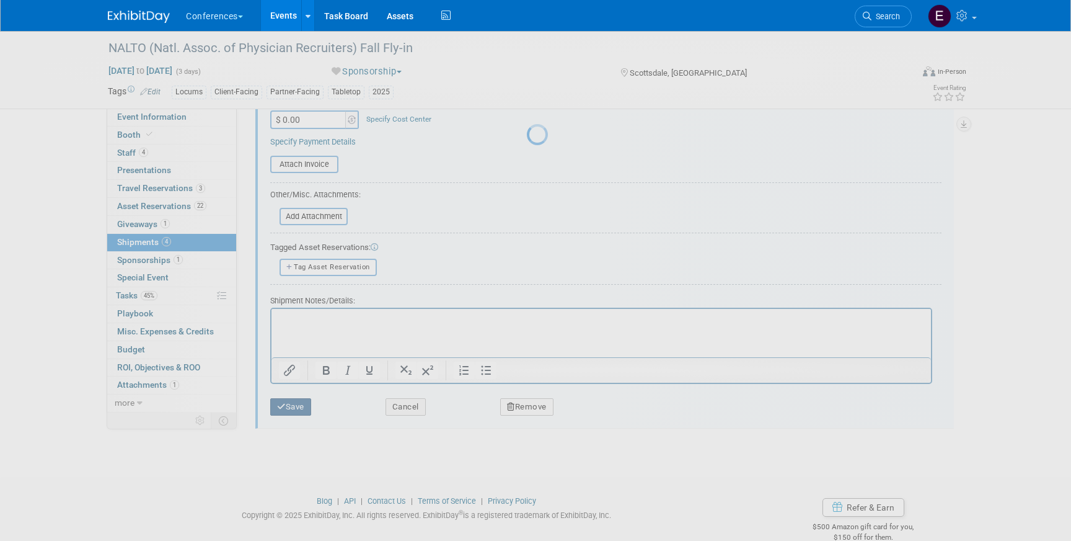
scroll to position [83, 0]
